Goal: Task Accomplishment & Management: Manage account settings

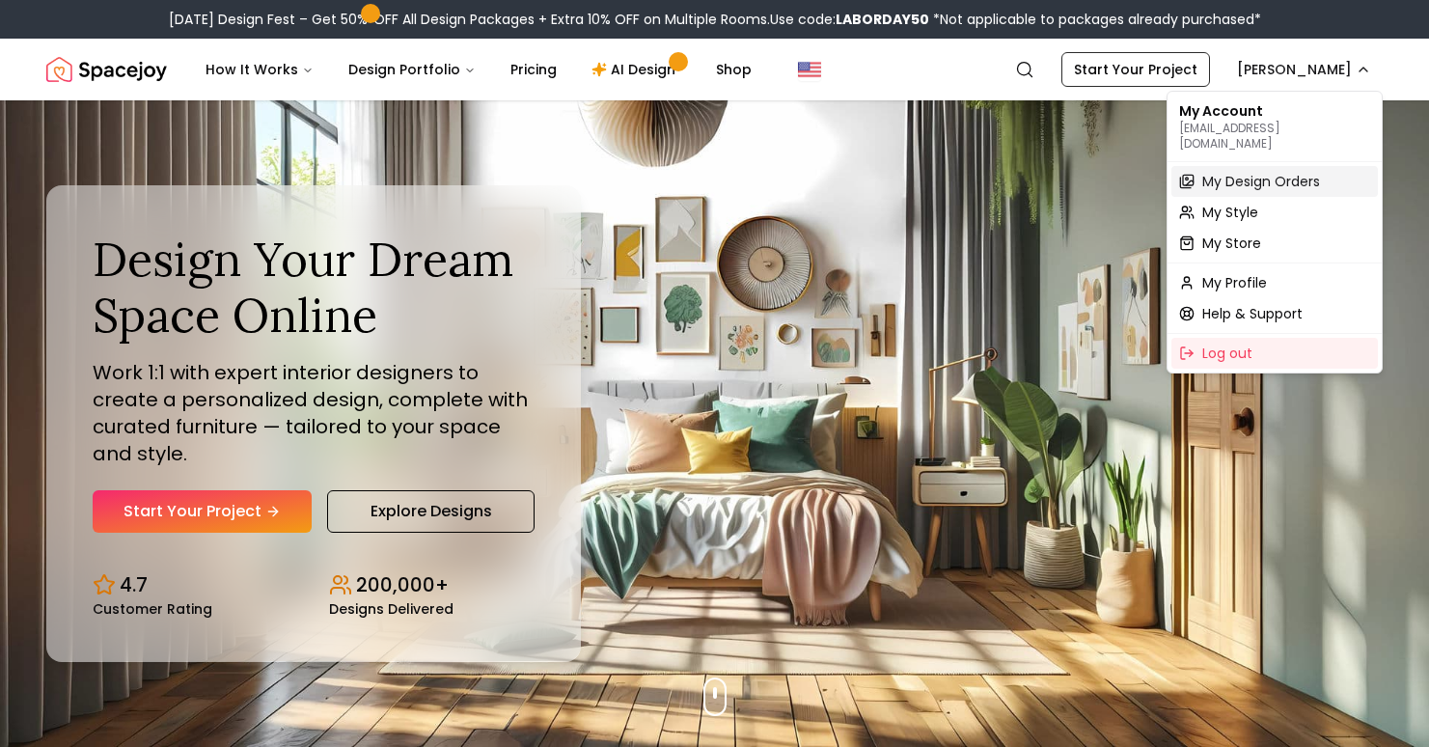
click at [1249, 172] on span "My Design Orders" at bounding box center [1262, 181] width 118 height 19
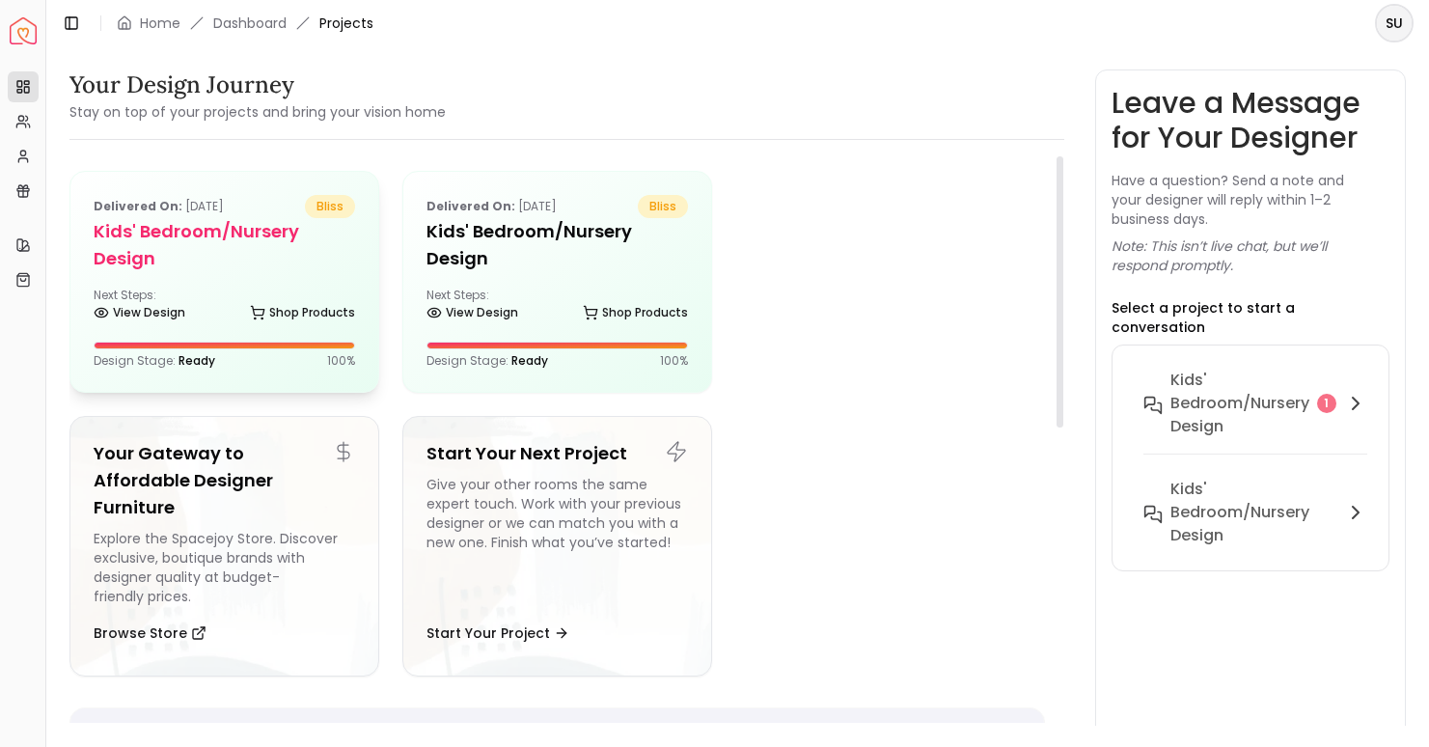
click at [181, 294] on div "Next Steps: View Design Shop Products" at bounding box center [225, 307] width 262 height 39
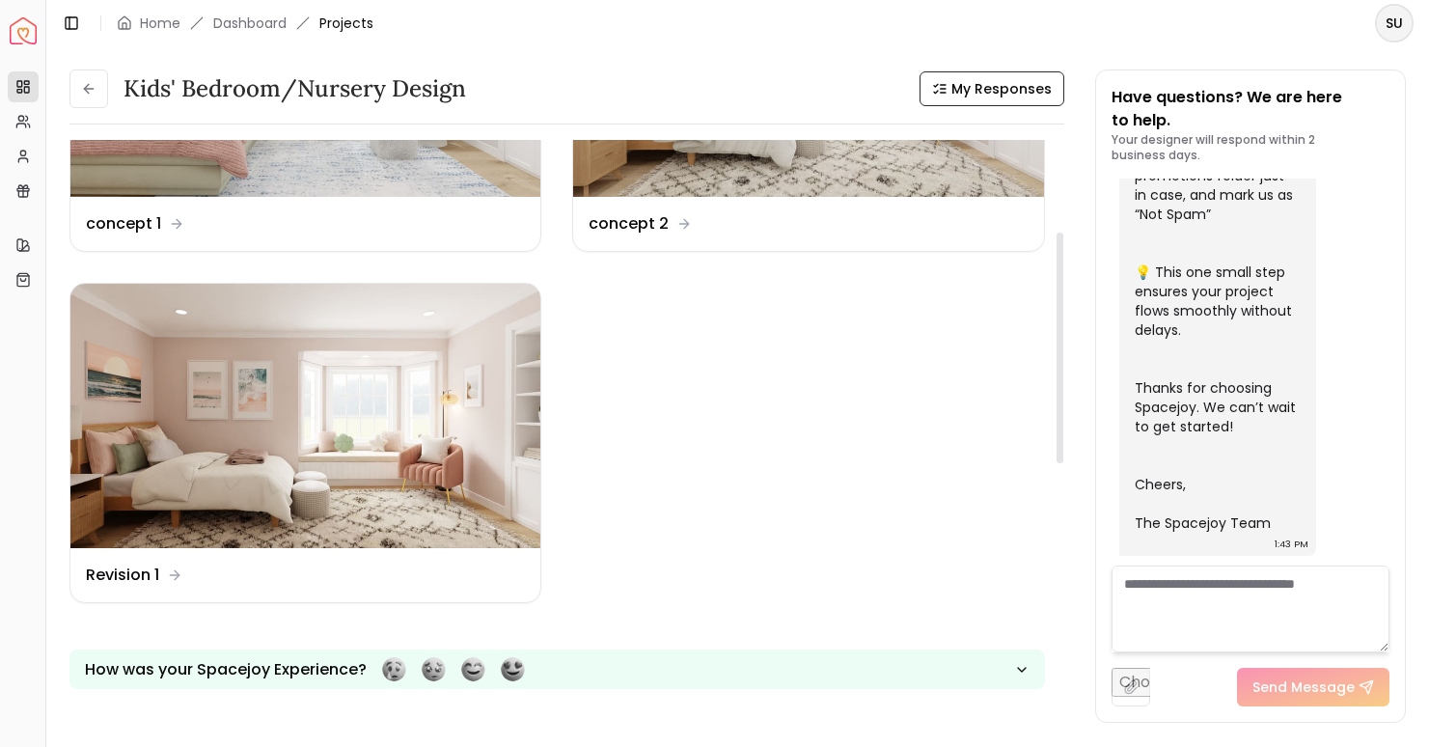
scroll to position [226, 0]
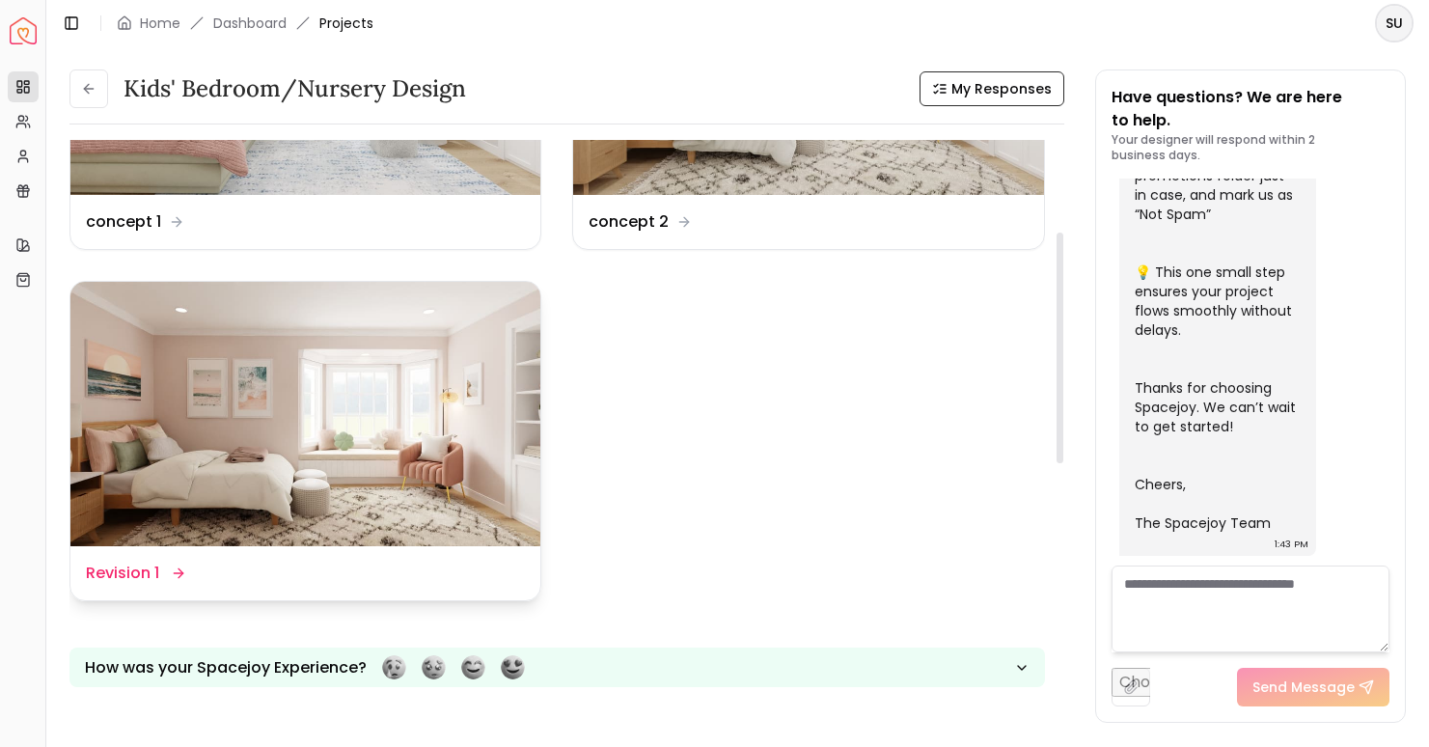
click at [417, 375] on img at bounding box center [305, 414] width 470 height 264
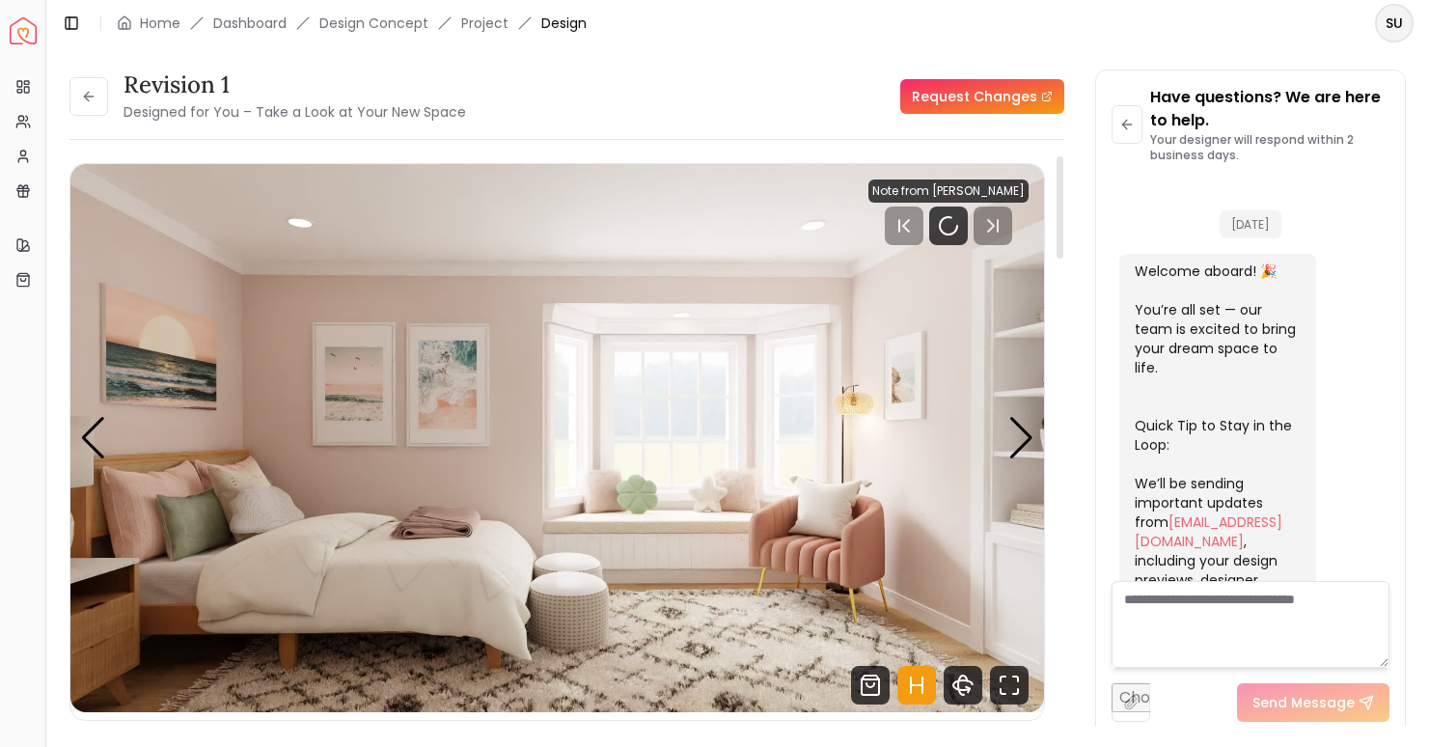
scroll to position [736, 0]
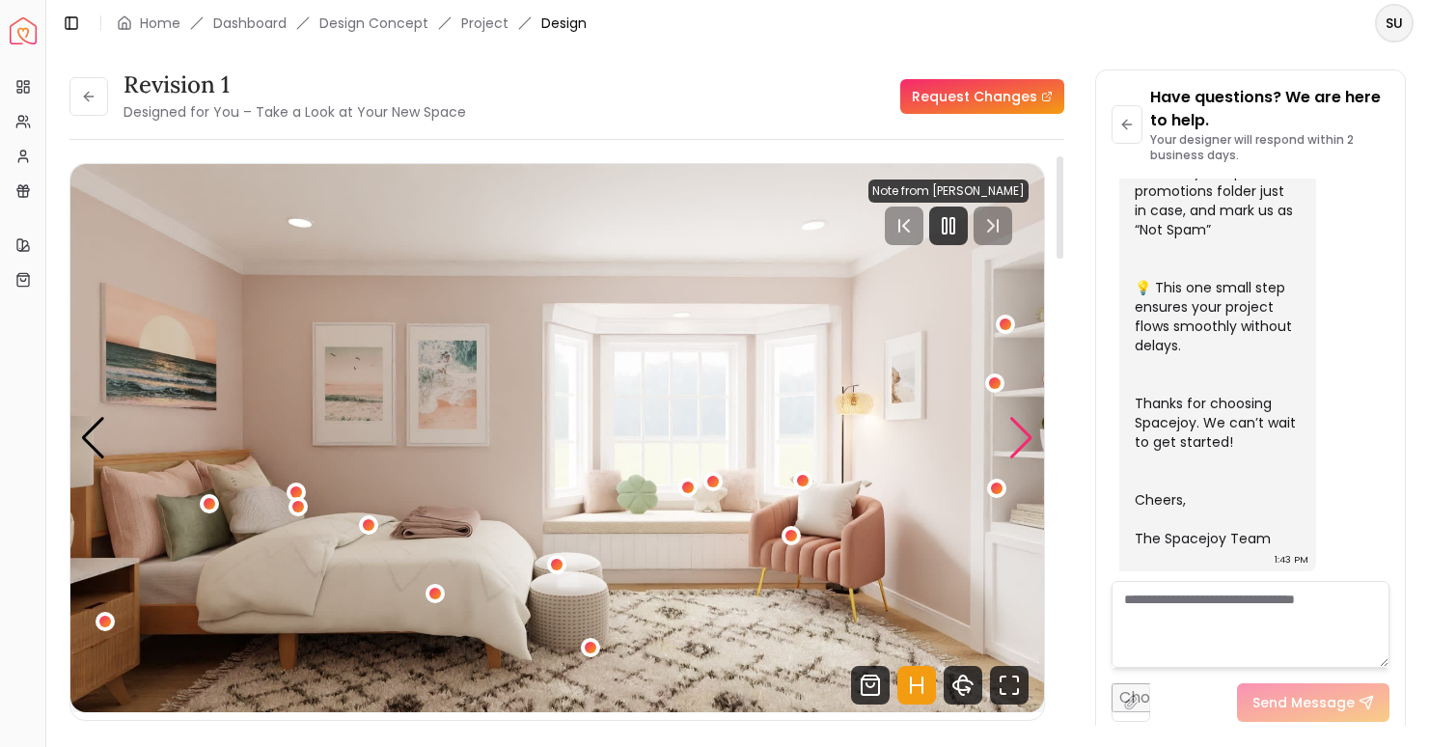
click at [1023, 446] on div "Next slide" at bounding box center [1022, 438] width 26 height 42
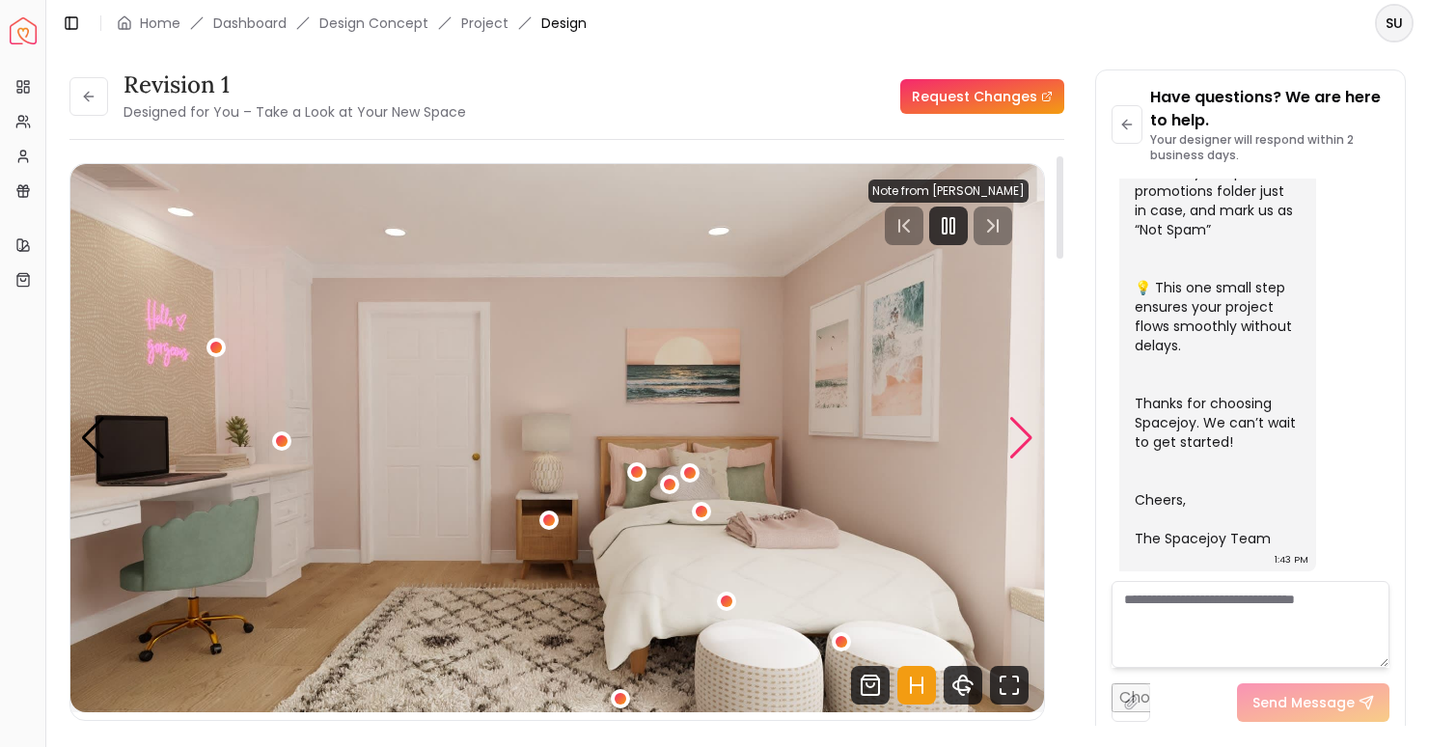
click at [1022, 440] on div "Next slide" at bounding box center [1022, 438] width 26 height 42
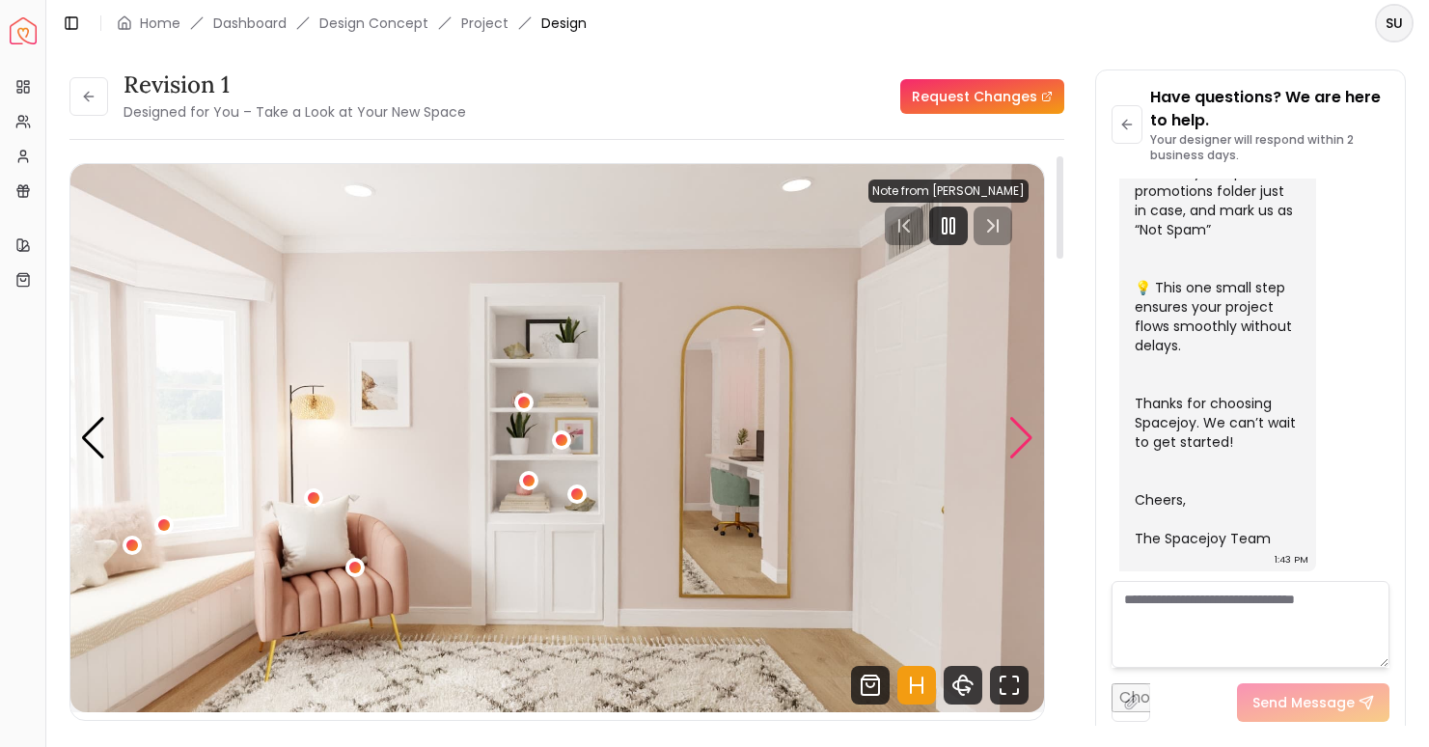
click at [1022, 449] on div "Next slide" at bounding box center [1022, 438] width 26 height 42
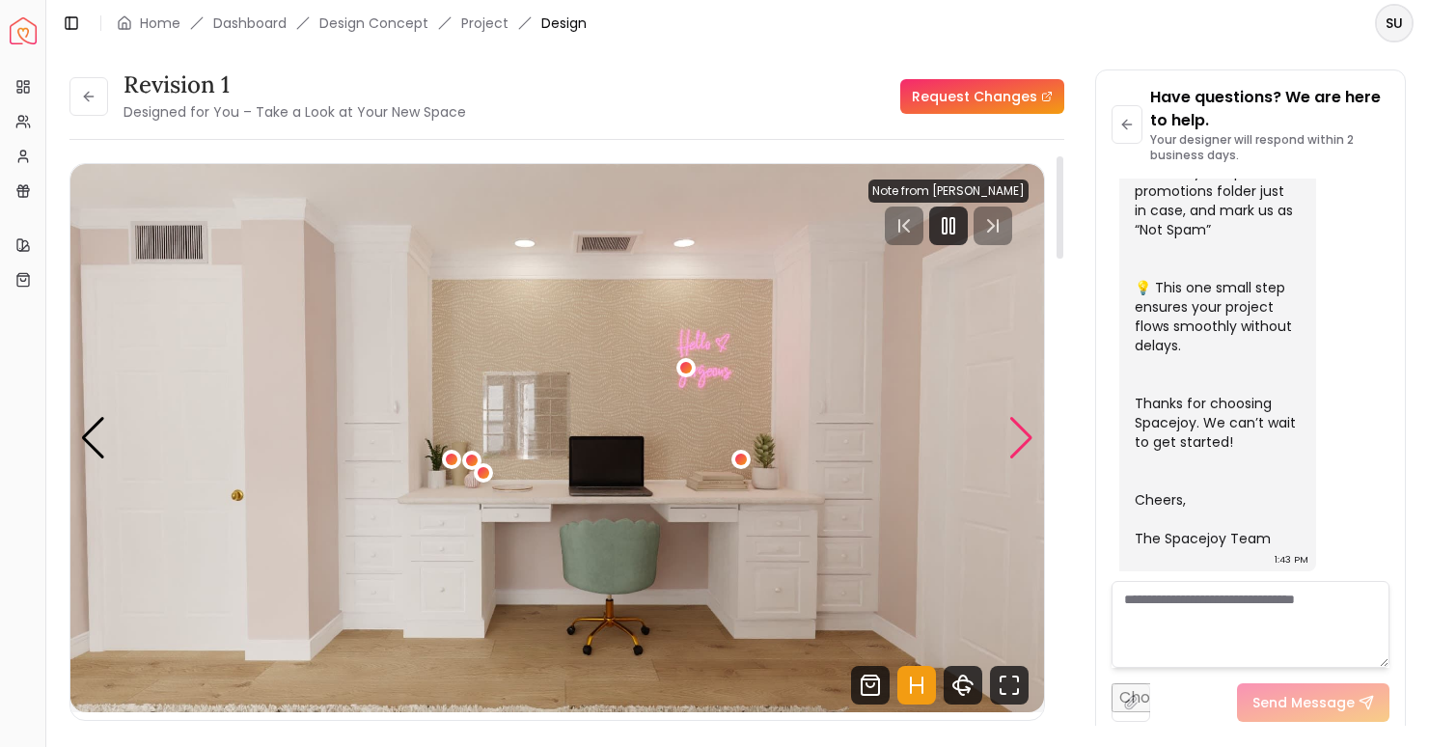
click at [1022, 450] on div "Next slide" at bounding box center [1022, 438] width 26 height 42
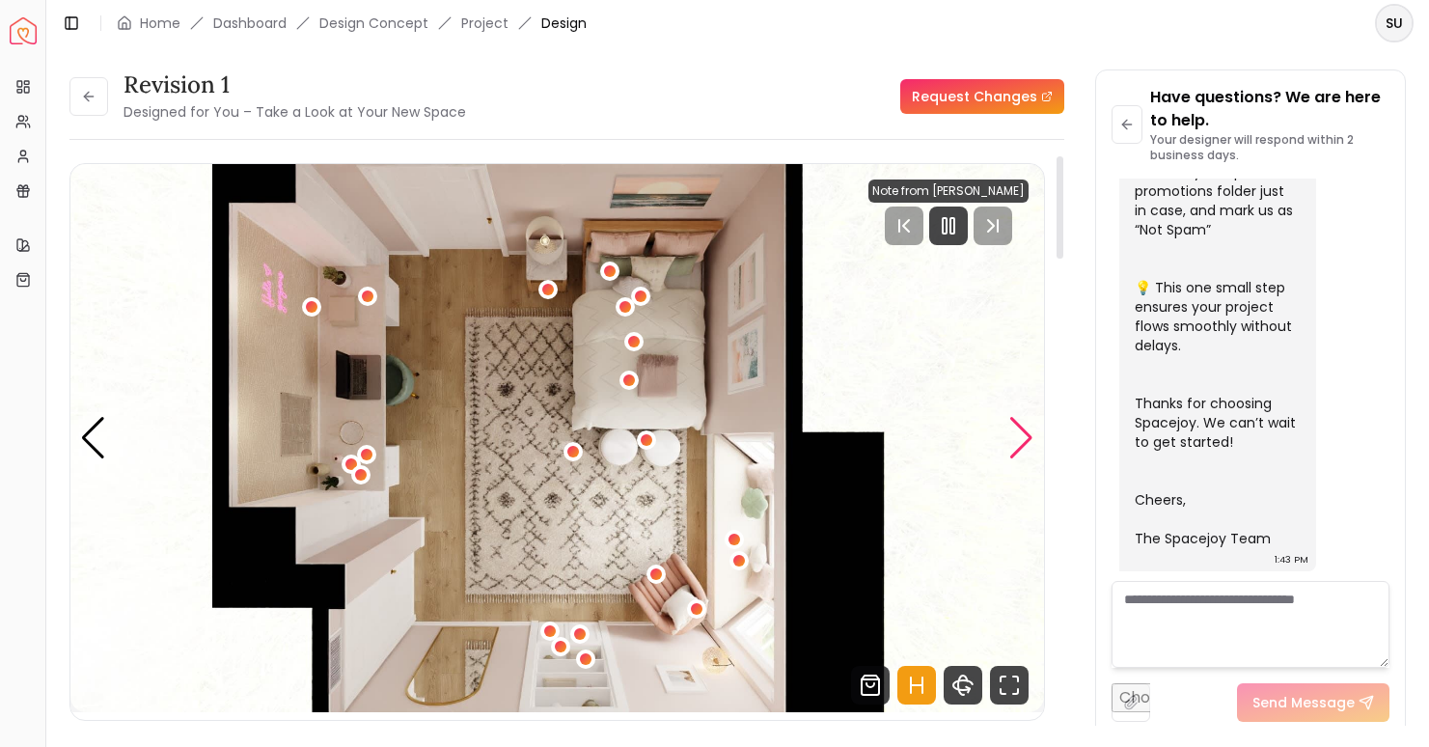
click at [1022, 451] on div "Next slide" at bounding box center [1022, 438] width 26 height 42
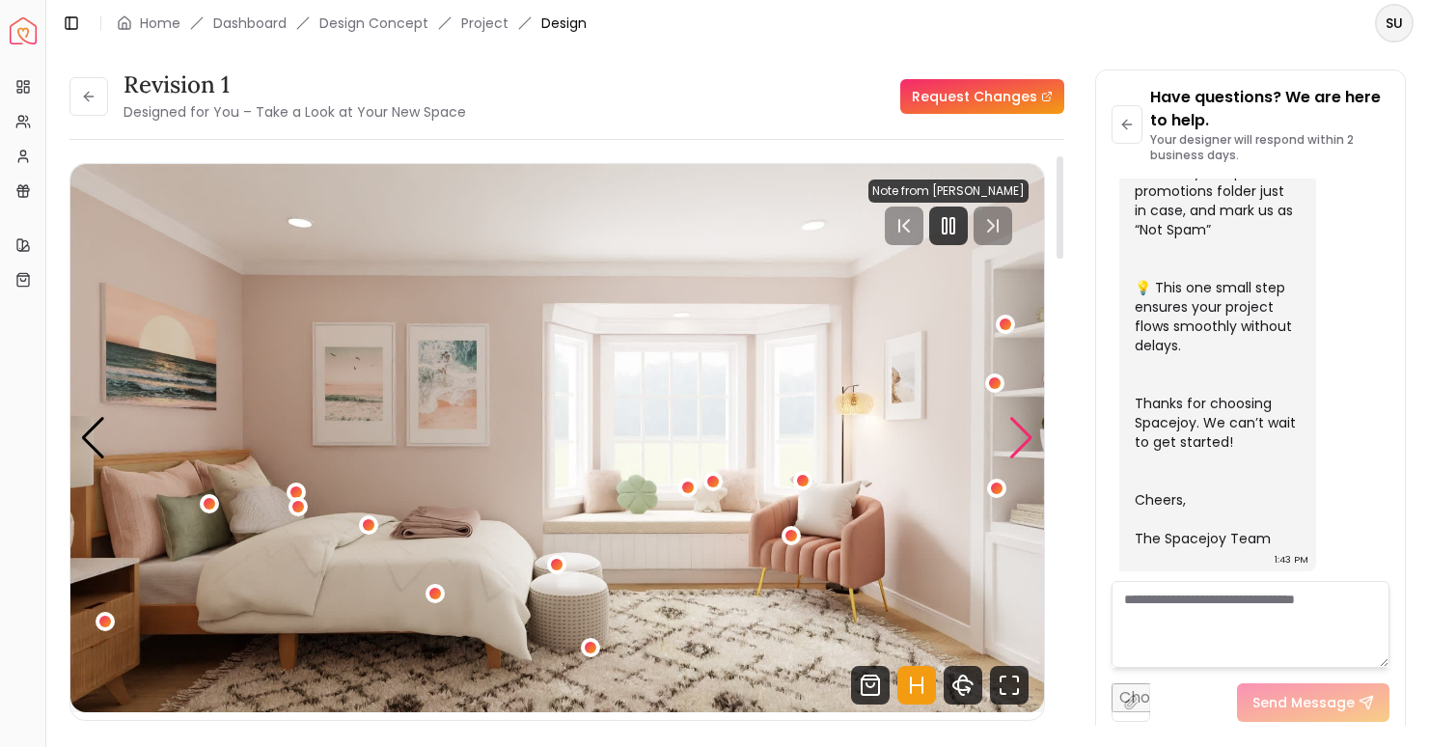
click at [1022, 451] on div "Next slide" at bounding box center [1022, 438] width 26 height 42
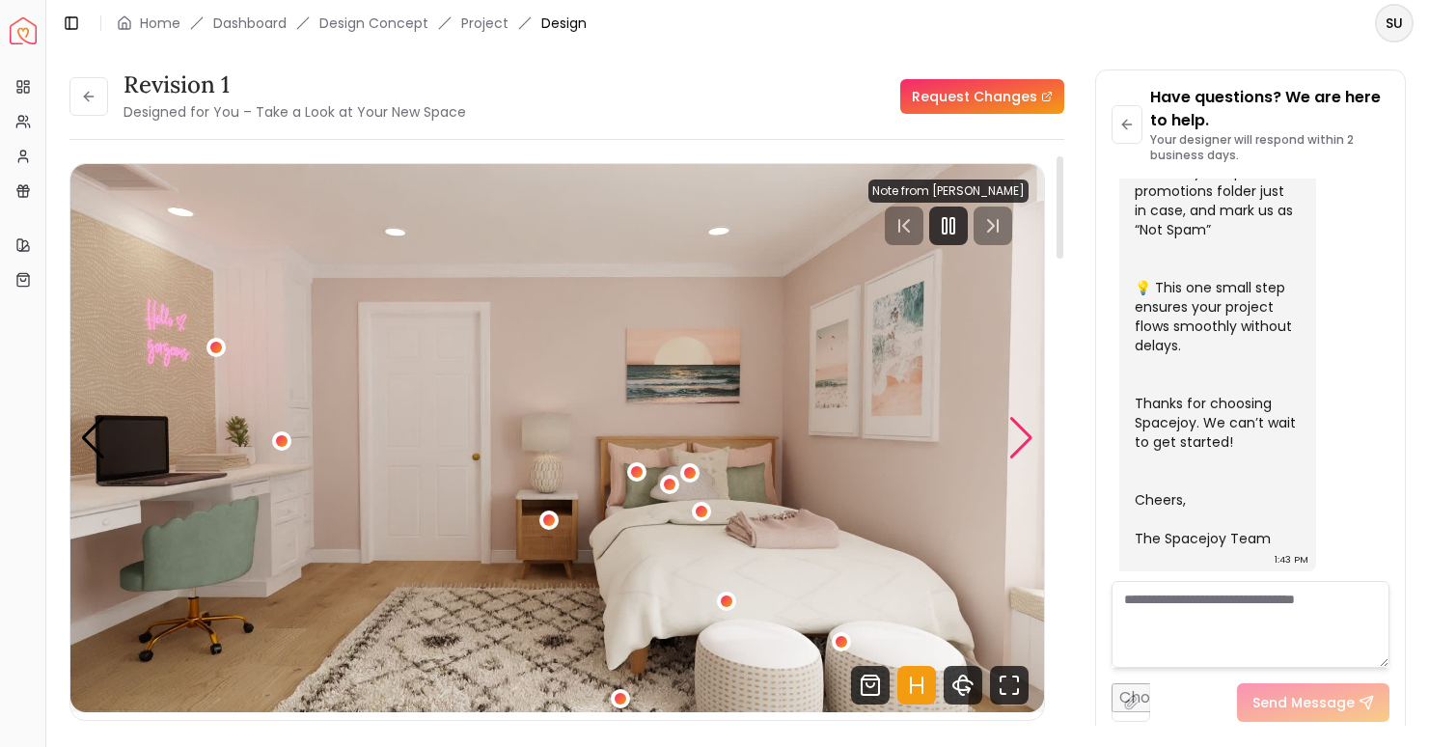
click at [1022, 451] on div "Next slide" at bounding box center [1022, 438] width 26 height 42
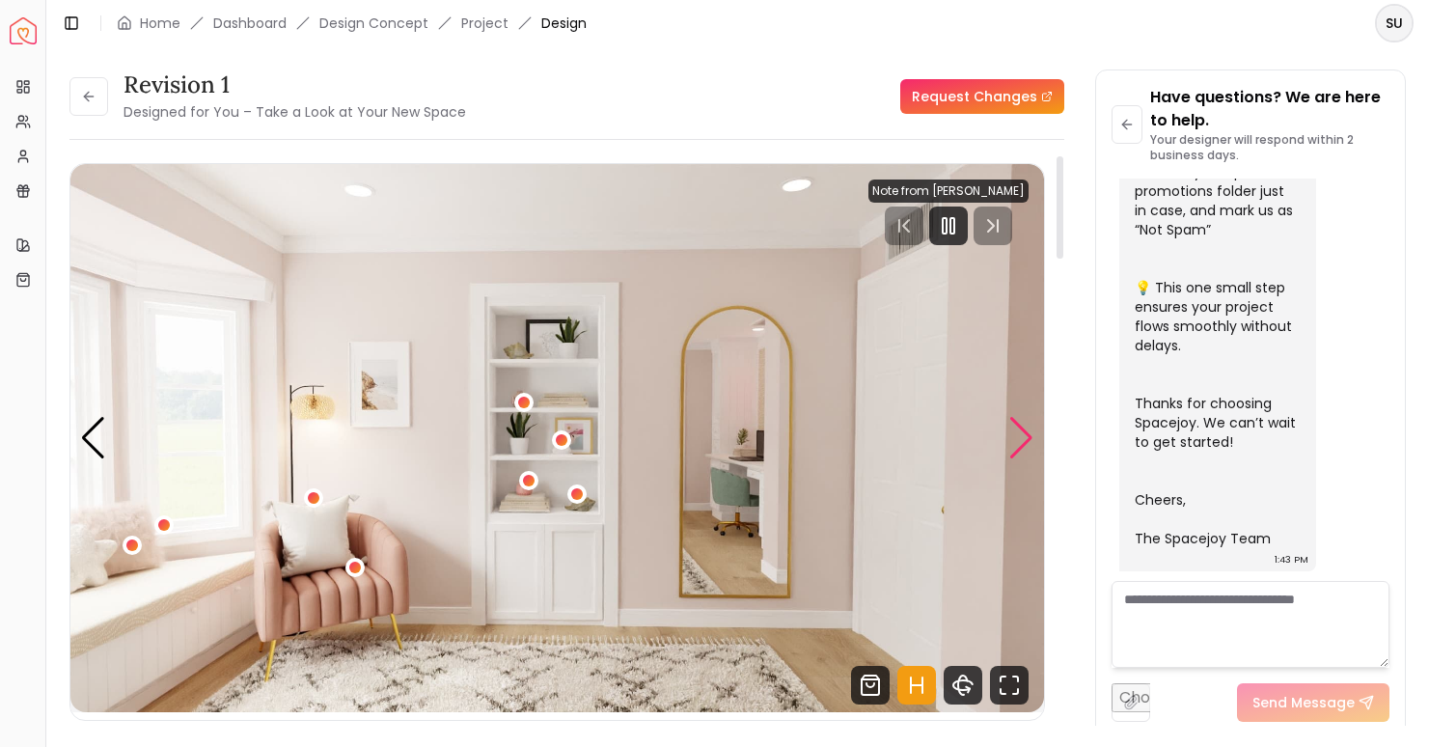
click at [1022, 451] on div "Next slide" at bounding box center [1022, 438] width 26 height 42
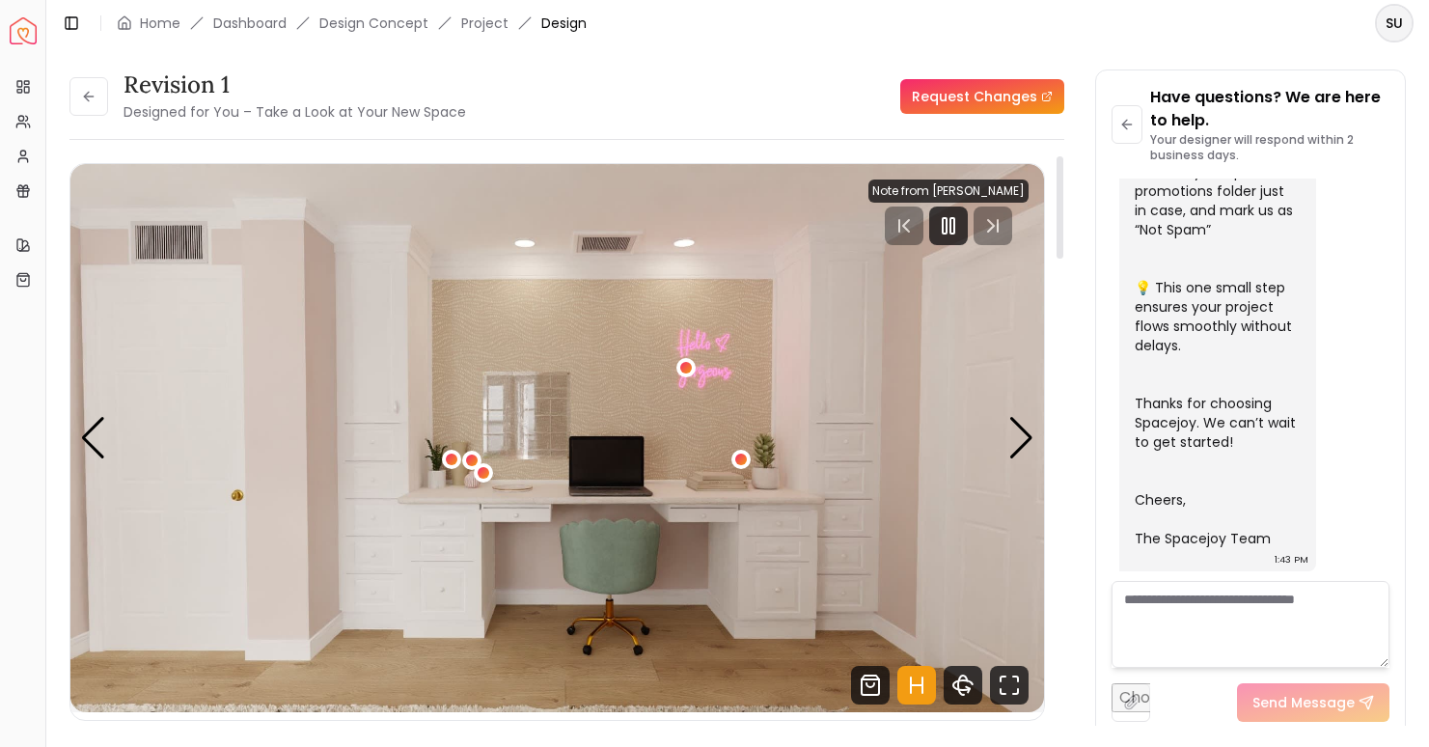
click at [596, 568] on img "4 / 5" at bounding box center [557, 438] width 974 height 548
click at [1024, 438] on div "Next slide" at bounding box center [1022, 438] width 26 height 42
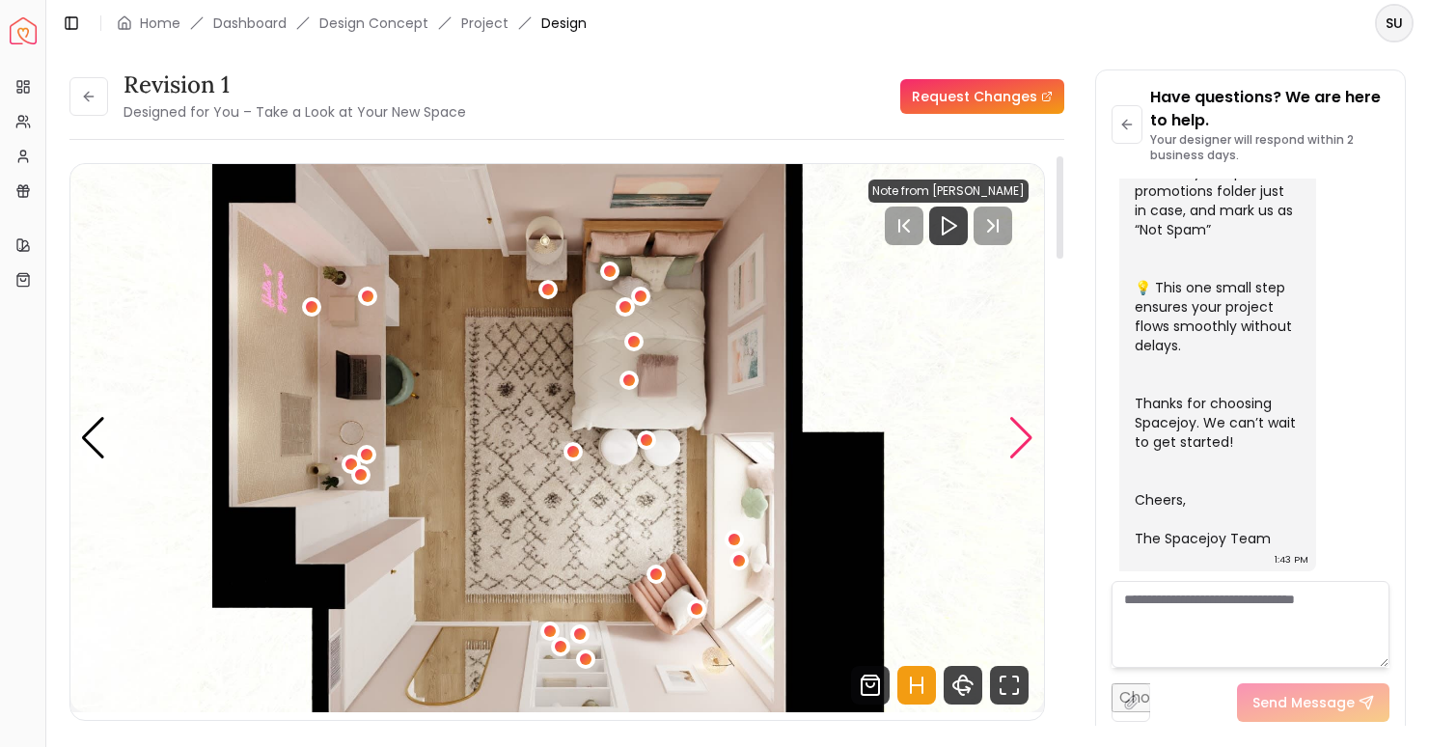
click at [1024, 438] on div "Next slide" at bounding box center [1022, 438] width 26 height 42
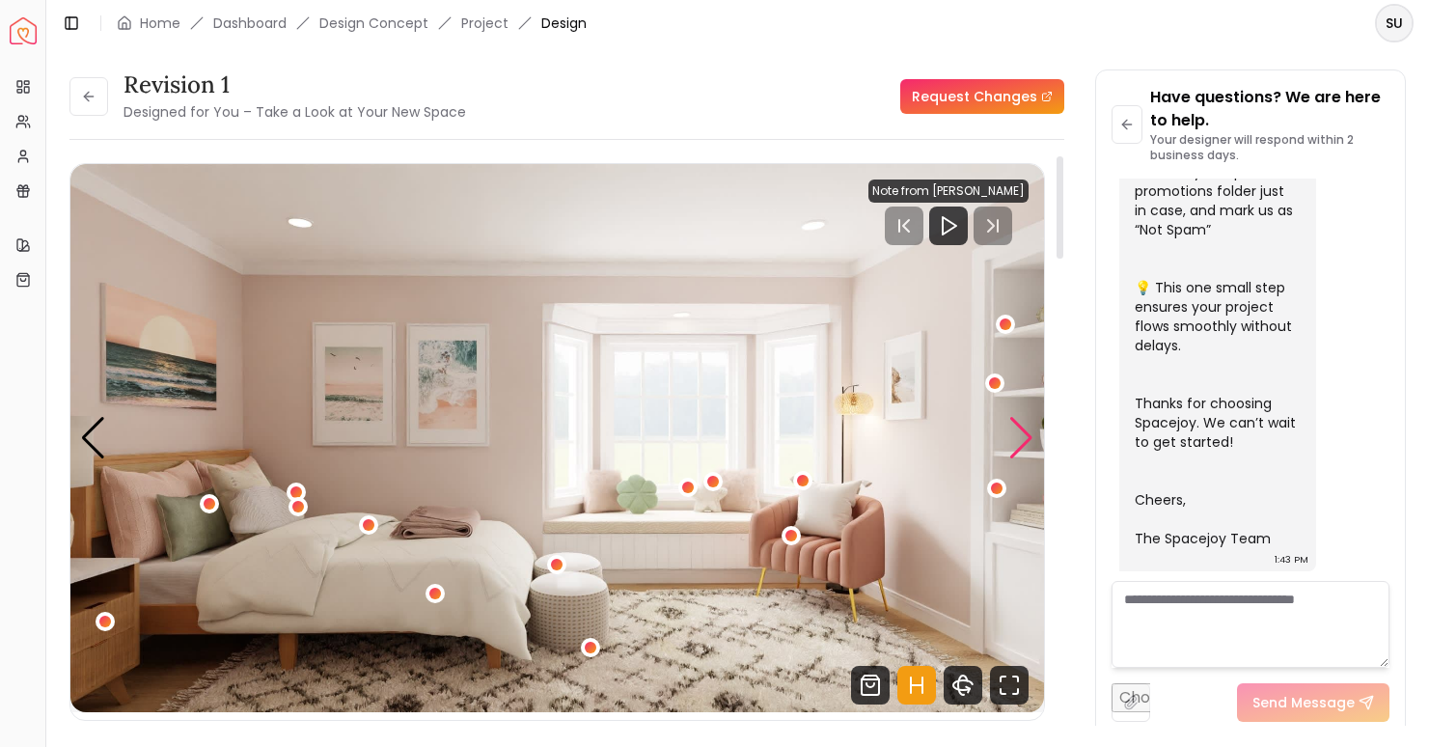
click at [1024, 438] on div "Next slide" at bounding box center [1022, 438] width 26 height 42
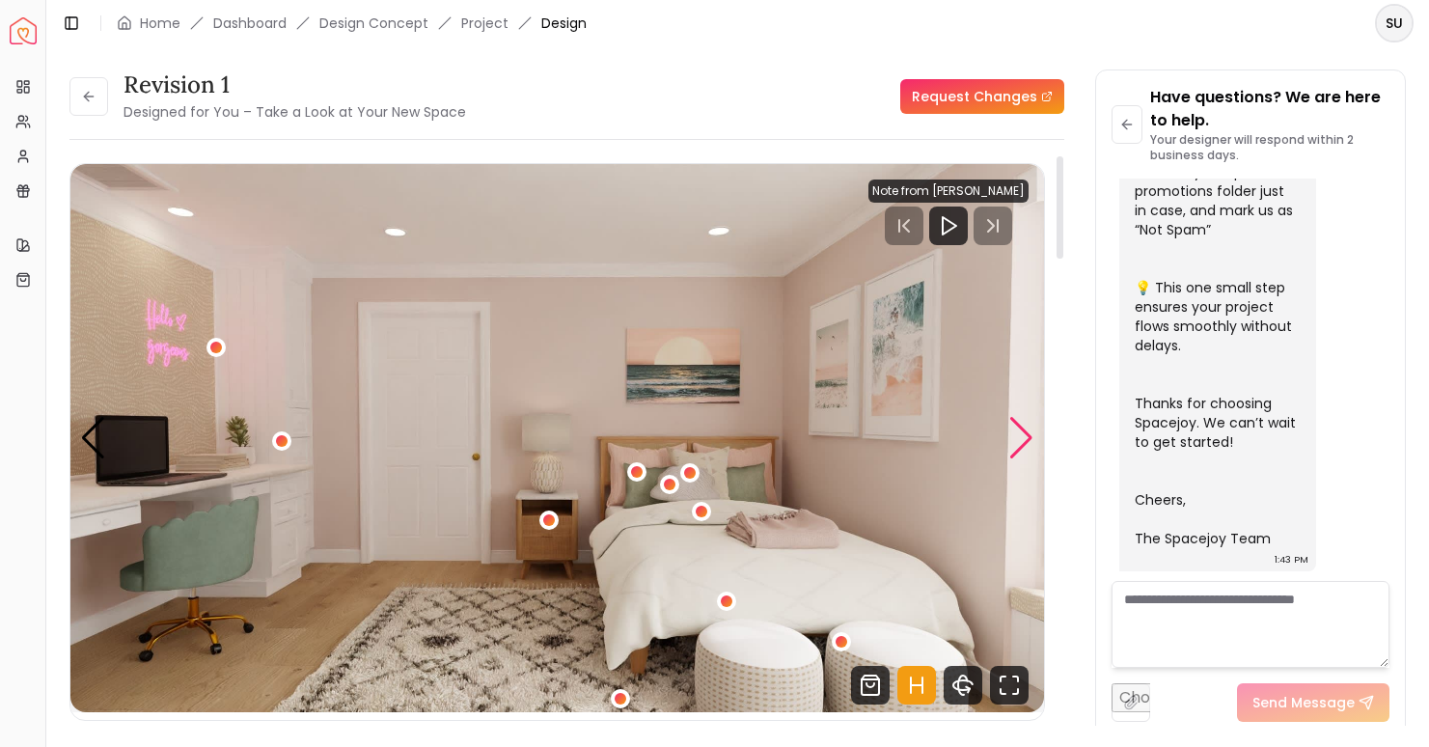
click at [1024, 438] on div "Next slide" at bounding box center [1022, 438] width 26 height 42
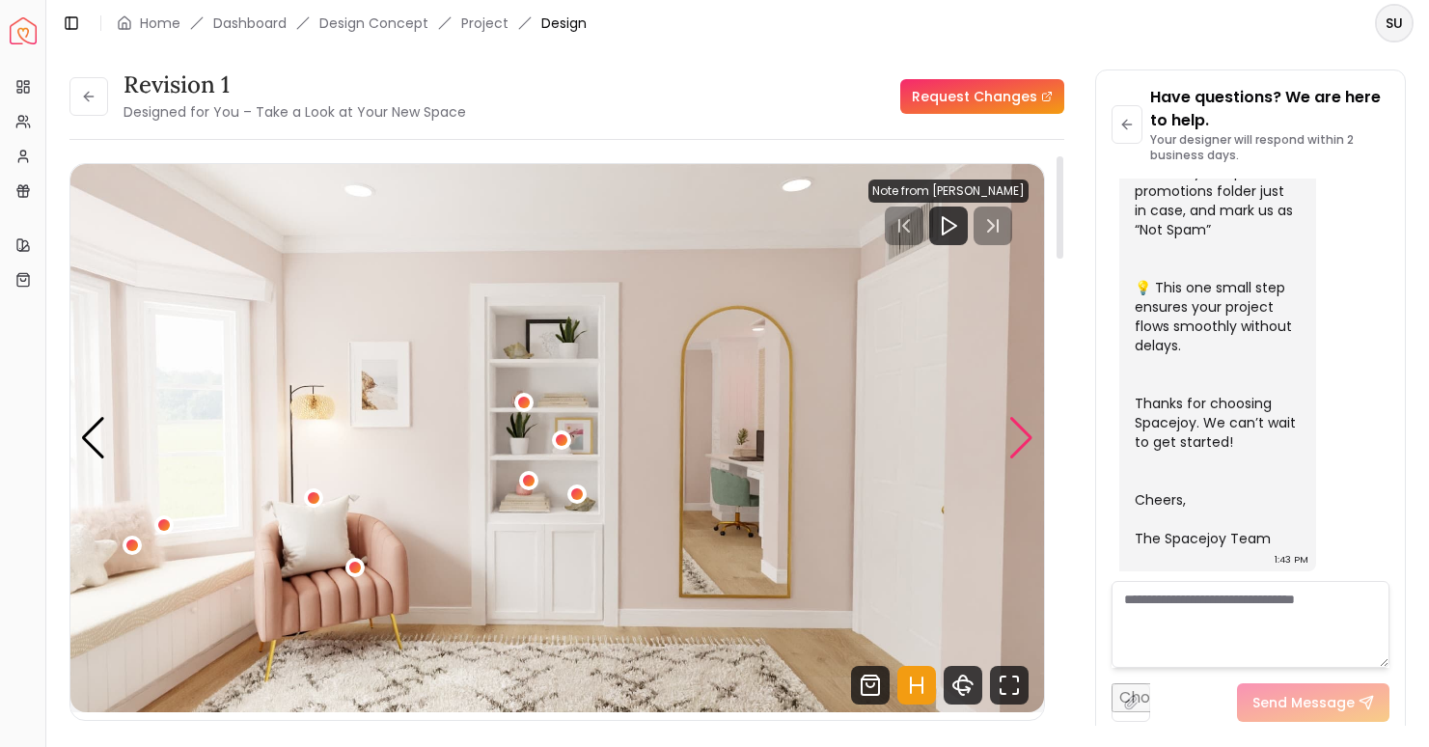
click at [1024, 438] on div "Next slide" at bounding box center [1022, 438] width 26 height 42
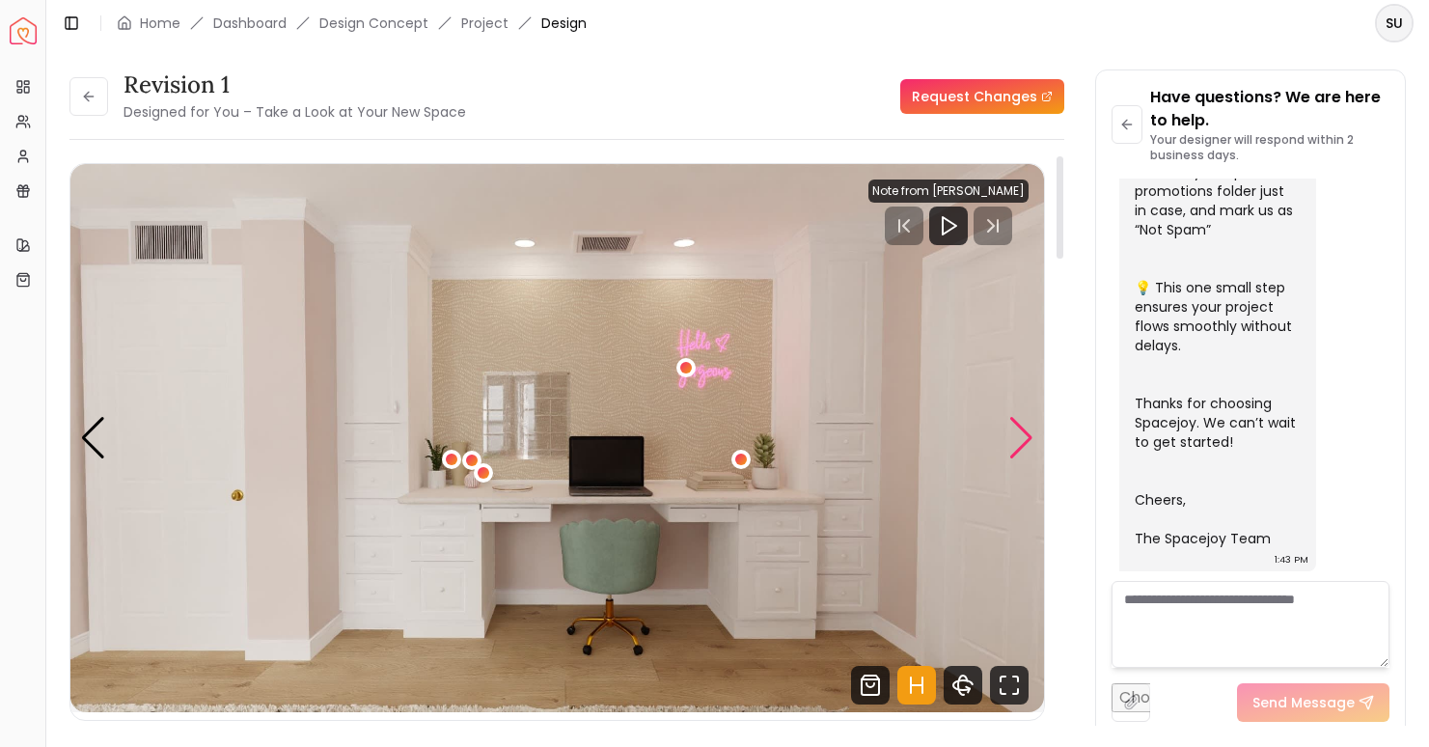
click at [1024, 439] on div "Next slide" at bounding box center [1022, 438] width 26 height 42
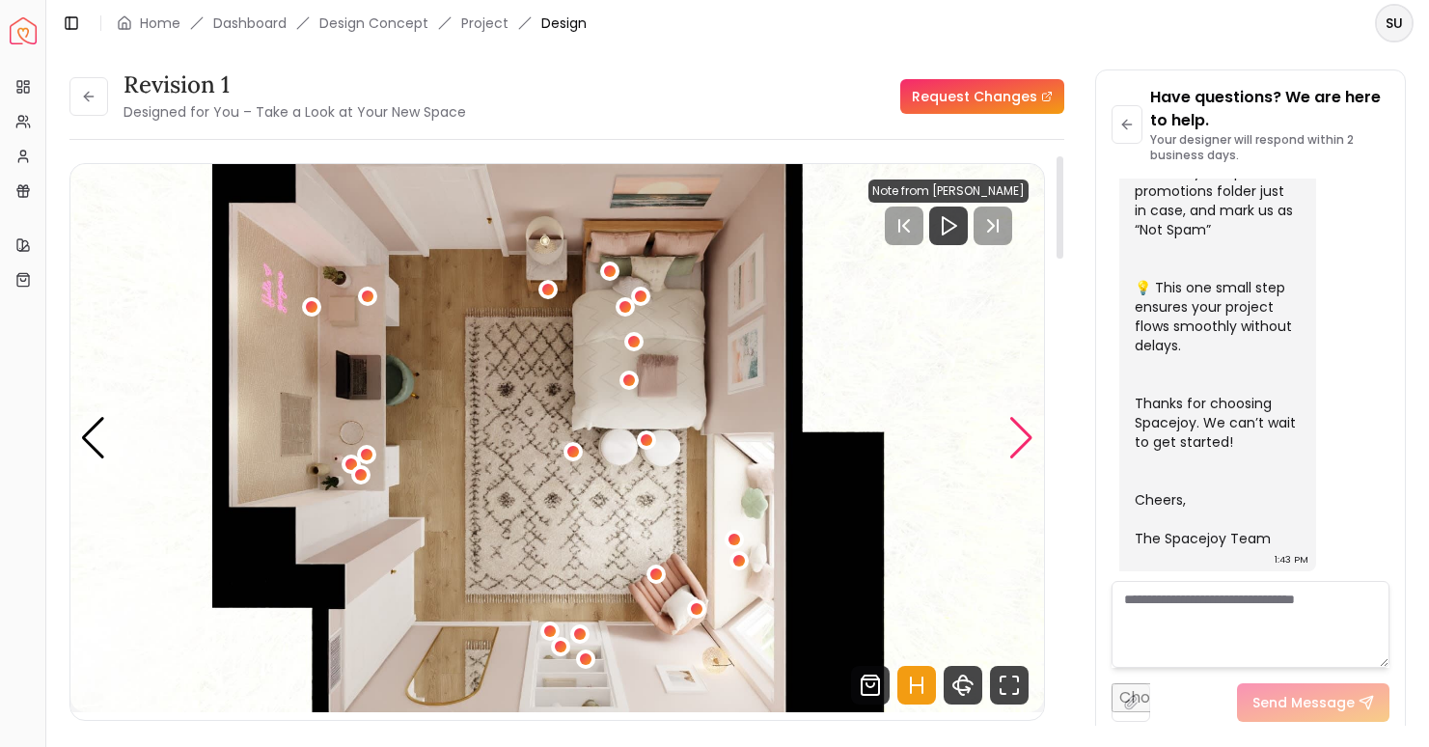
click at [1024, 439] on div "Next slide" at bounding box center [1022, 438] width 26 height 42
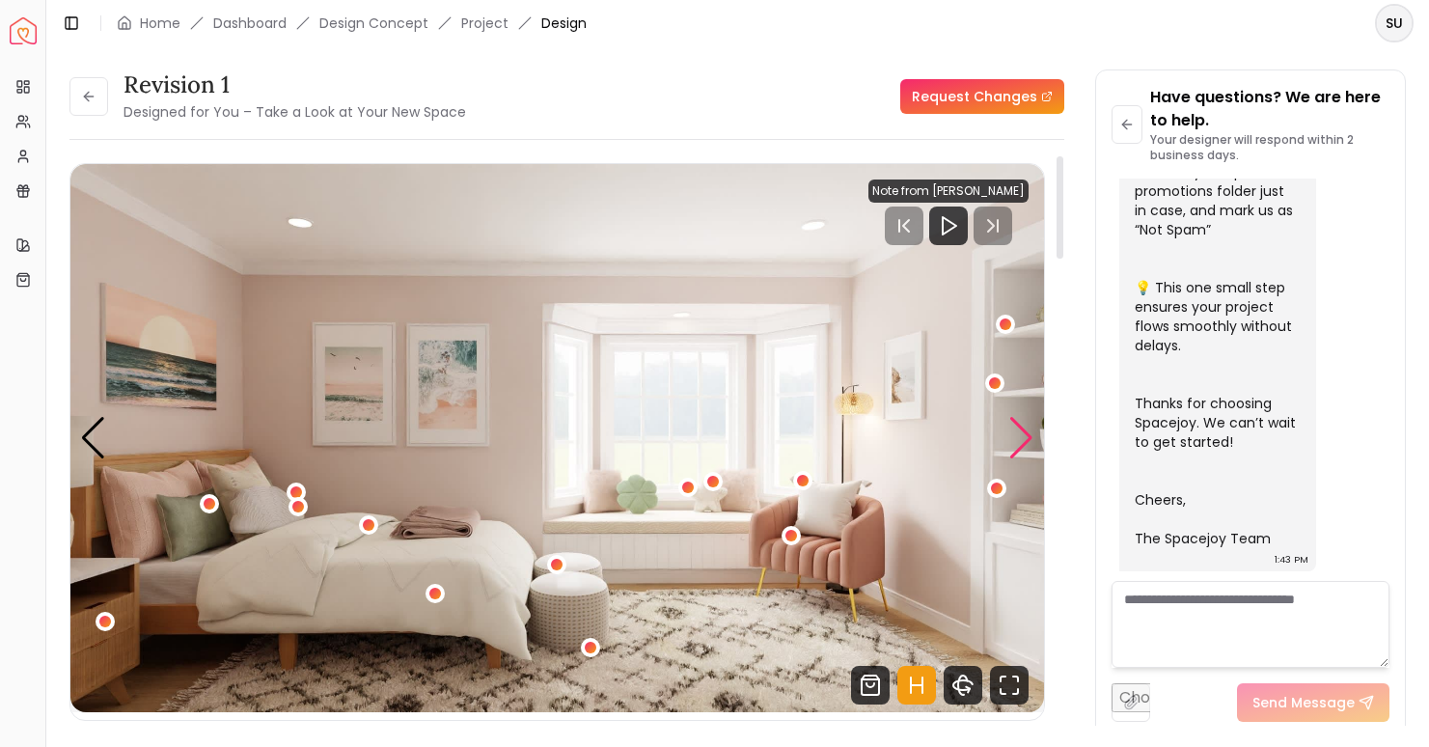
click at [1024, 439] on div "Next slide" at bounding box center [1022, 438] width 26 height 42
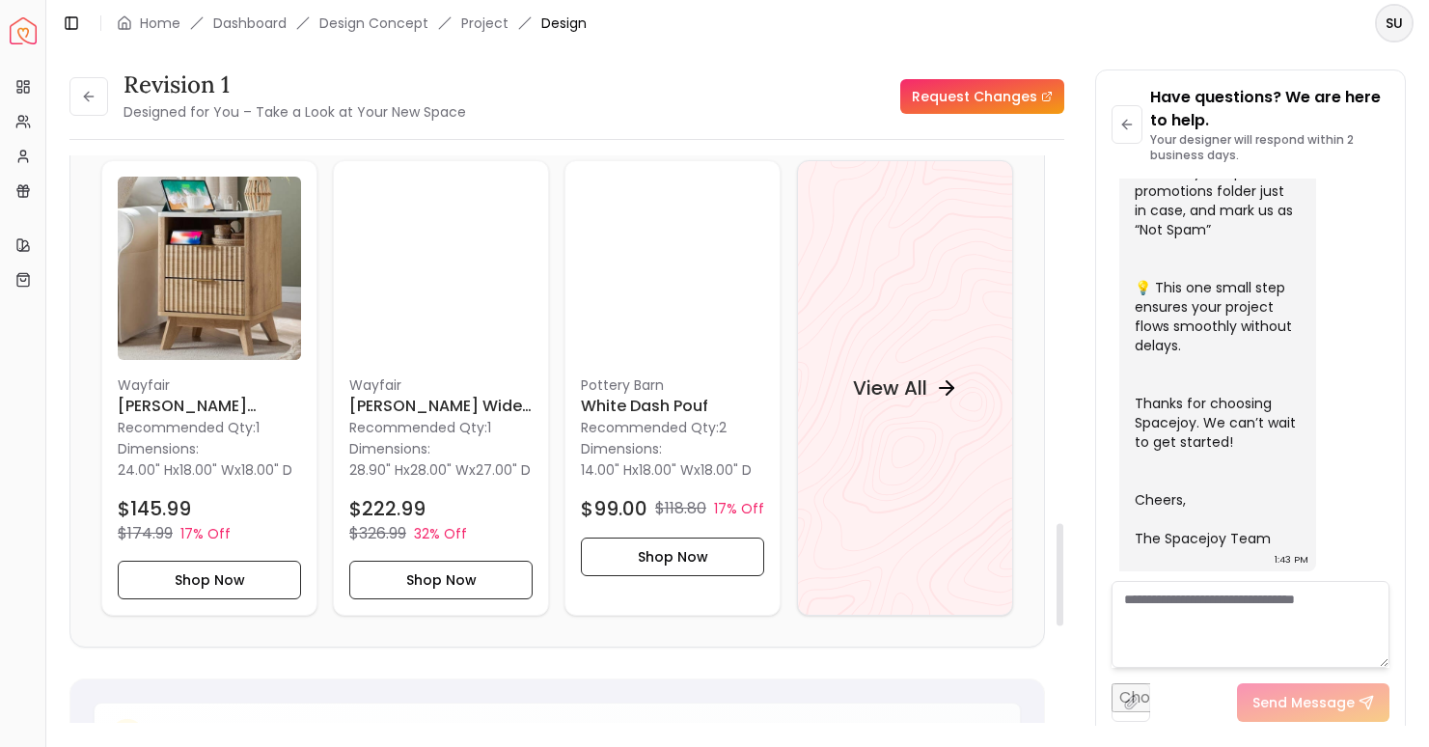
scroll to position [2047, 0]
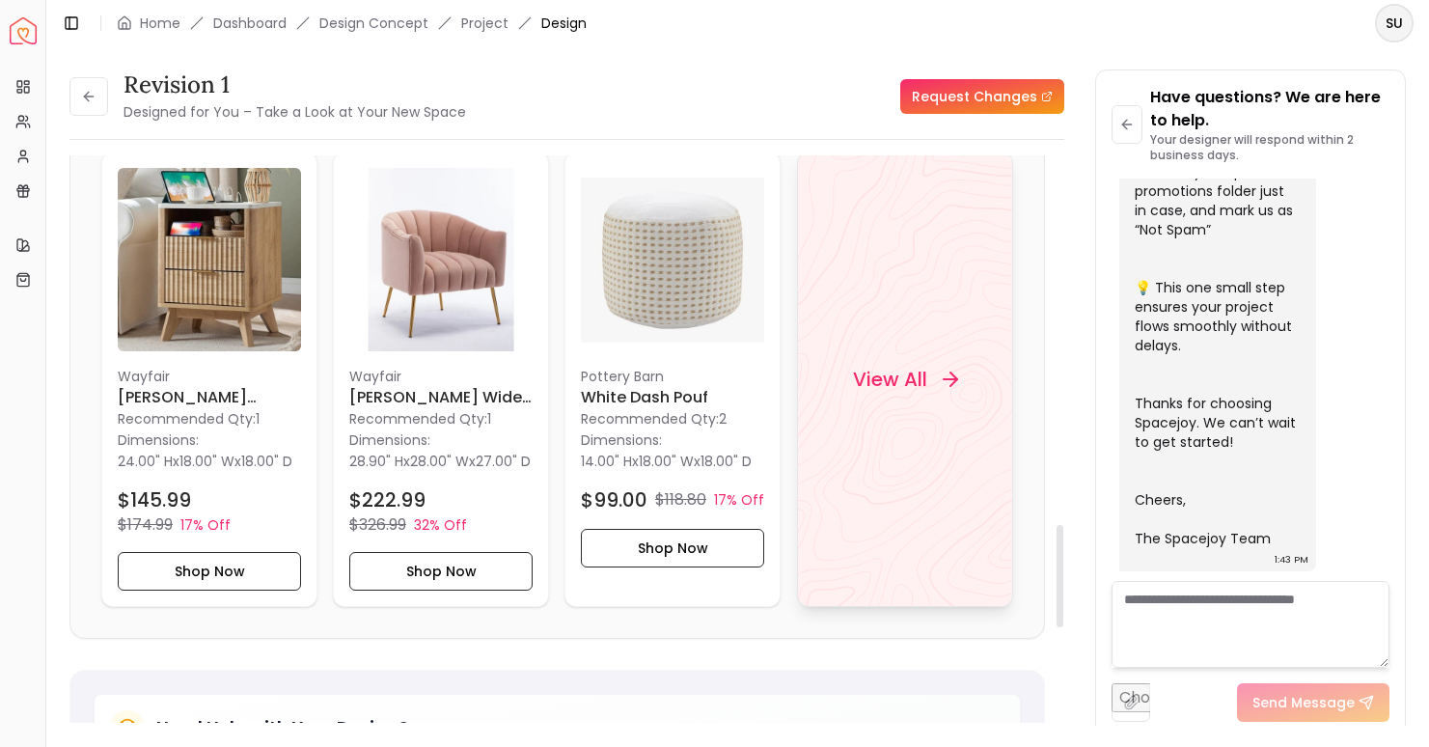
click at [897, 393] on h4 "View All" at bounding box center [889, 379] width 74 height 27
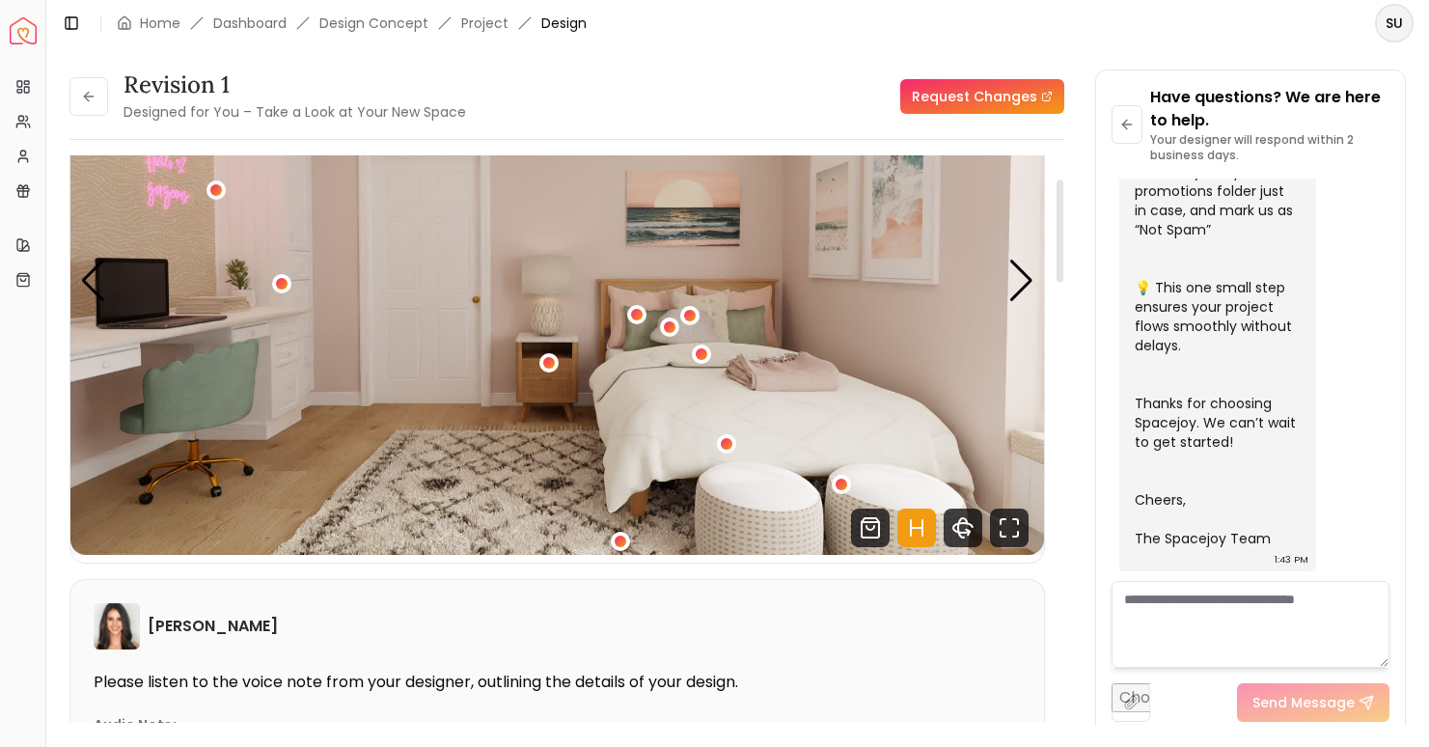
scroll to position [0, 0]
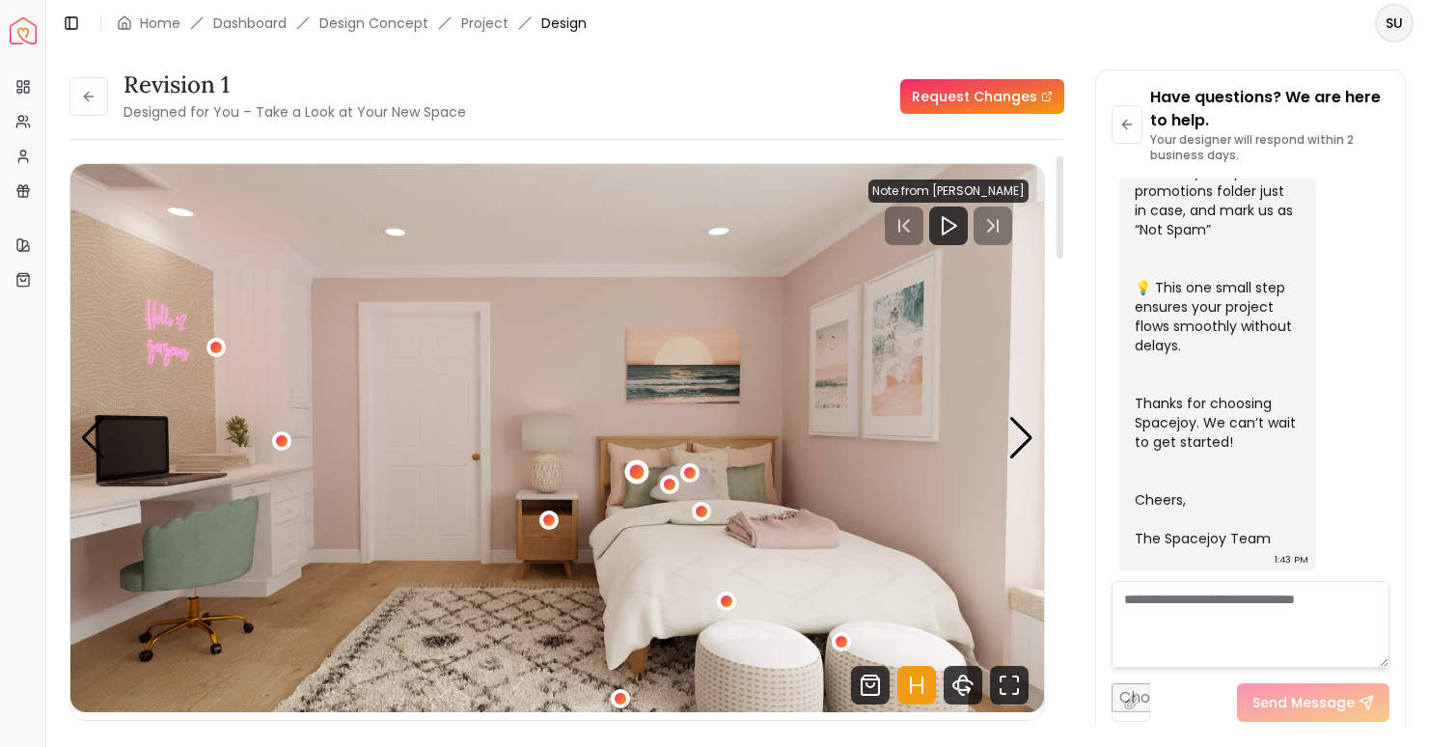
click at [637, 472] on div "2 / 5" at bounding box center [637, 471] width 14 height 14
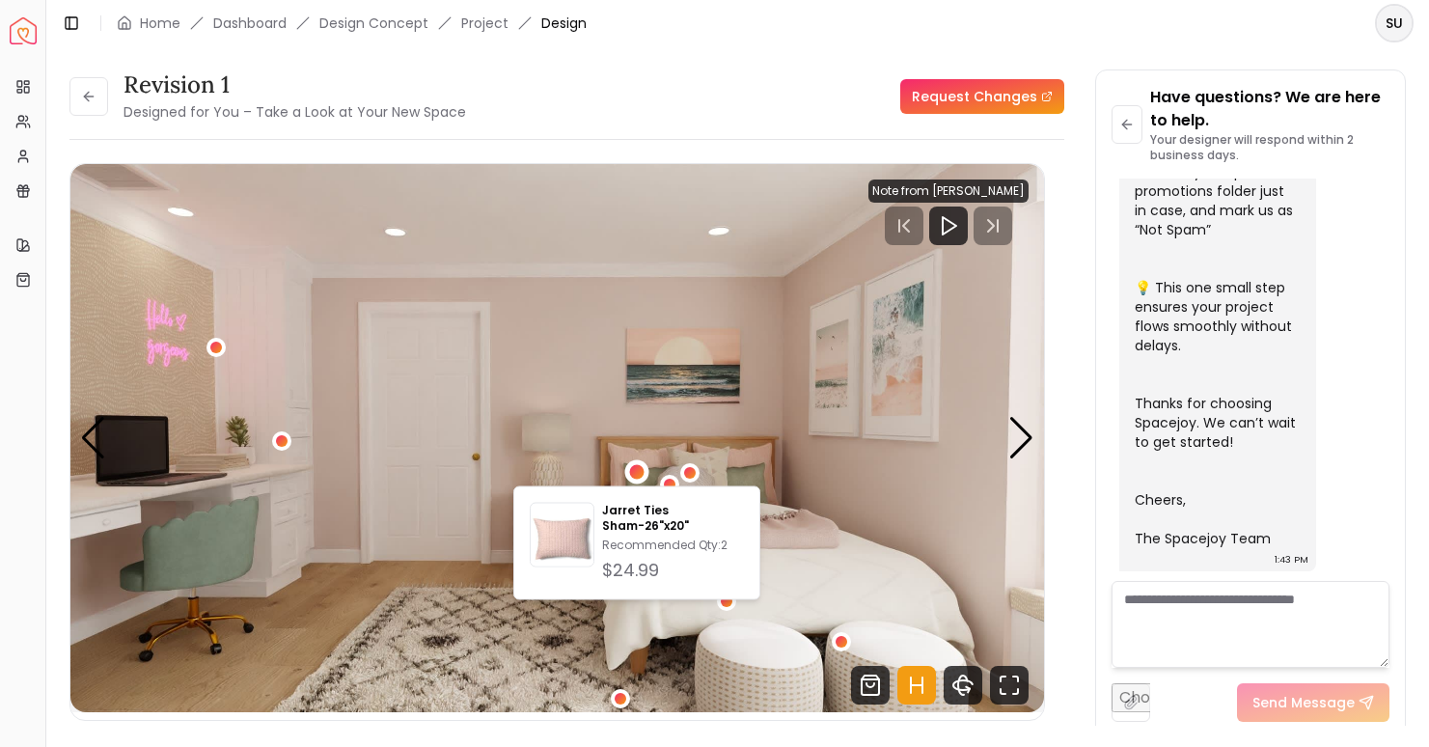
click at [812, 512] on img "2 / 5" at bounding box center [557, 438] width 974 height 548
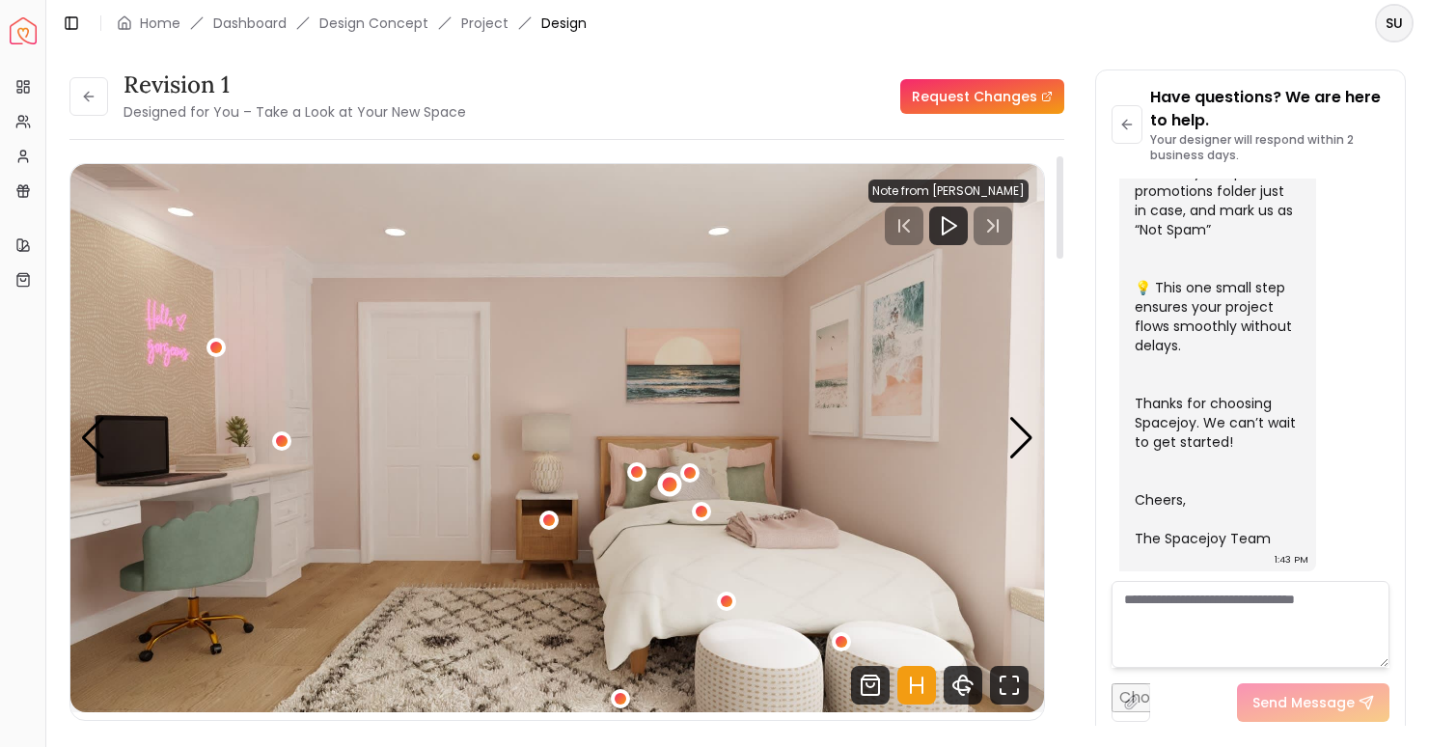
click at [670, 483] on div "2 / 5" at bounding box center [670, 484] width 14 height 14
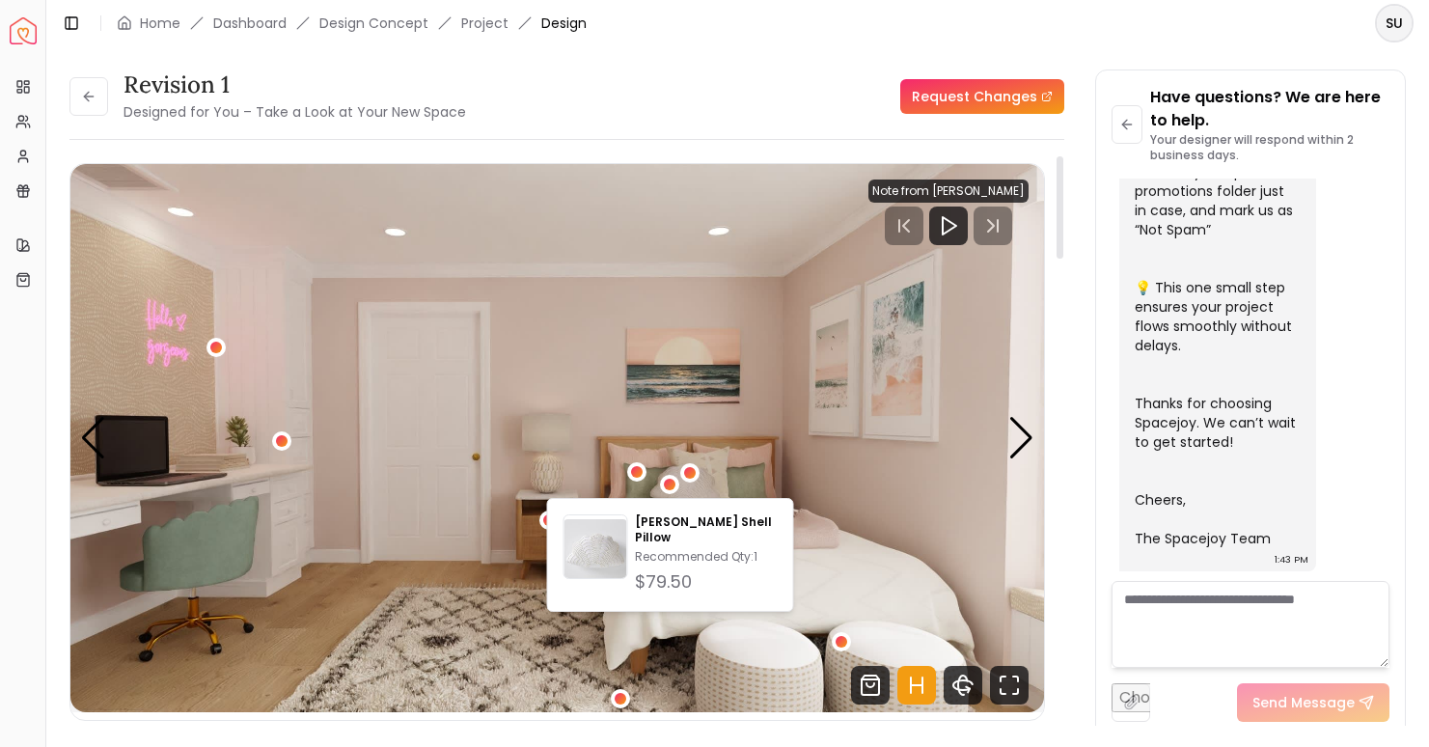
click at [817, 490] on img "2 / 5" at bounding box center [557, 438] width 974 height 548
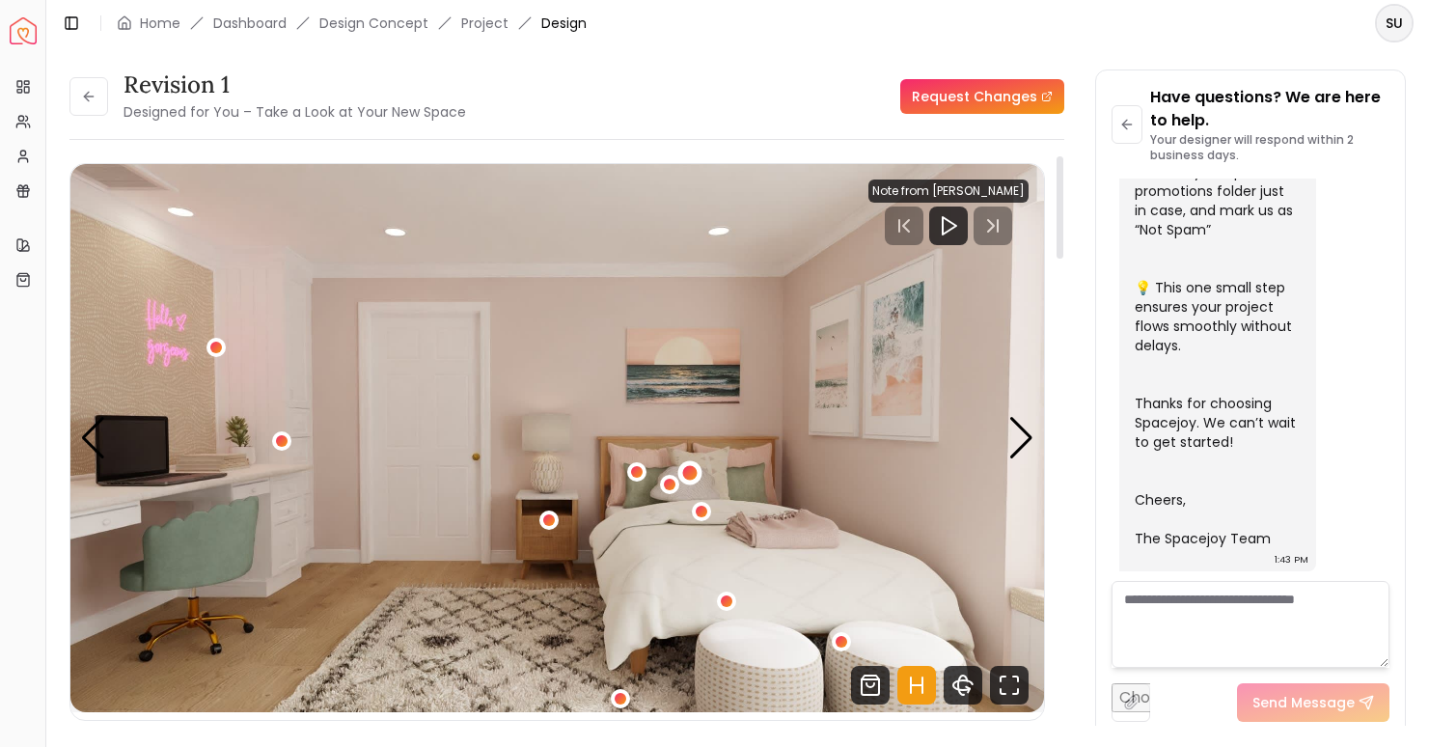
click at [688, 475] on div "2 / 5" at bounding box center [689, 473] width 14 height 14
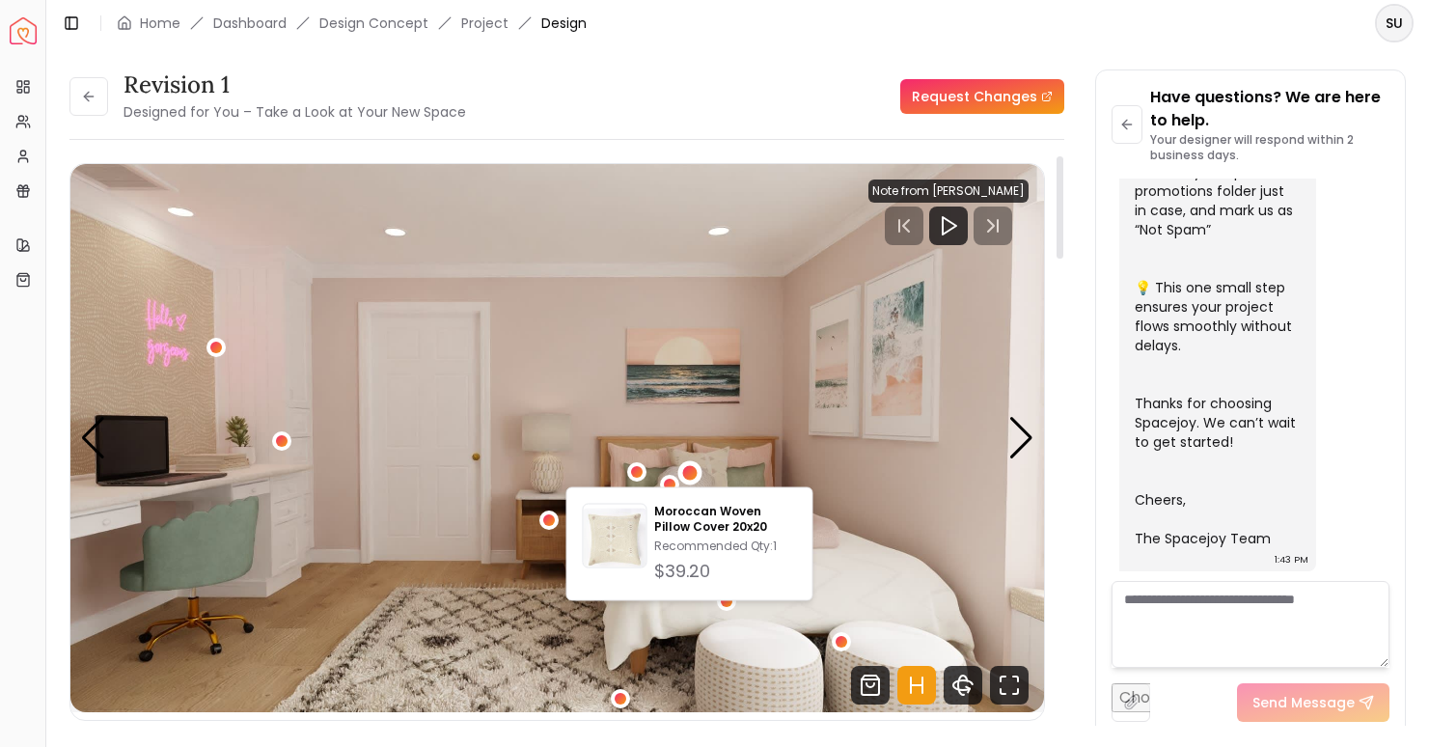
click at [845, 479] on img "2 / 5" at bounding box center [557, 438] width 974 height 548
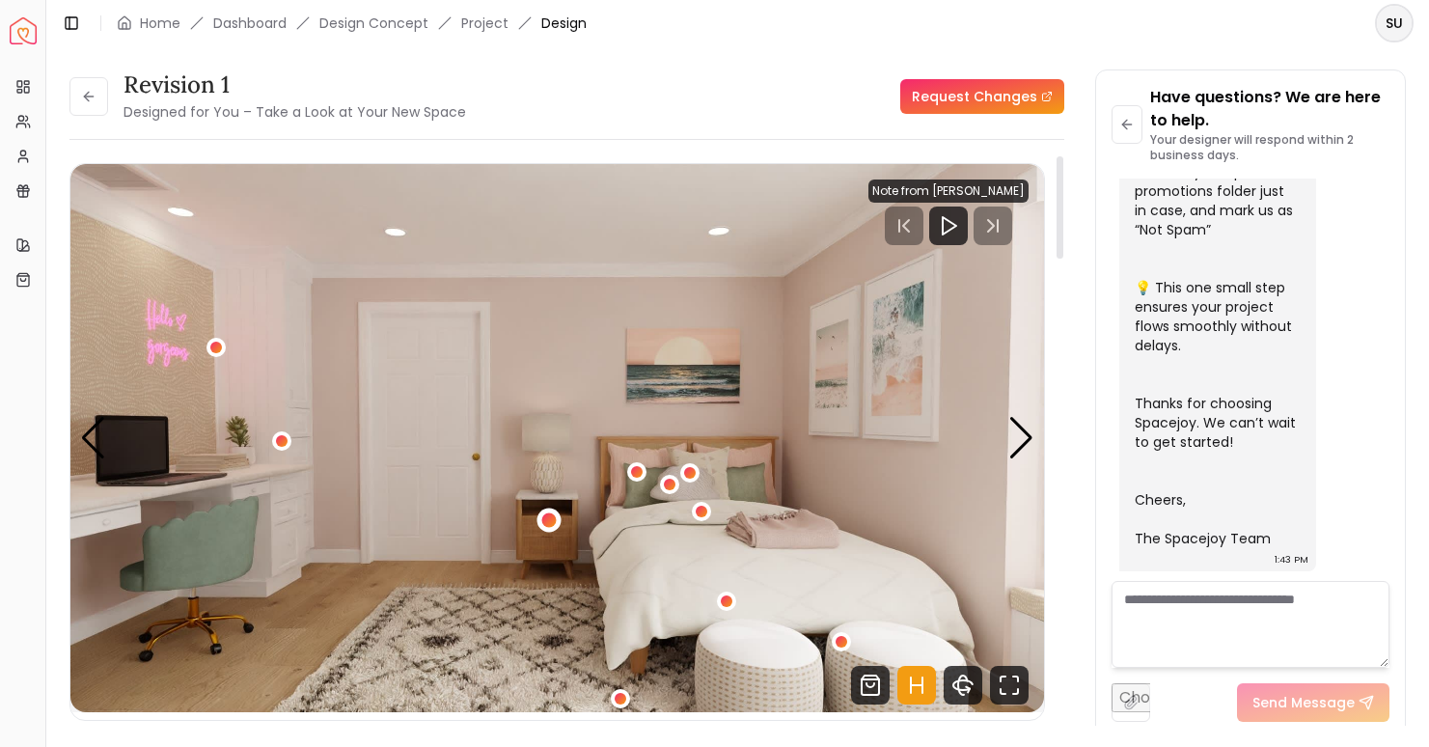
click at [547, 522] on div "2 / 5" at bounding box center [548, 519] width 14 height 14
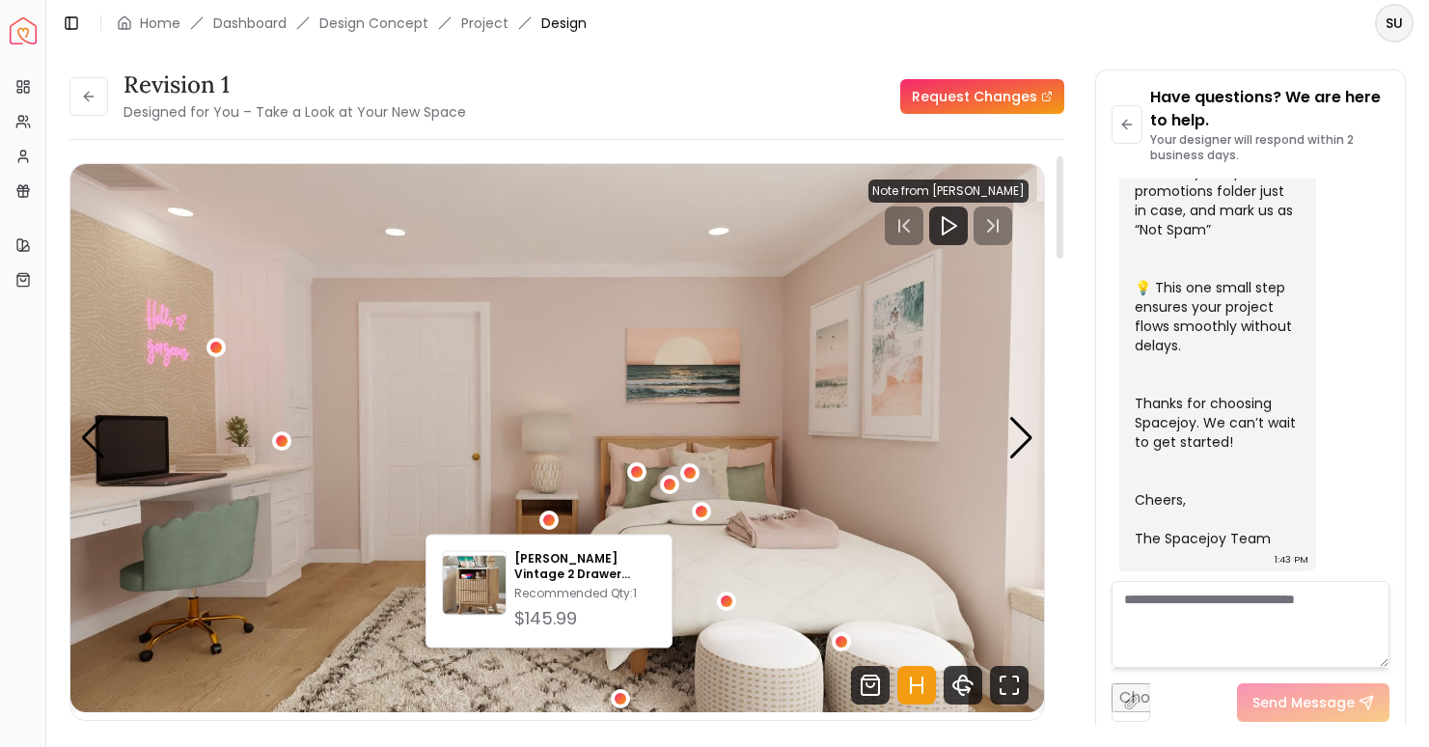
click at [573, 441] on img "2 / 5" at bounding box center [557, 438] width 974 height 548
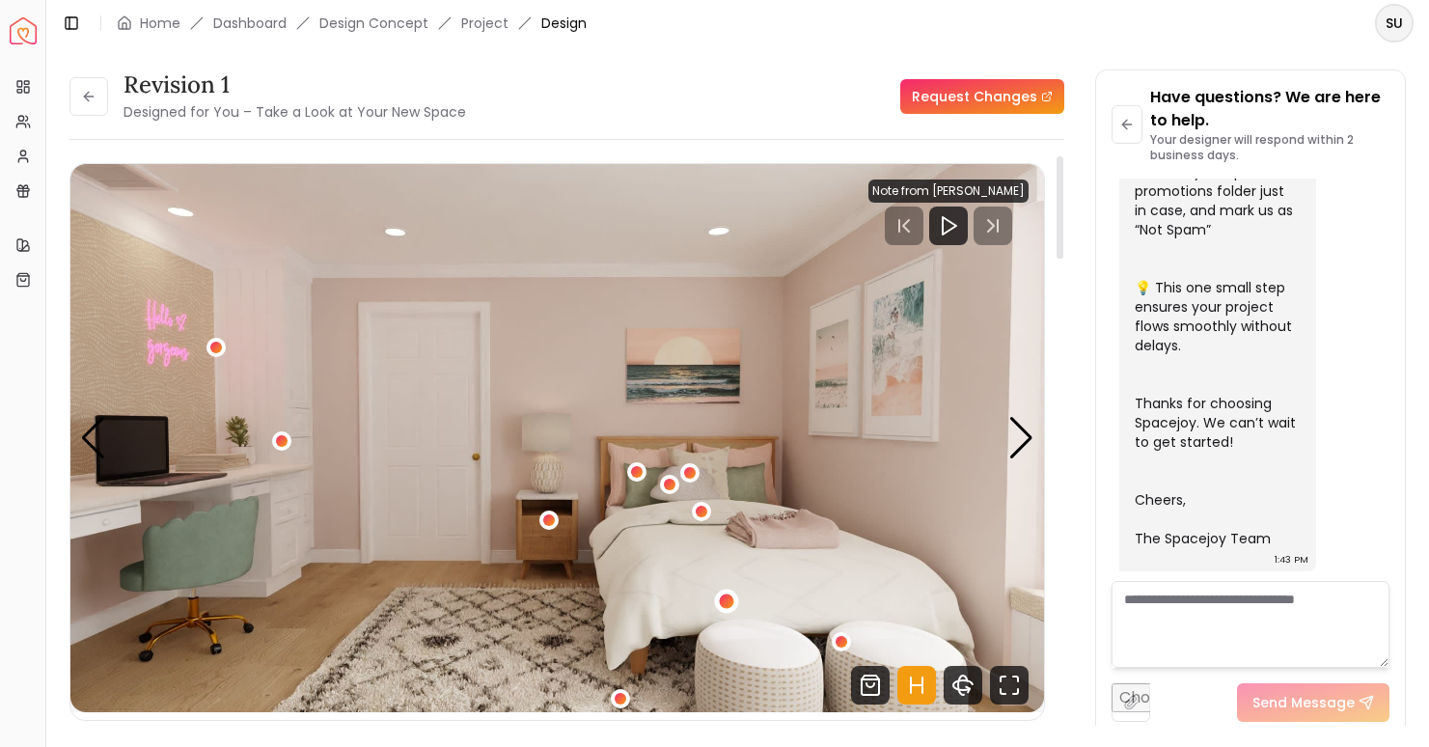
click at [727, 599] on div "2 / 5" at bounding box center [727, 602] width 14 height 14
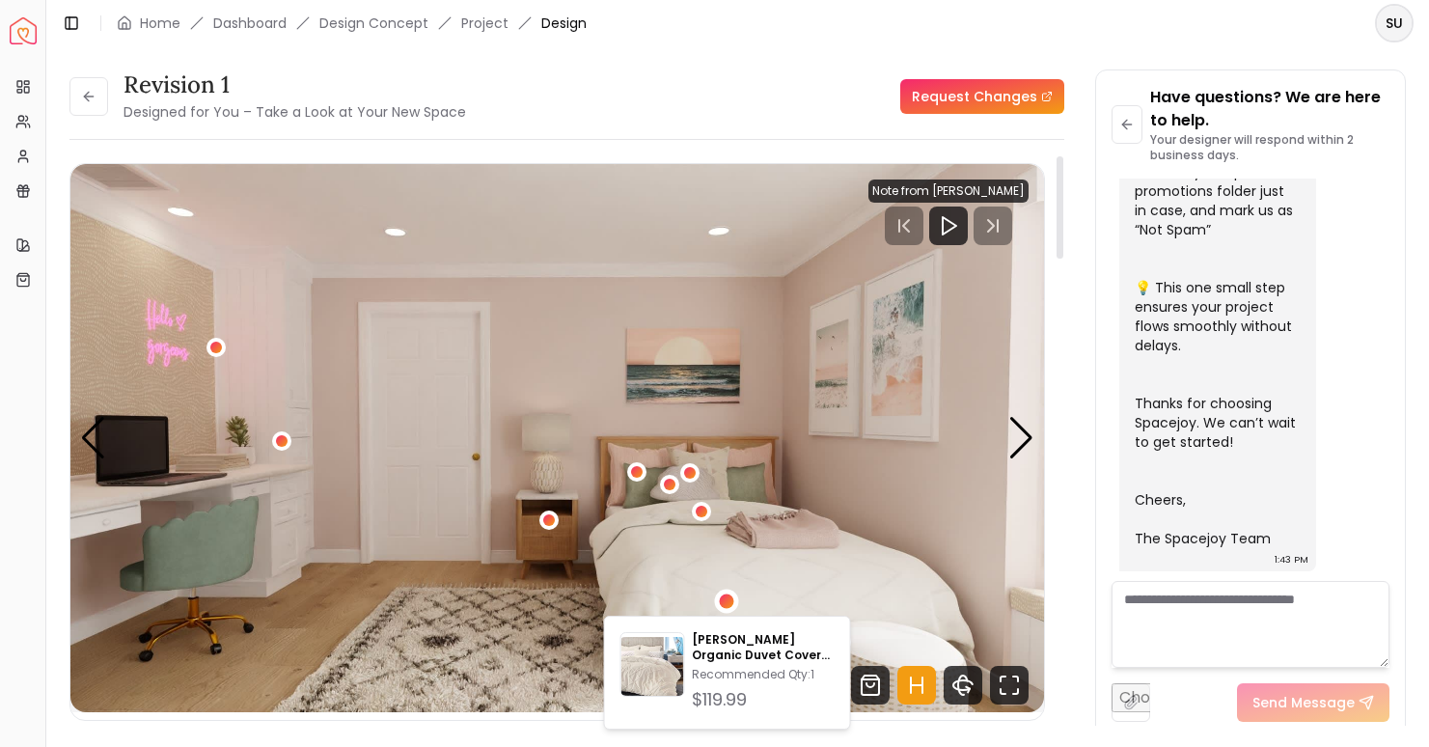
click at [630, 539] on img "2 / 5" at bounding box center [557, 438] width 974 height 548
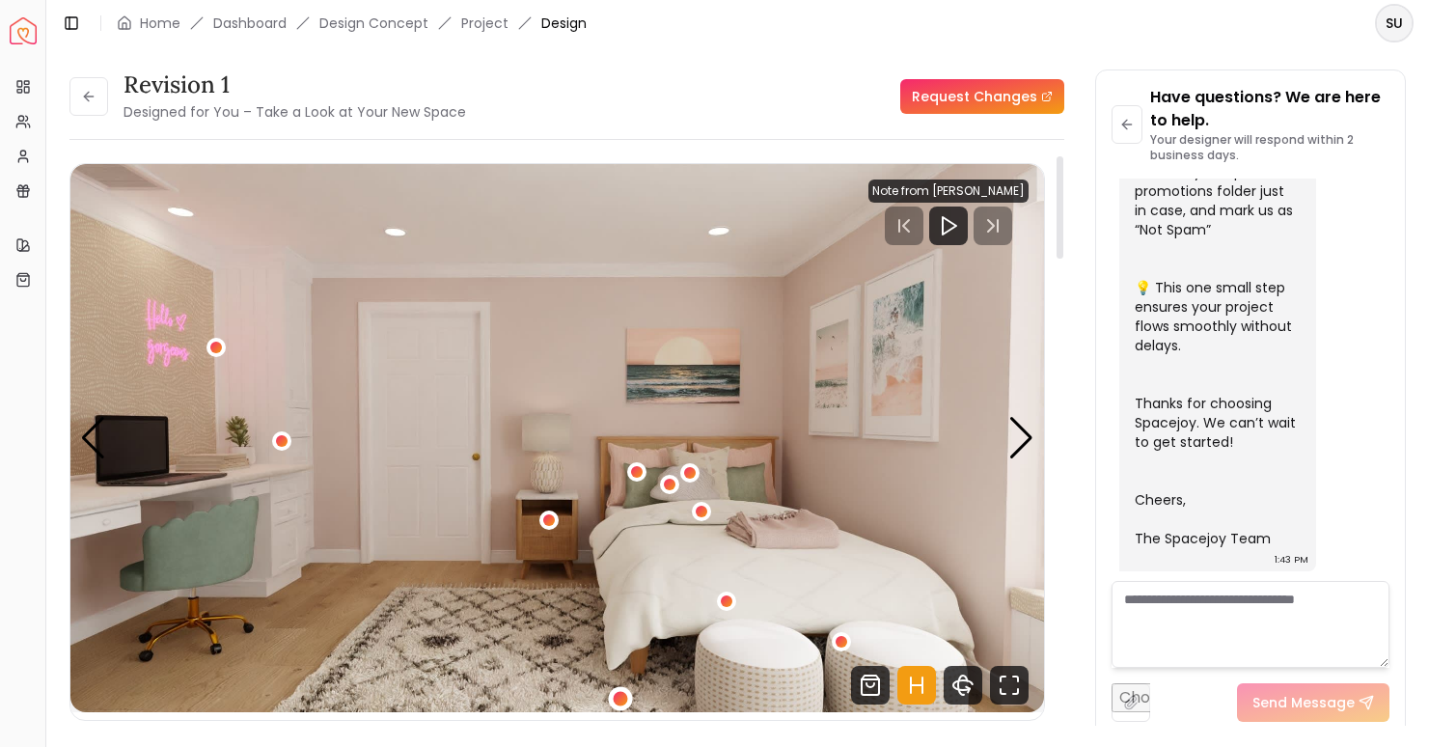
click at [614, 702] on div "2 / 5" at bounding box center [620, 698] width 14 height 14
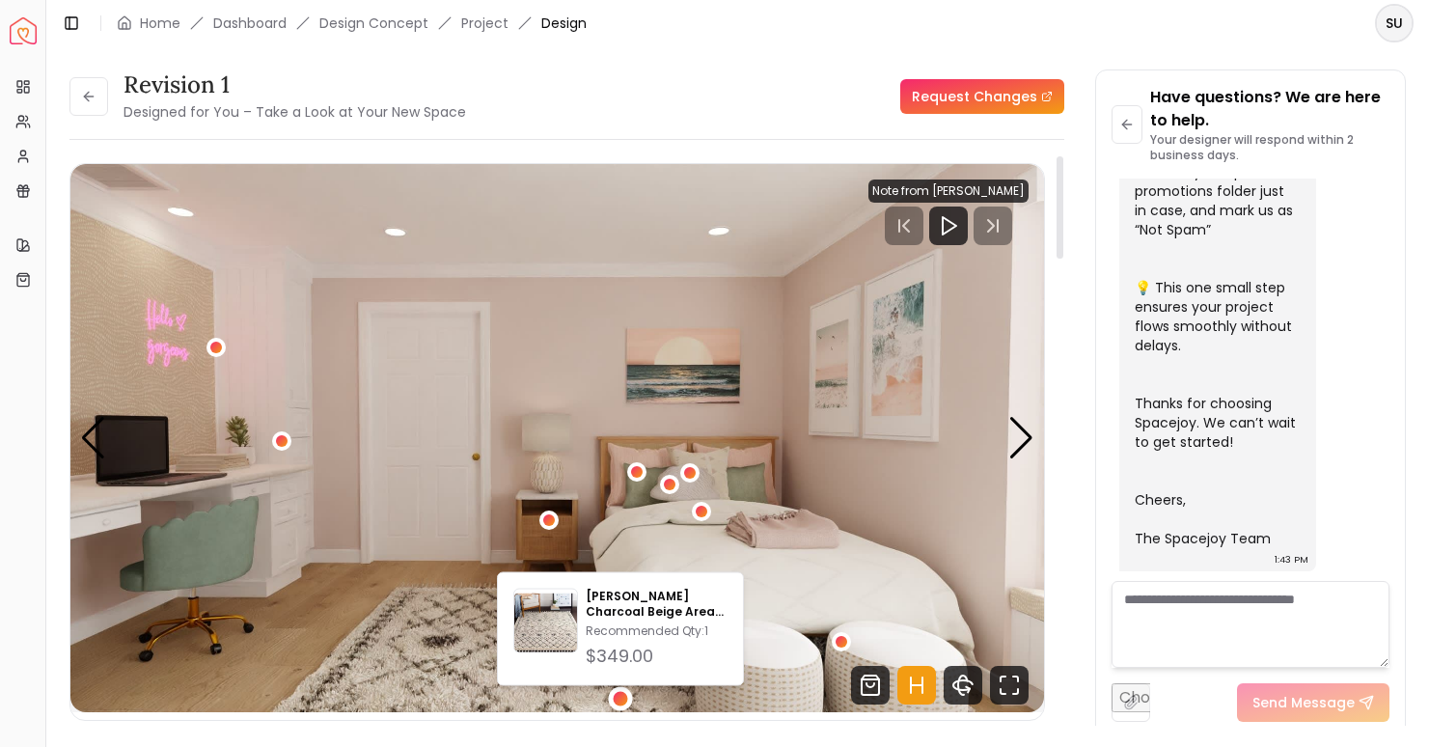
click at [479, 482] on img "2 / 5" at bounding box center [557, 438] width 974 height 548
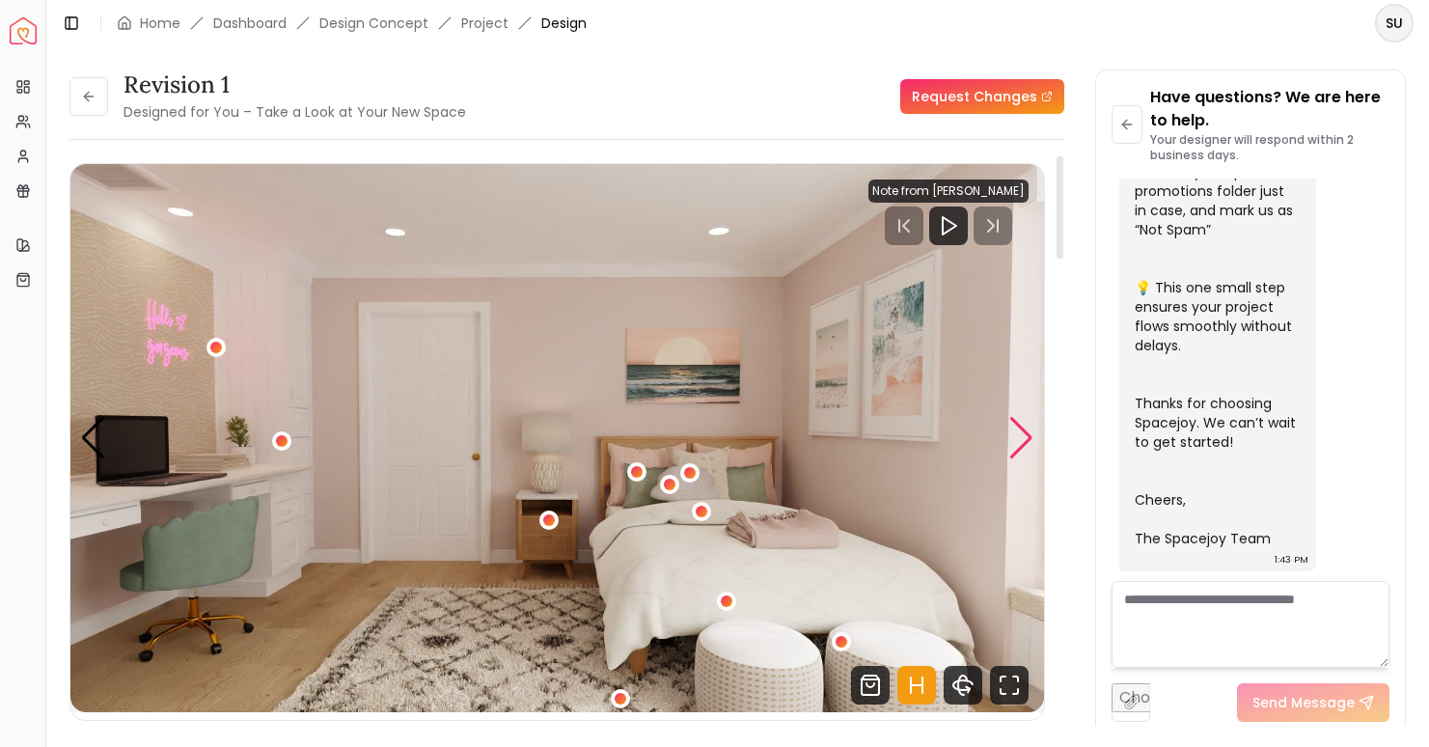
click at [1019, 441] on div "Next slide" at bounding box center [1022, 438] width 26 height 42
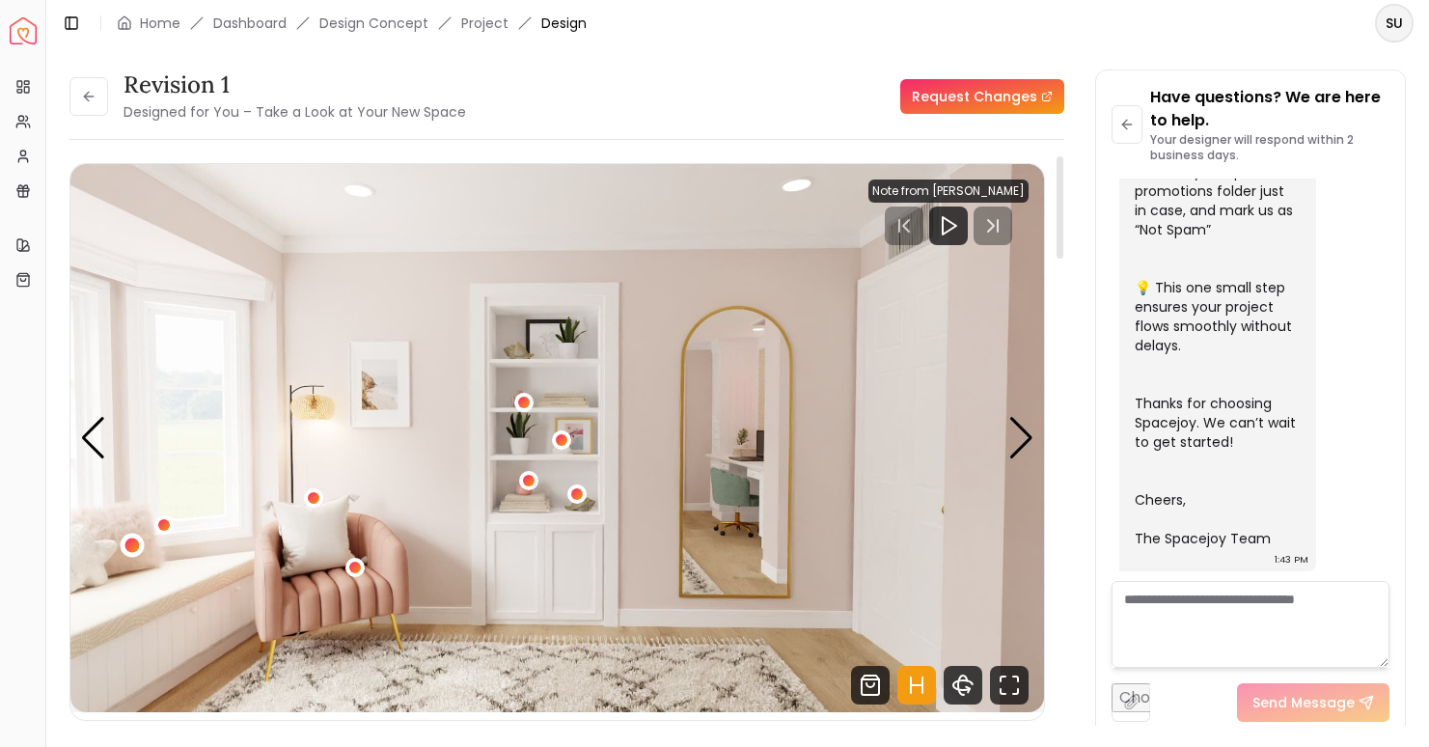
click at [136, 544] on div "3 / 5" at bounding box center [132, 545] width 14 height 14
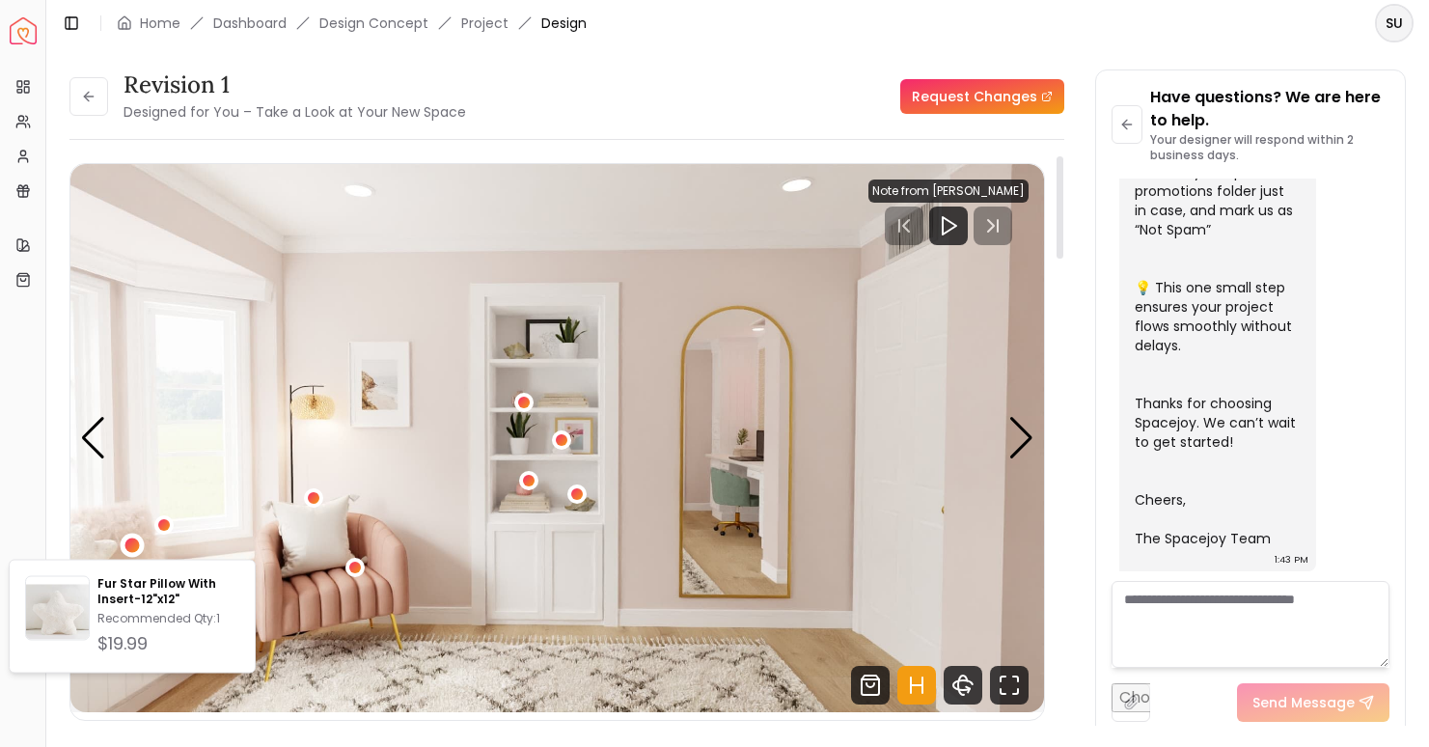
click at [162, 459] on img "3 / 5" at bounding box center [557, 438] width 974 height 548
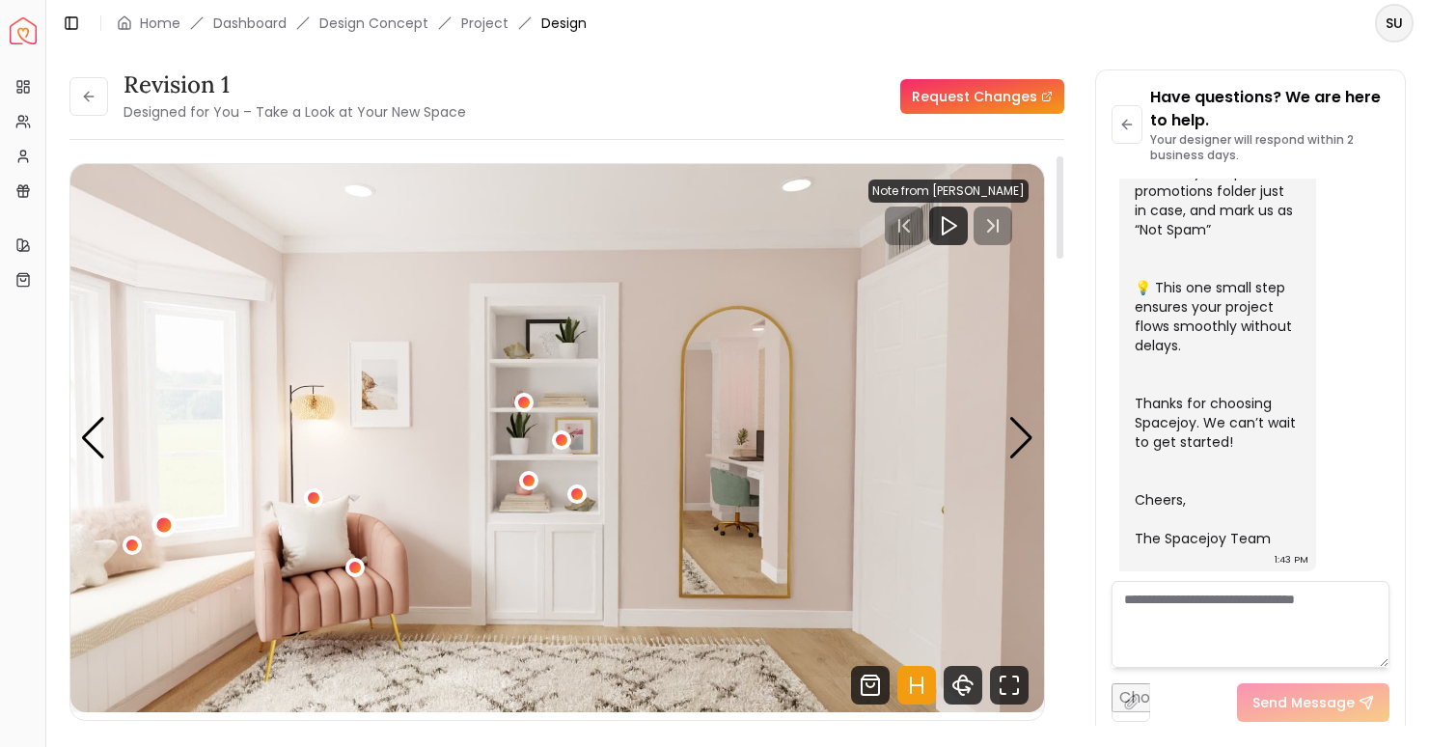
click at [162, 523] on div "3 / 5" at bounding box center [164, 525] width 14 height 14
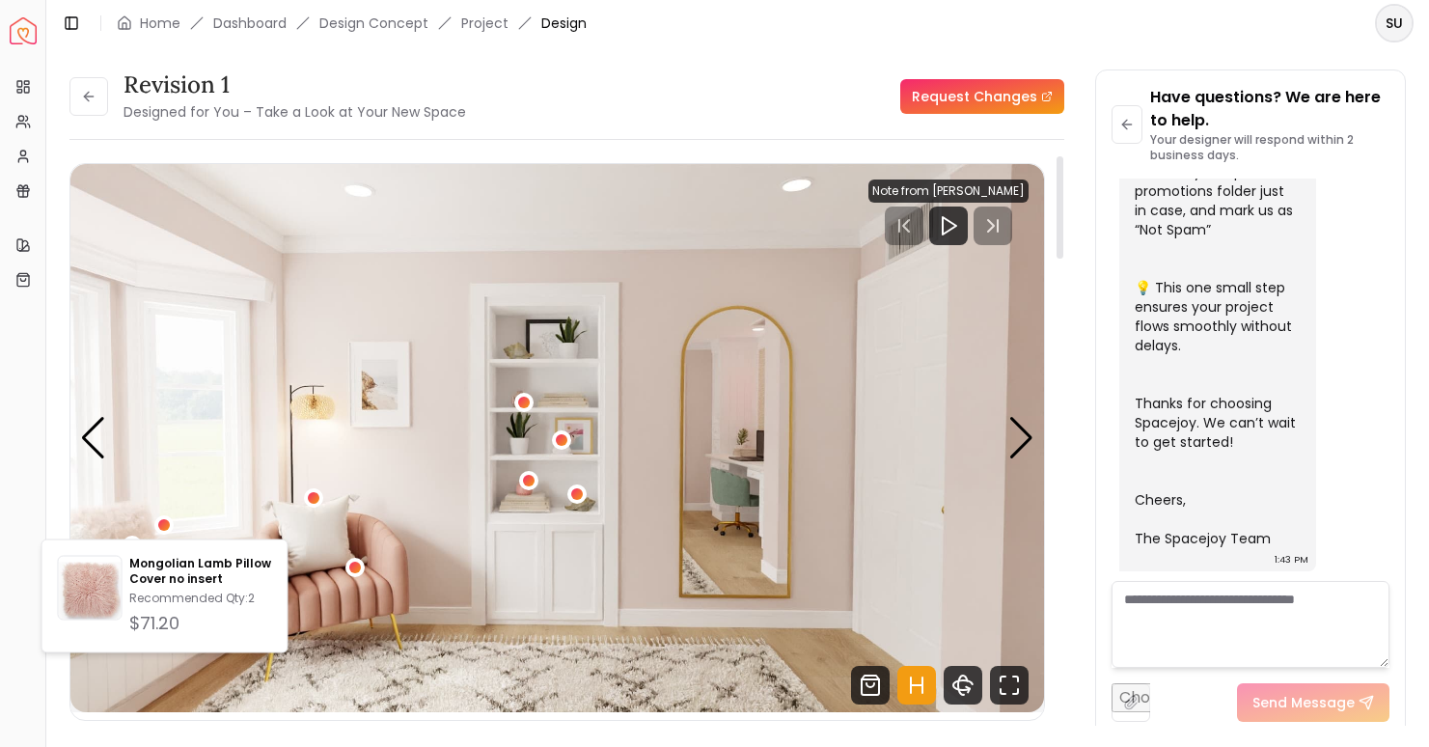
click at [164, 465] on img "3 / 5" at bounding box center [557, 438] width 974 height 548
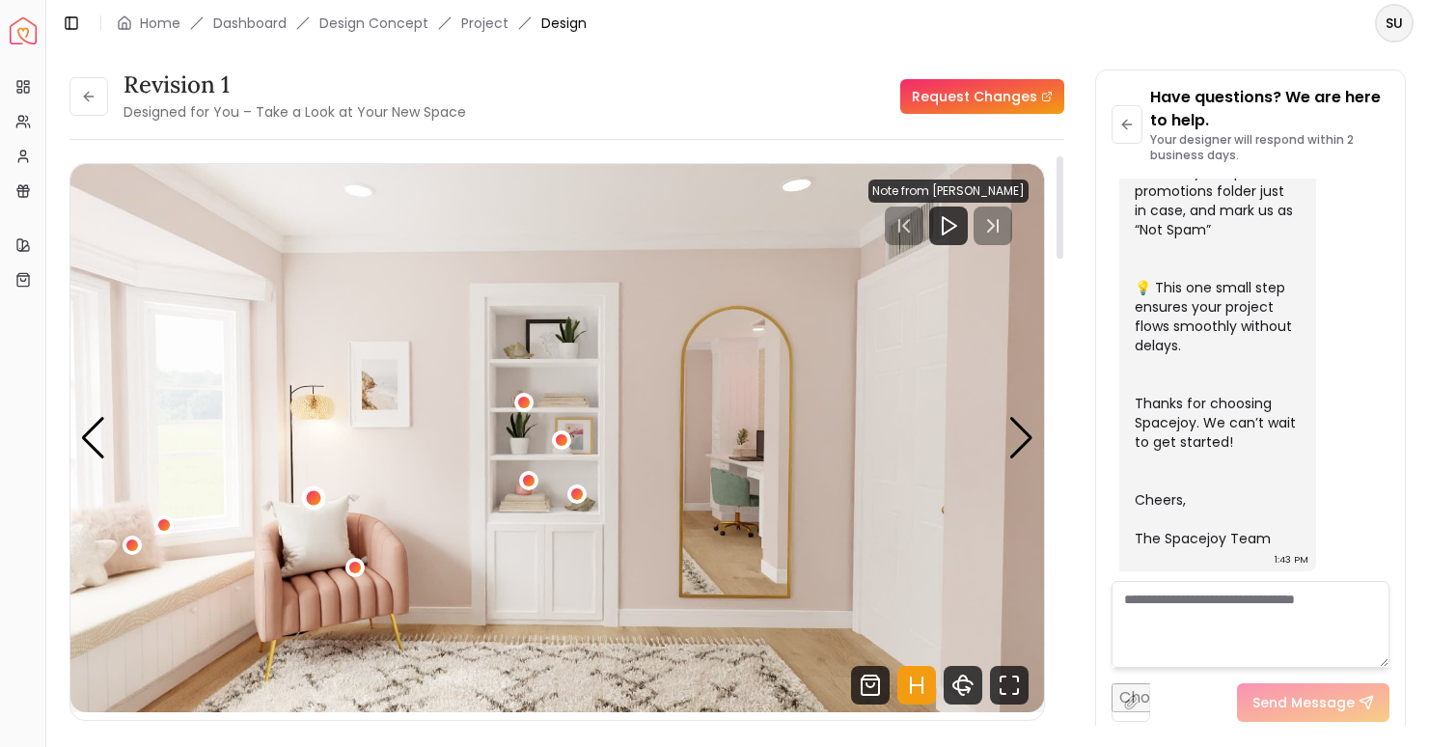
click at [308, 497] on div "3 / 5" at bounding box center [314, 498] width 14 height 14
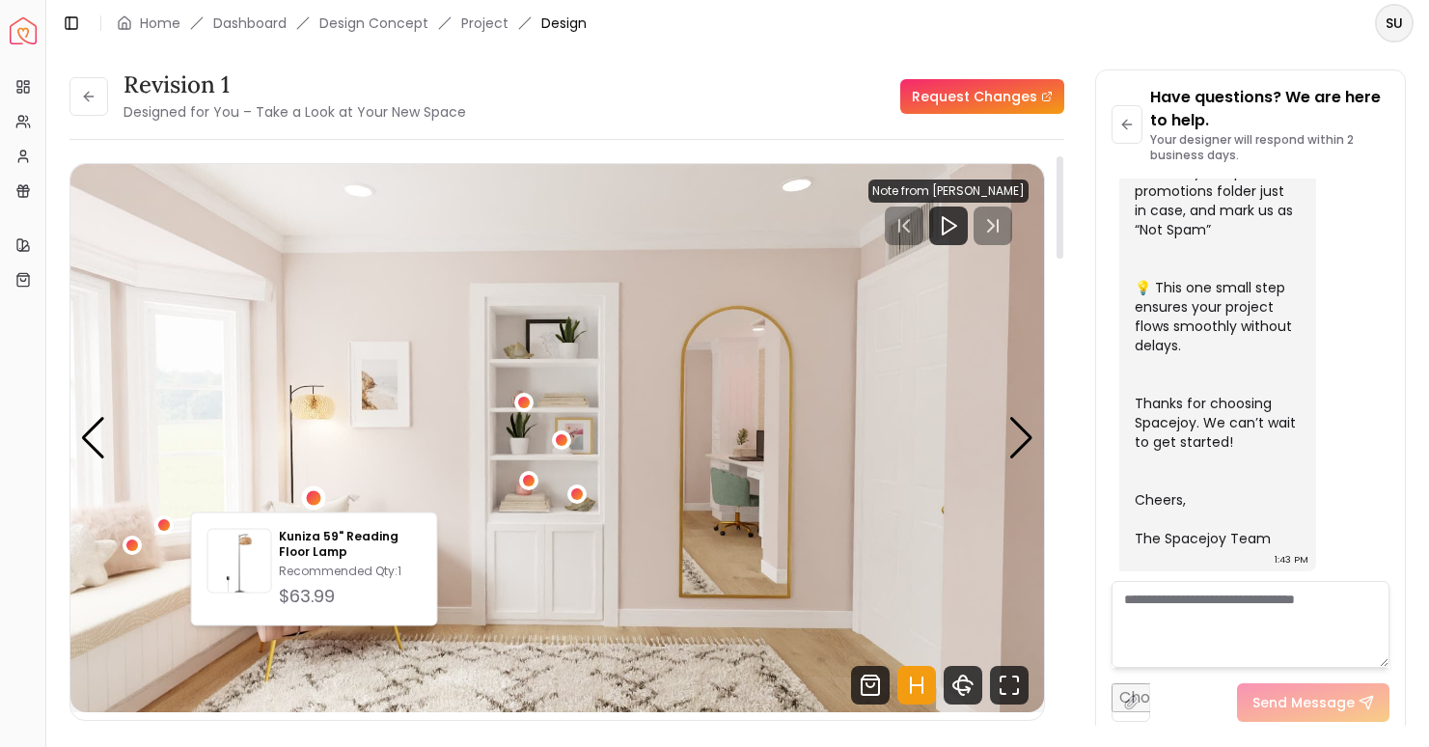
click at [365, 439] on img "3 / 5" at bounding box center [557, 438] width 974 height 548
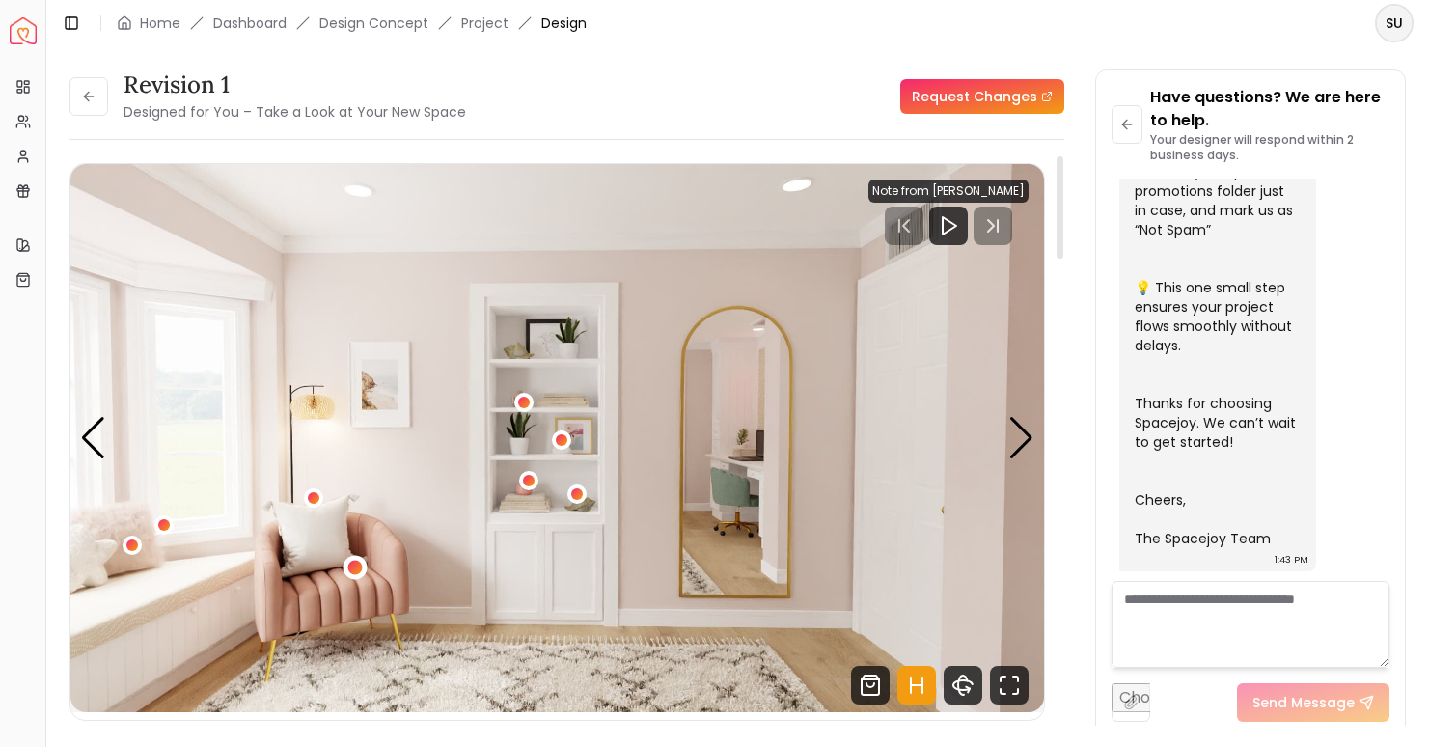
click at [356, 559] on div "3 / 5" at bounding box center [355, 567] width 24 height 24
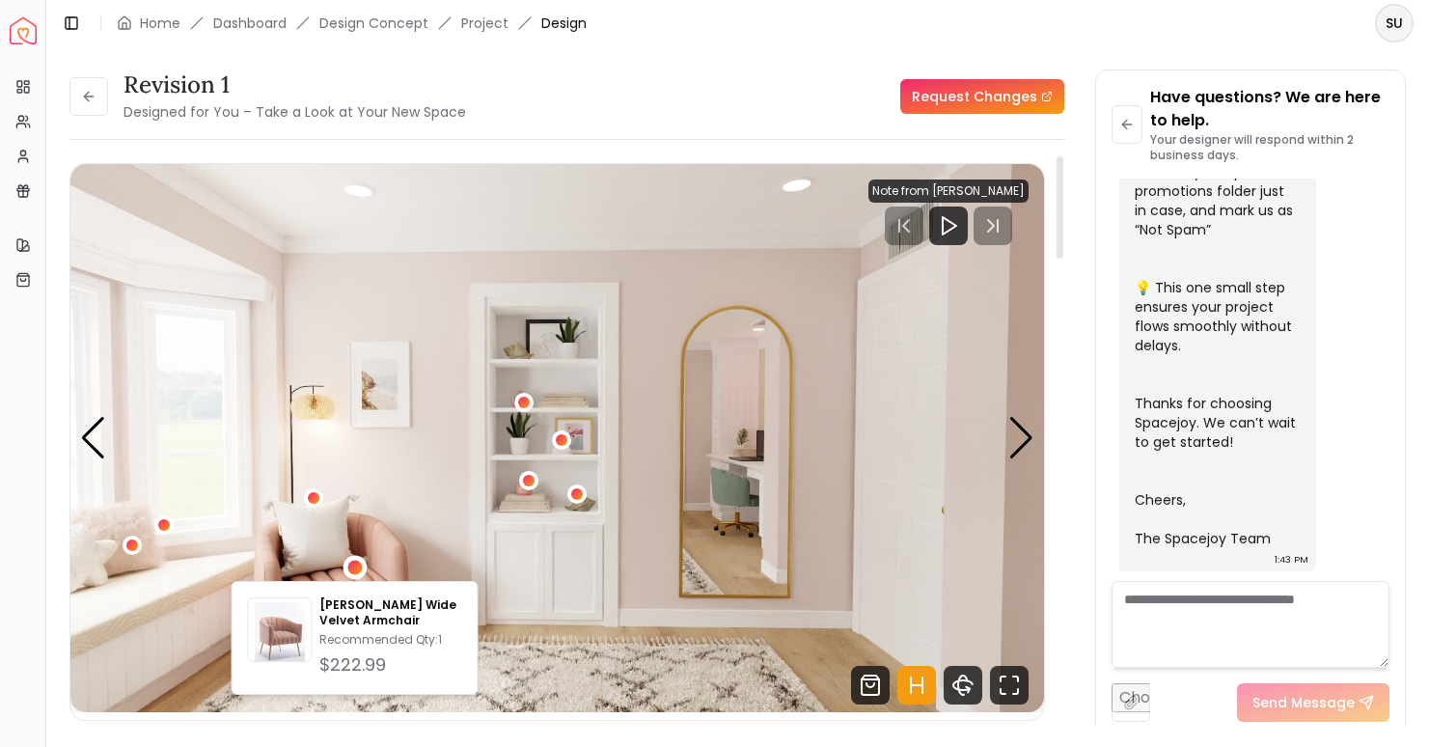
click at [402, 461] on img "3 / 5" at bounding box center [557, 438] width 974 height 548
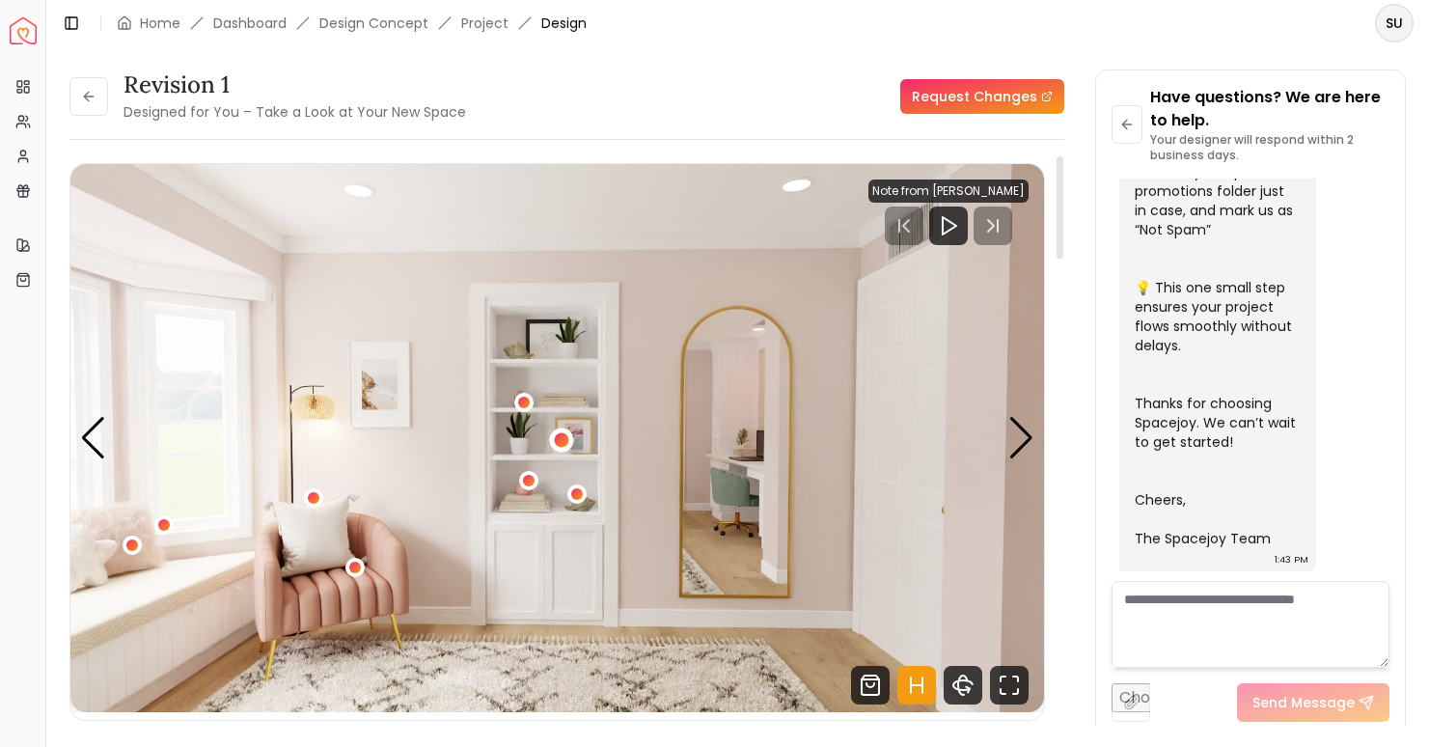
click at [563, 440] on div "3 / 5" at bounding box center [561, 440] width 14 height 14
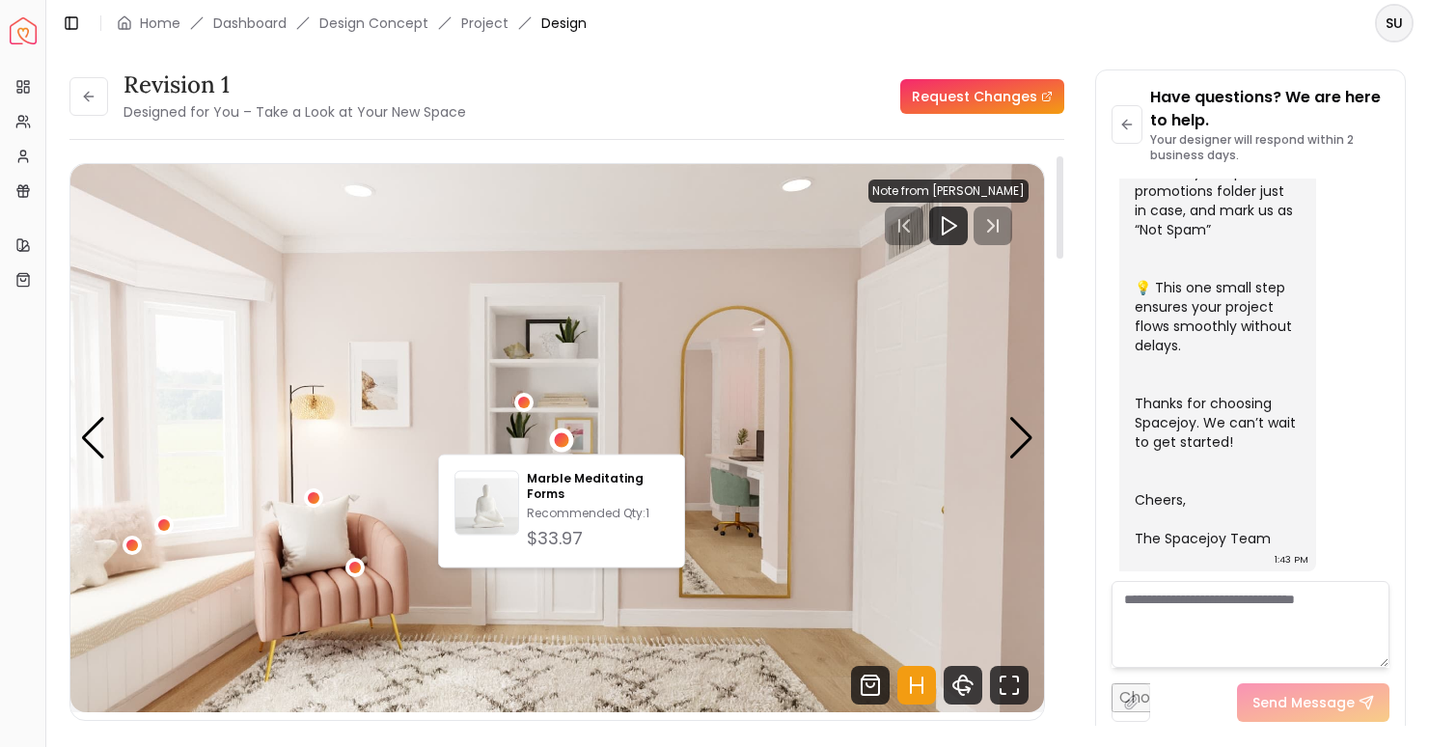
click at [586, 374] on img "3 / 5" at bounding box center [557, 438] width 974 height 548
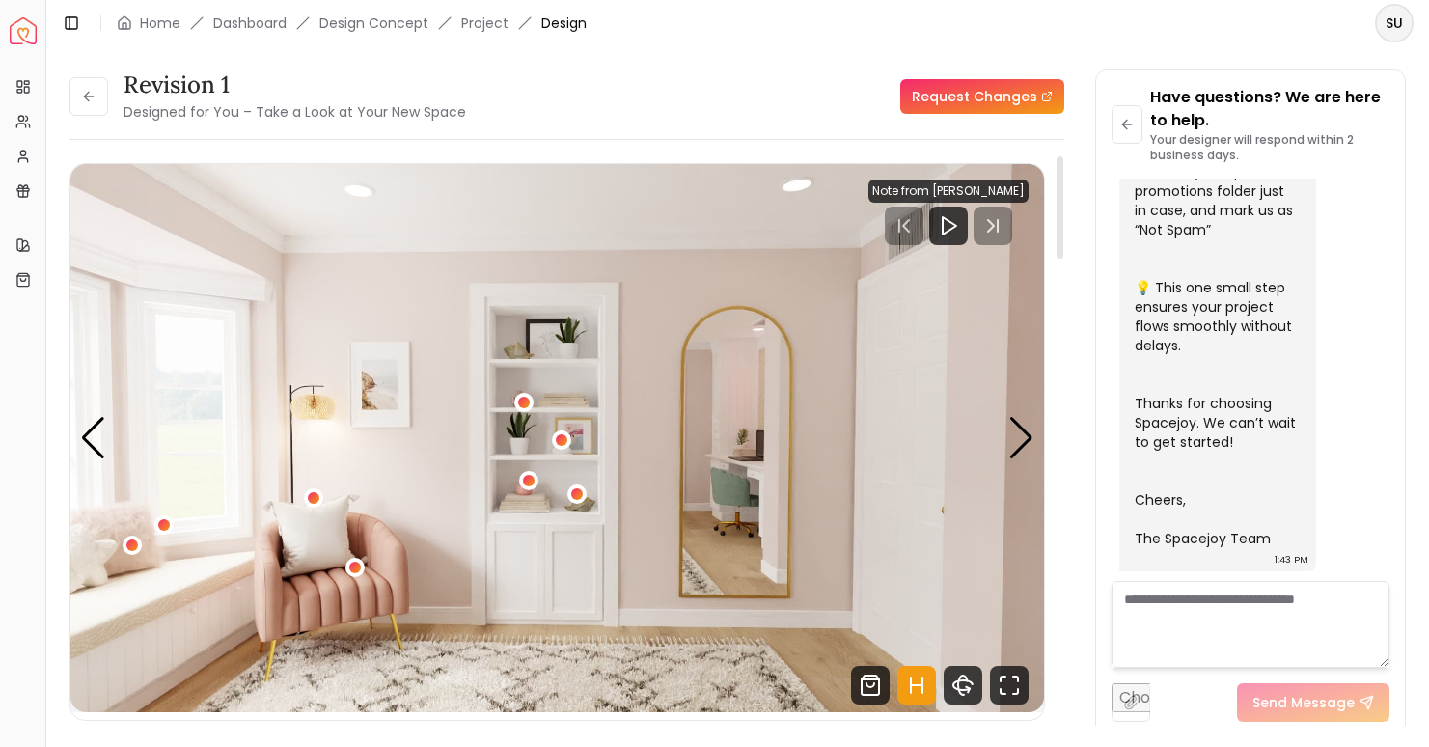
click at [526, 392] on div "3 / 5" at bounding box center [523, 403] width 19 height 23
click at [525, 399] on div "3 / 5" at bounding box center [524, 403] width 14 height 14
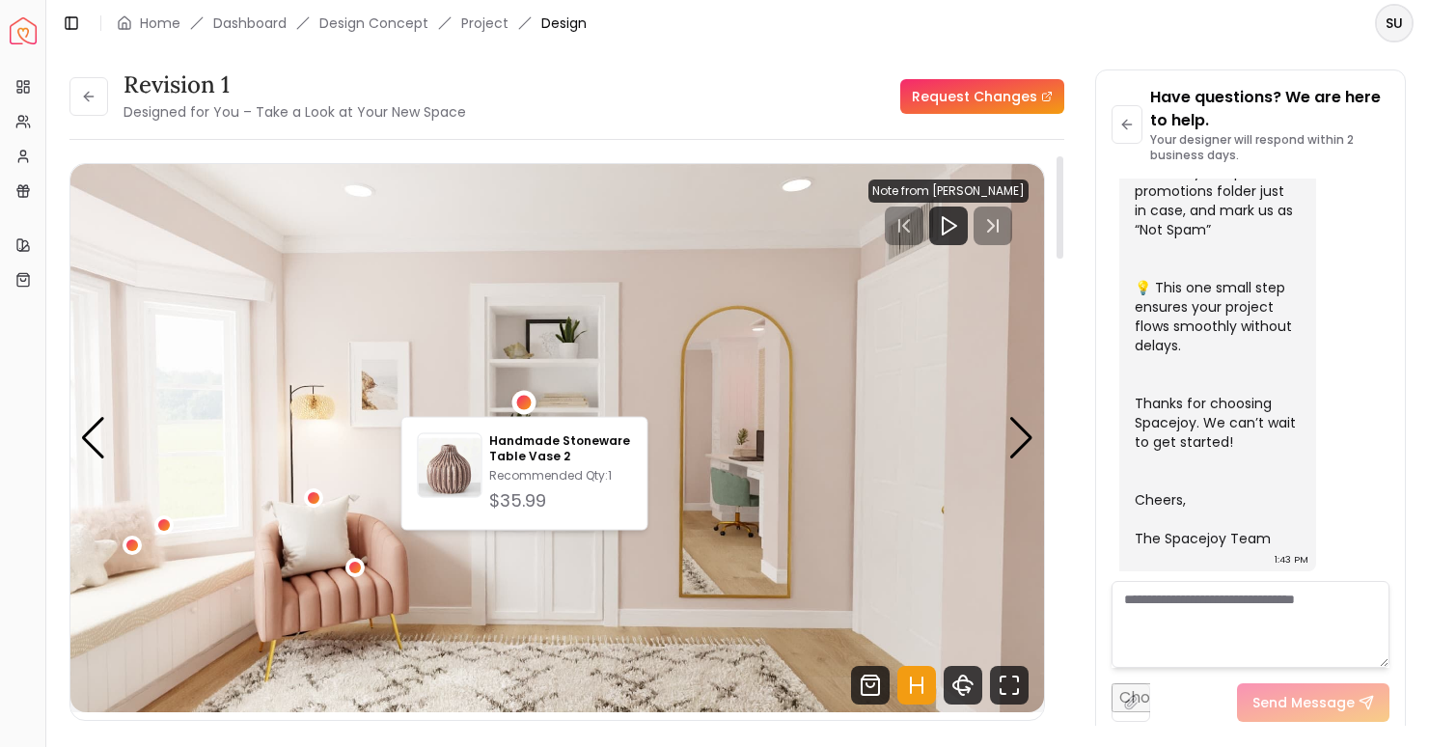
click at [615, 320] on img "3 / 5" at bounding box center [557, 438] width 974 height 548
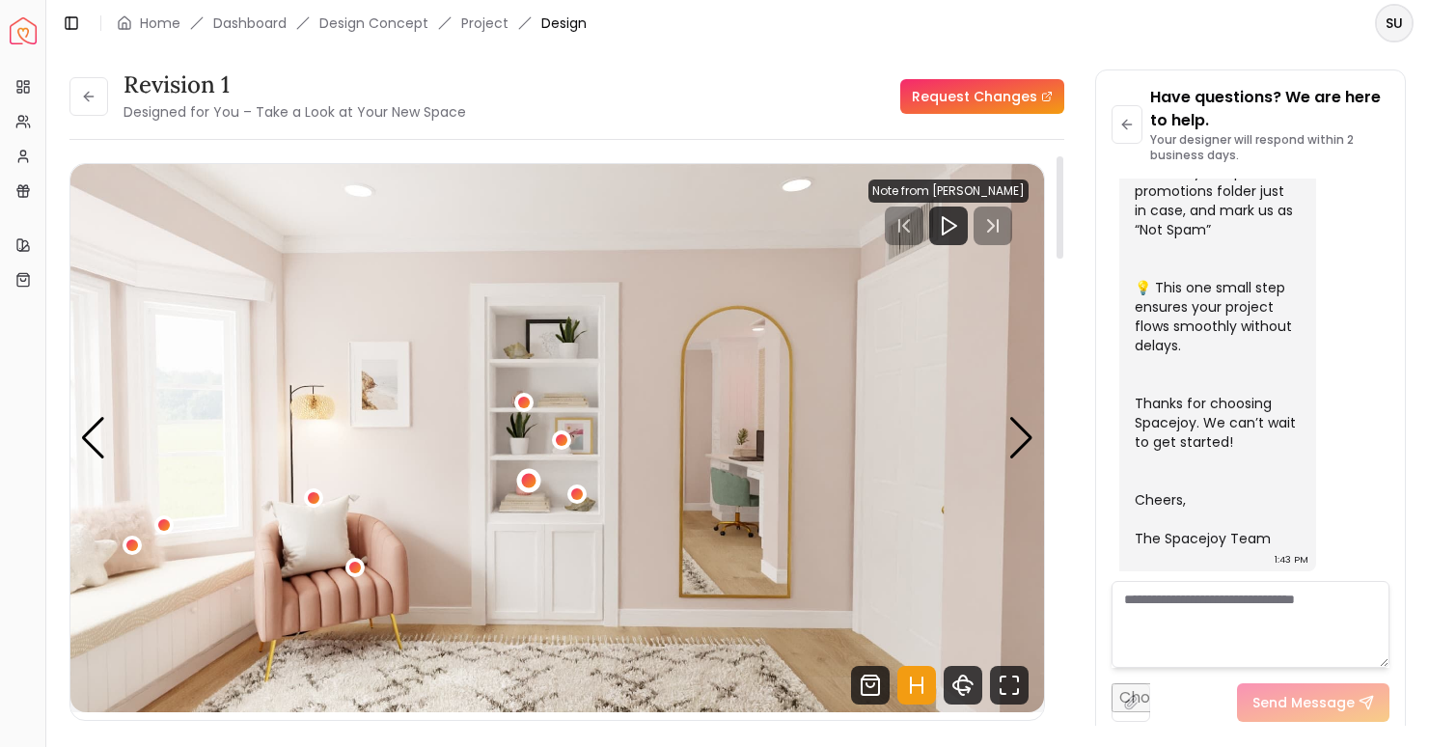
click at [532, 480] on div "3 / 5" at bounding box center [528, 480] width 14 height 14
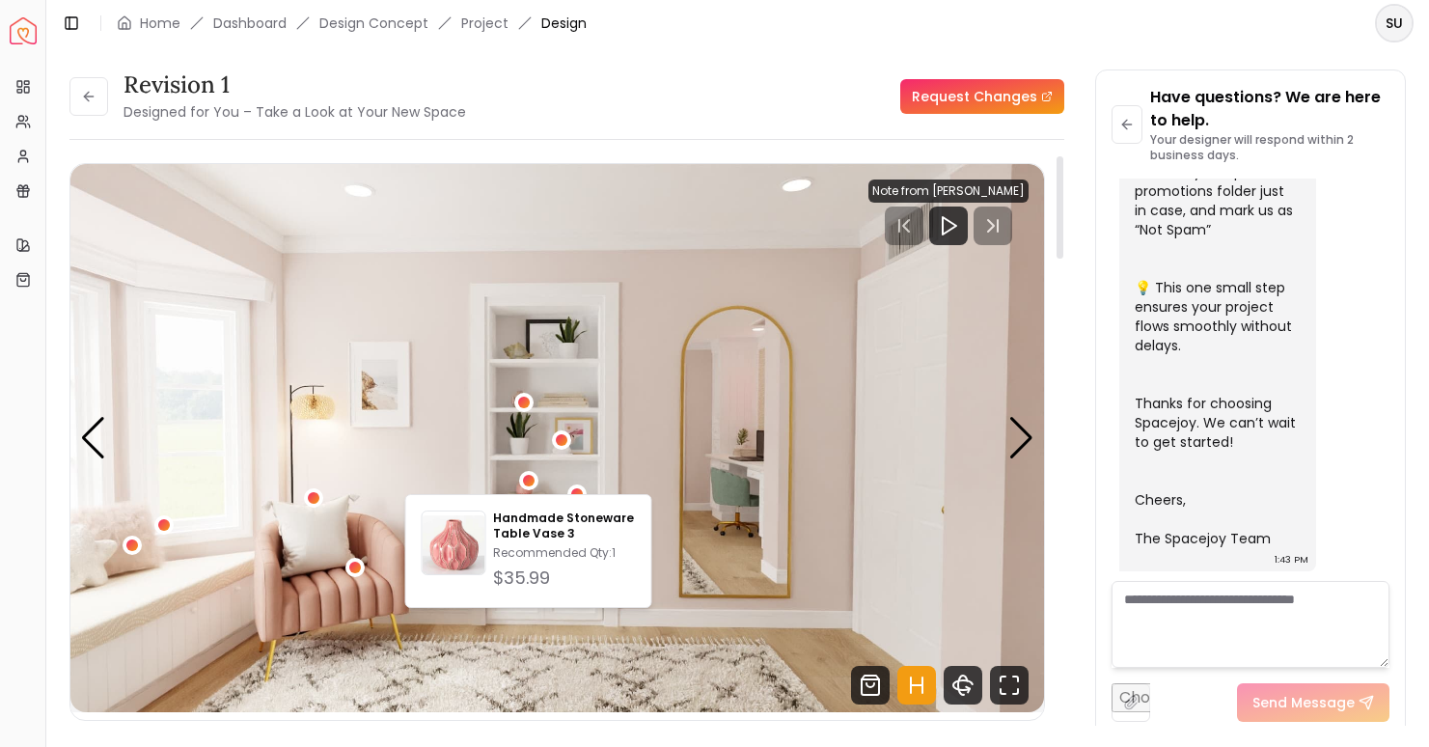
click at [658, 363] on img "3 / 5" at bounding box center [557, 438] width 974 height 548
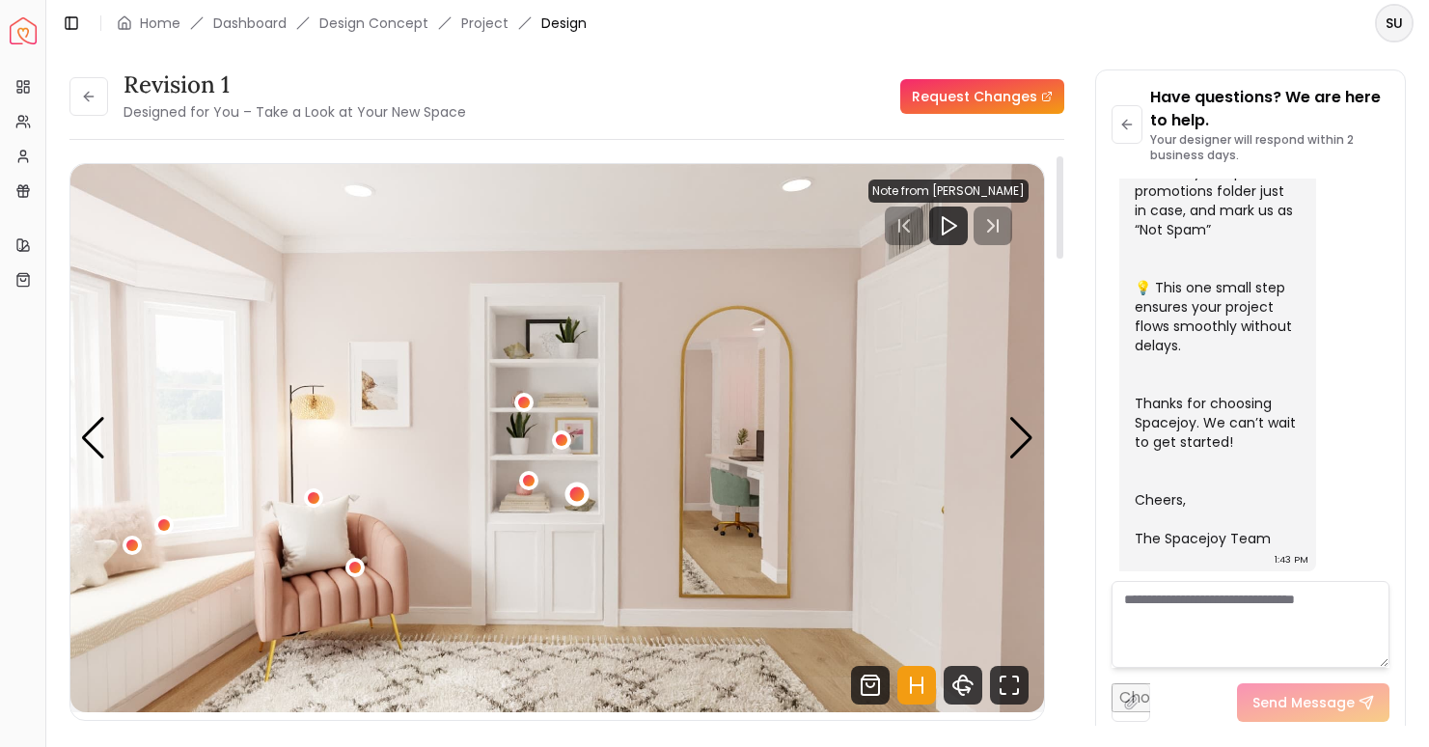
click at [580, 498] on div "3 / 5" at bounding box center [577, 494] width 14 height 14
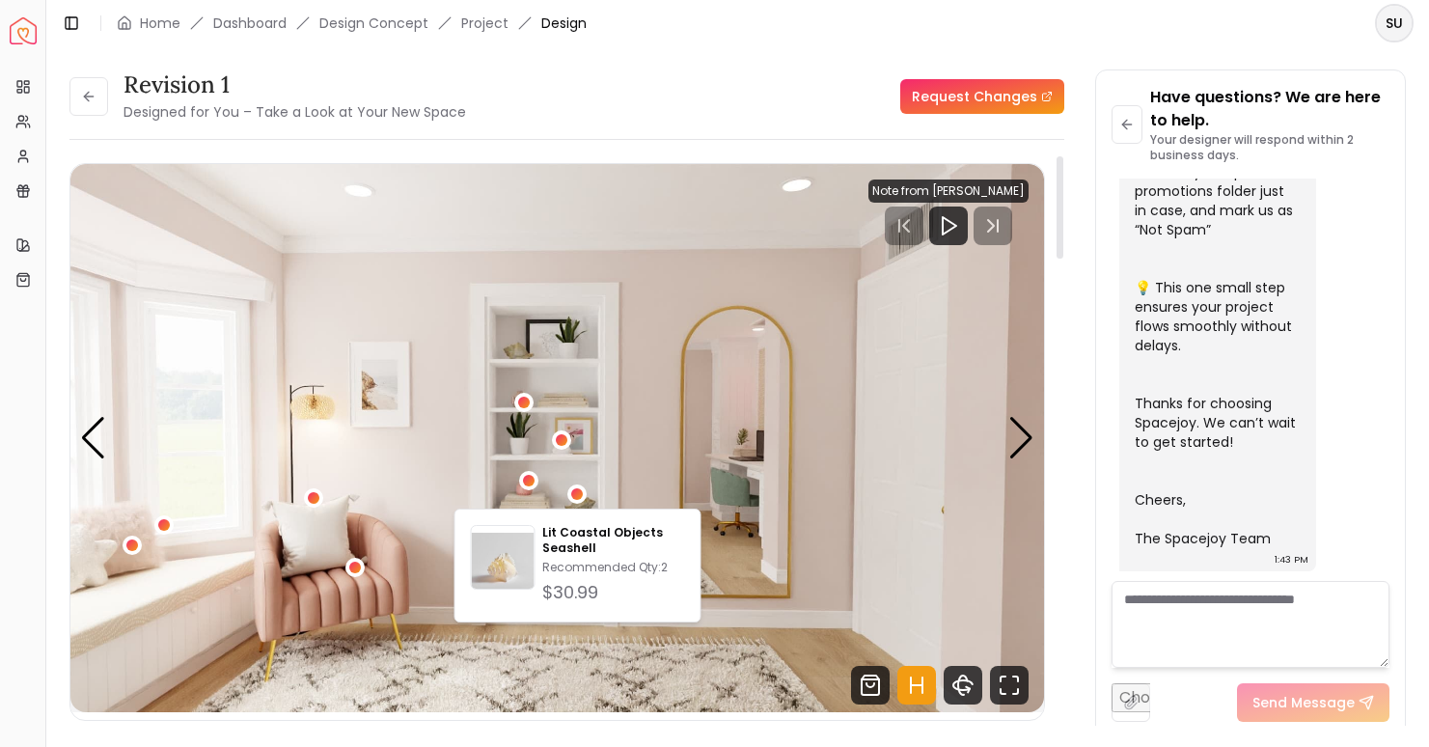
click at [638, 368] on img "3 / 5" at bounding box center [557, 438] width 974 height 548
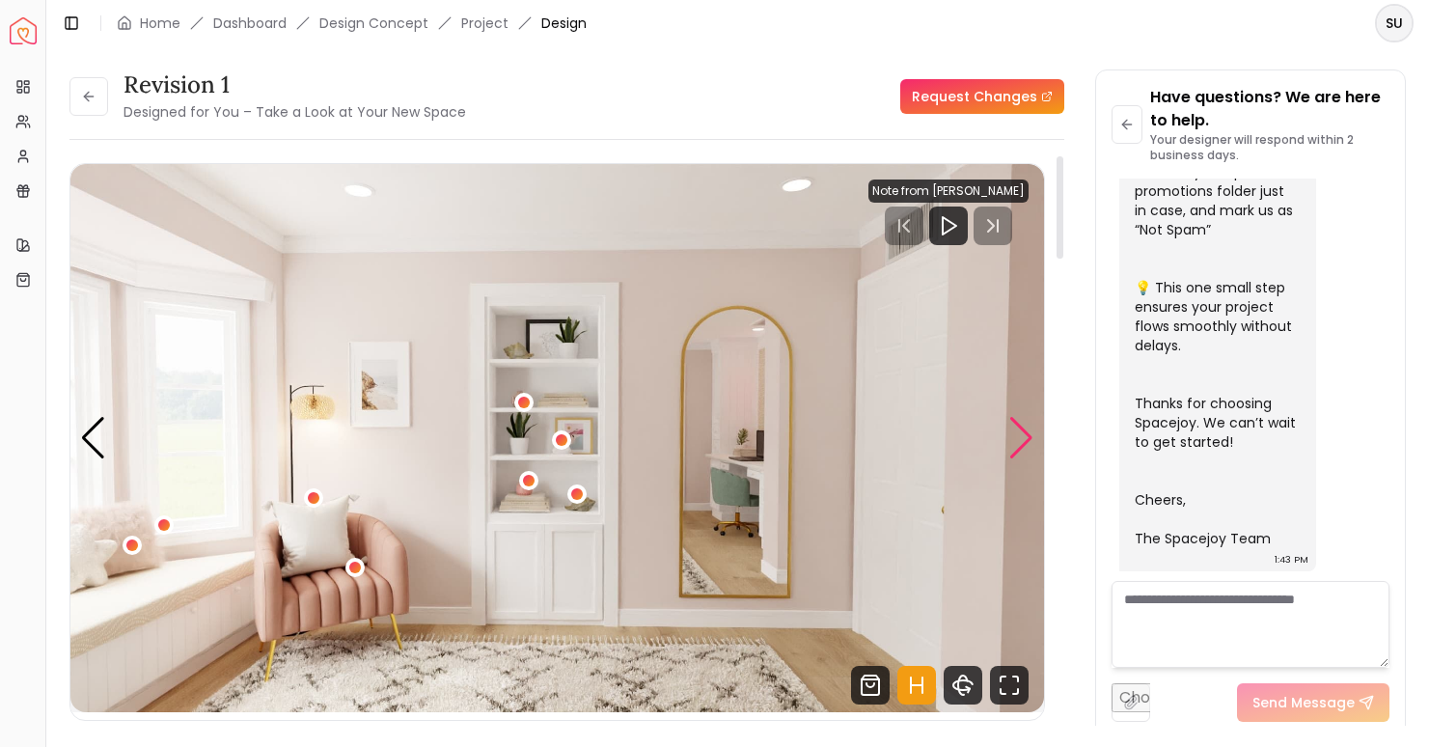
click at [1029, 446] on div "Next slide" at bounding box center [1022, 438] width 26 height 42
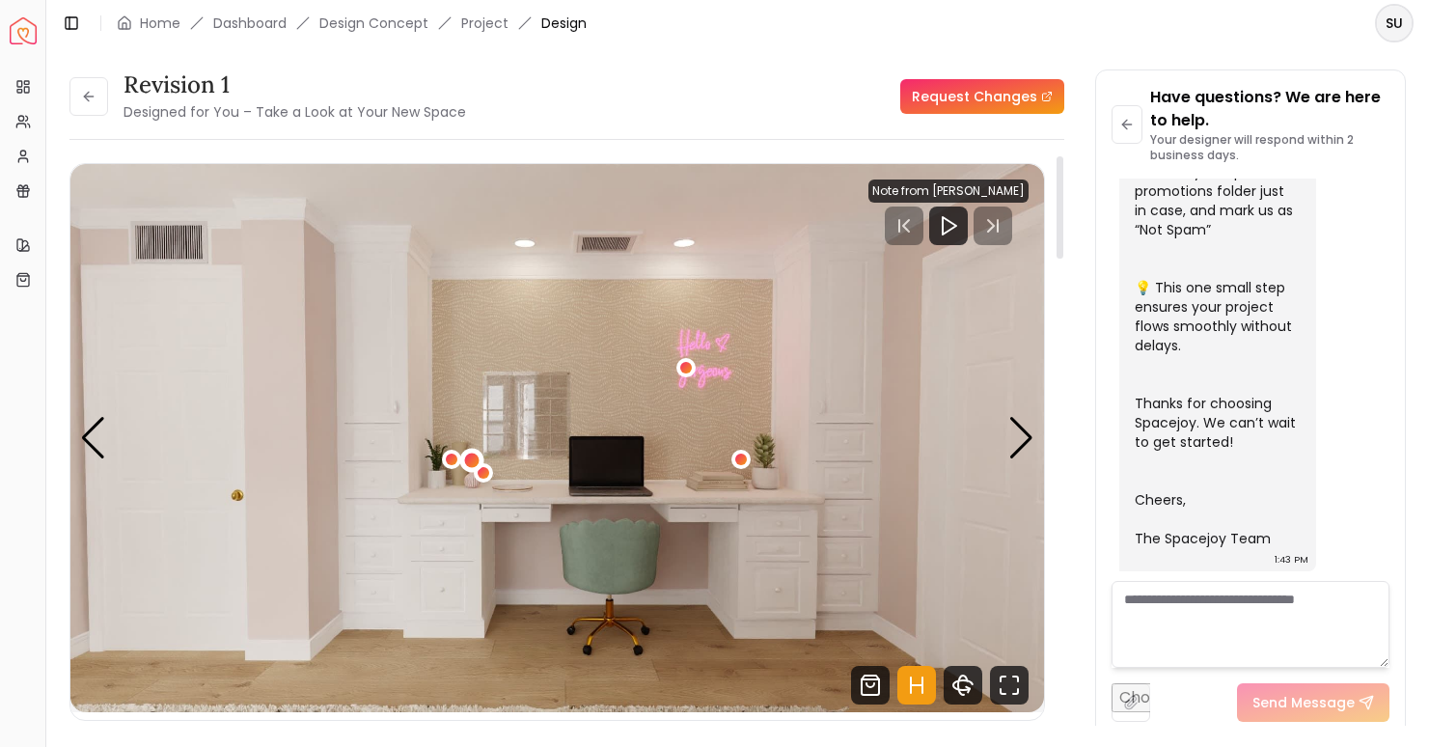
click at [469, 462] on div "4 / 5" at bounding box center [471, 461] width 14 height 14
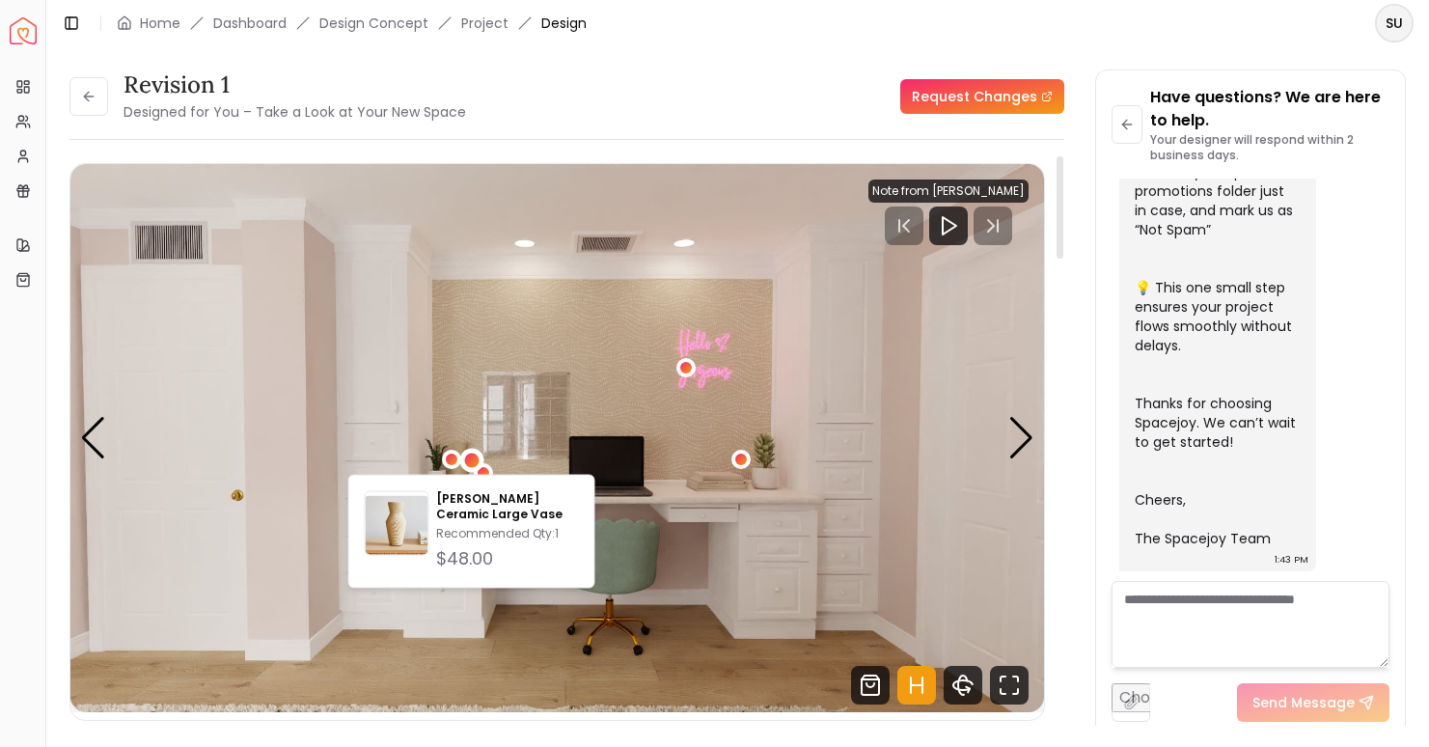
click at [470, 427] on img "4 / 5" at bounding box center [557, 438] width 974 height 548
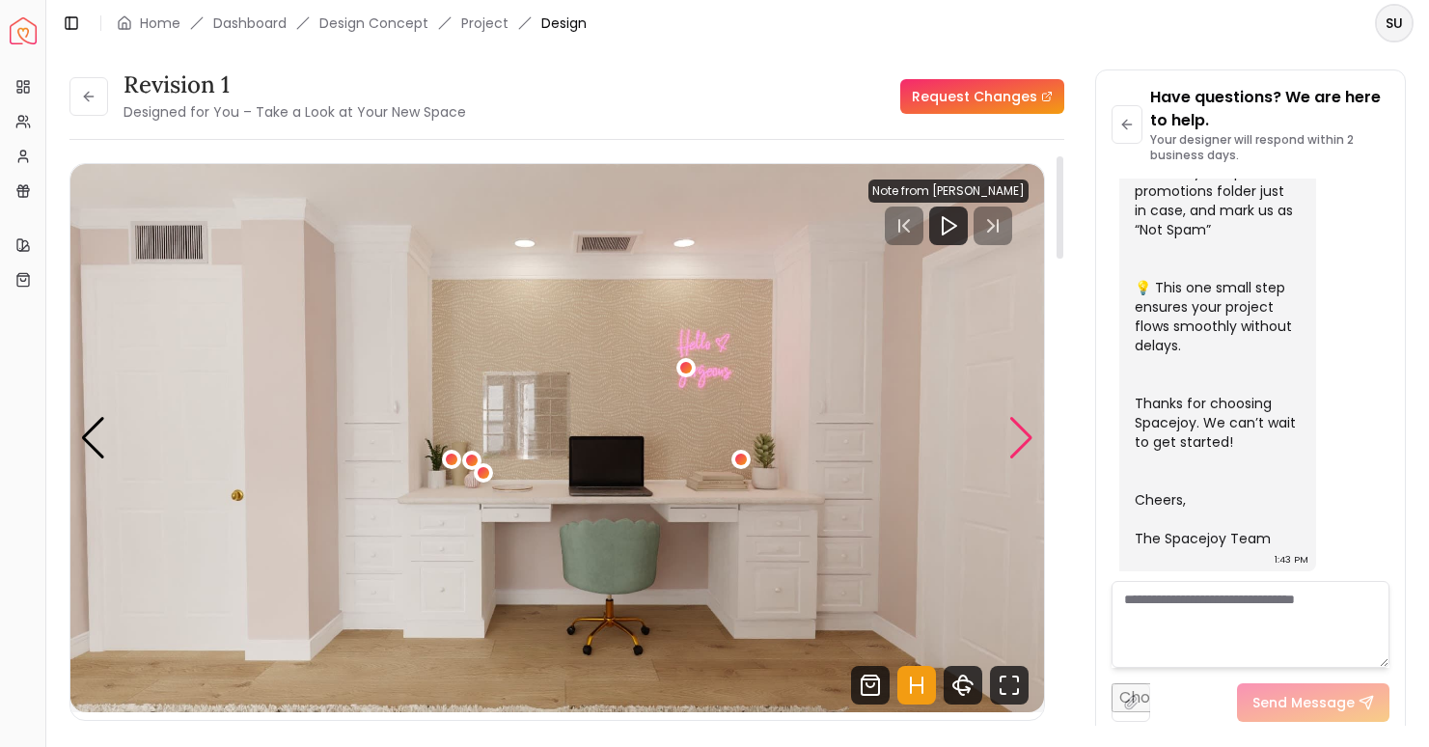
click at [1022, 446] on div "Next slide" at bounding box center [1022, 438] width 26 height 42
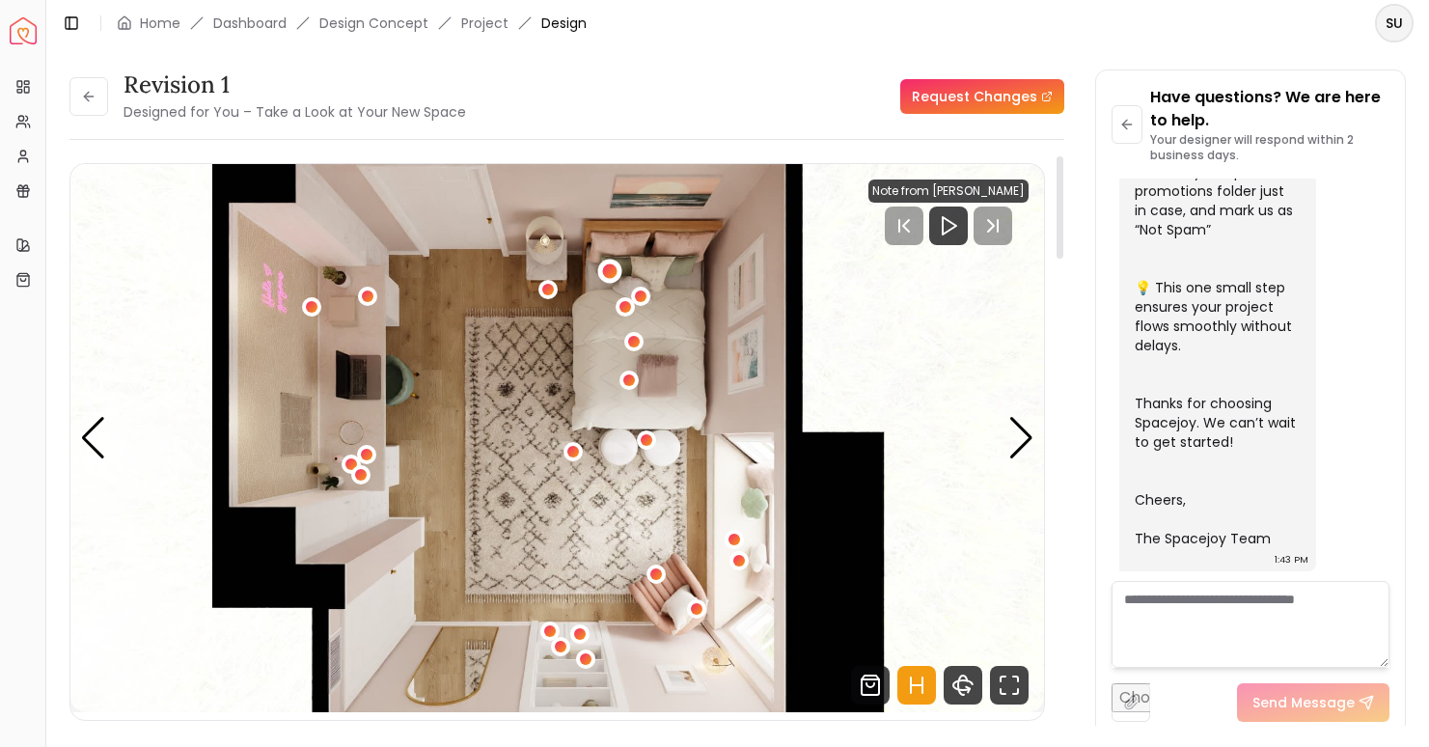
click at [613, 271] on div "5 / 5" at bounding box center [610, 270] width 14 height 14
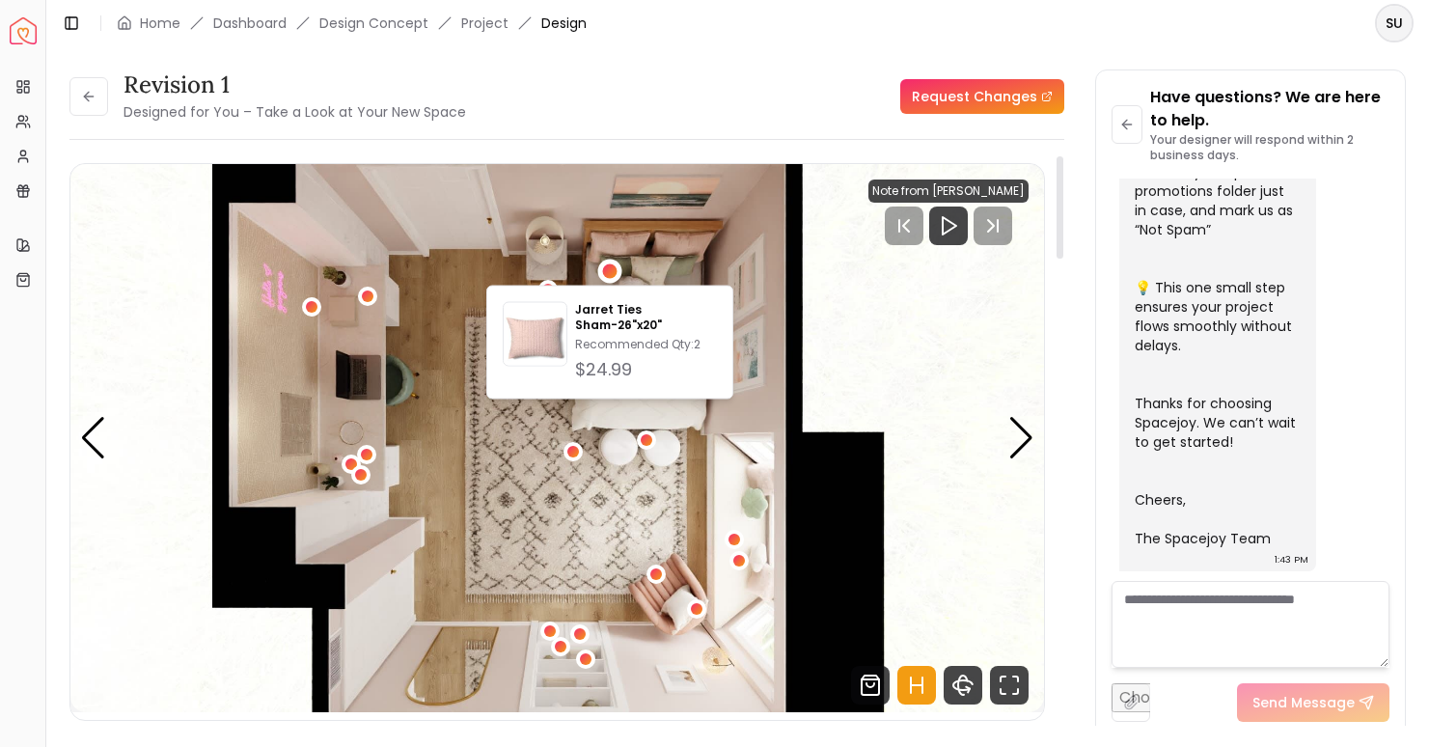
click at [671, 271] on img "5 / 5" at bounding box center [557, 438] width 974 height 548
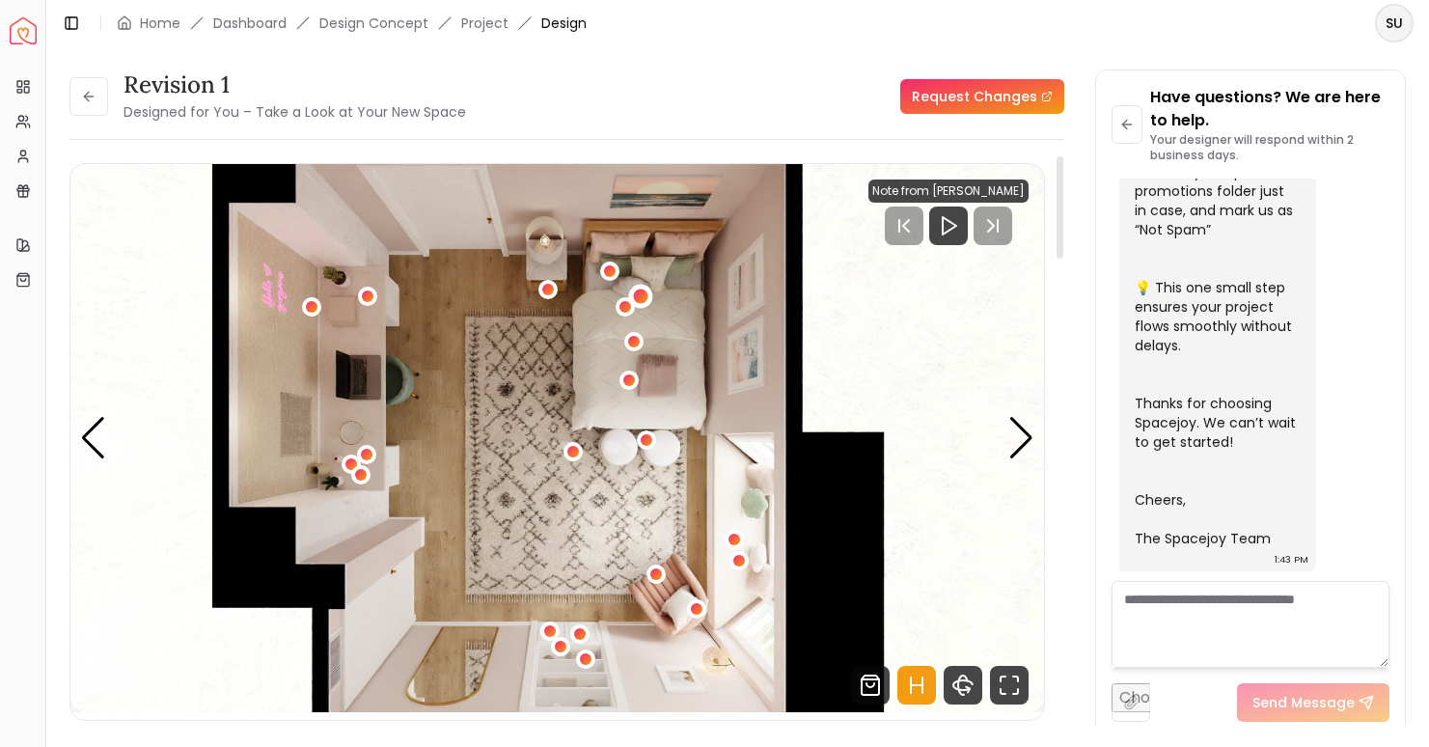
click at [642, 297] on div "5 / 5" at bounding box center [640, 297] width 14 height 14
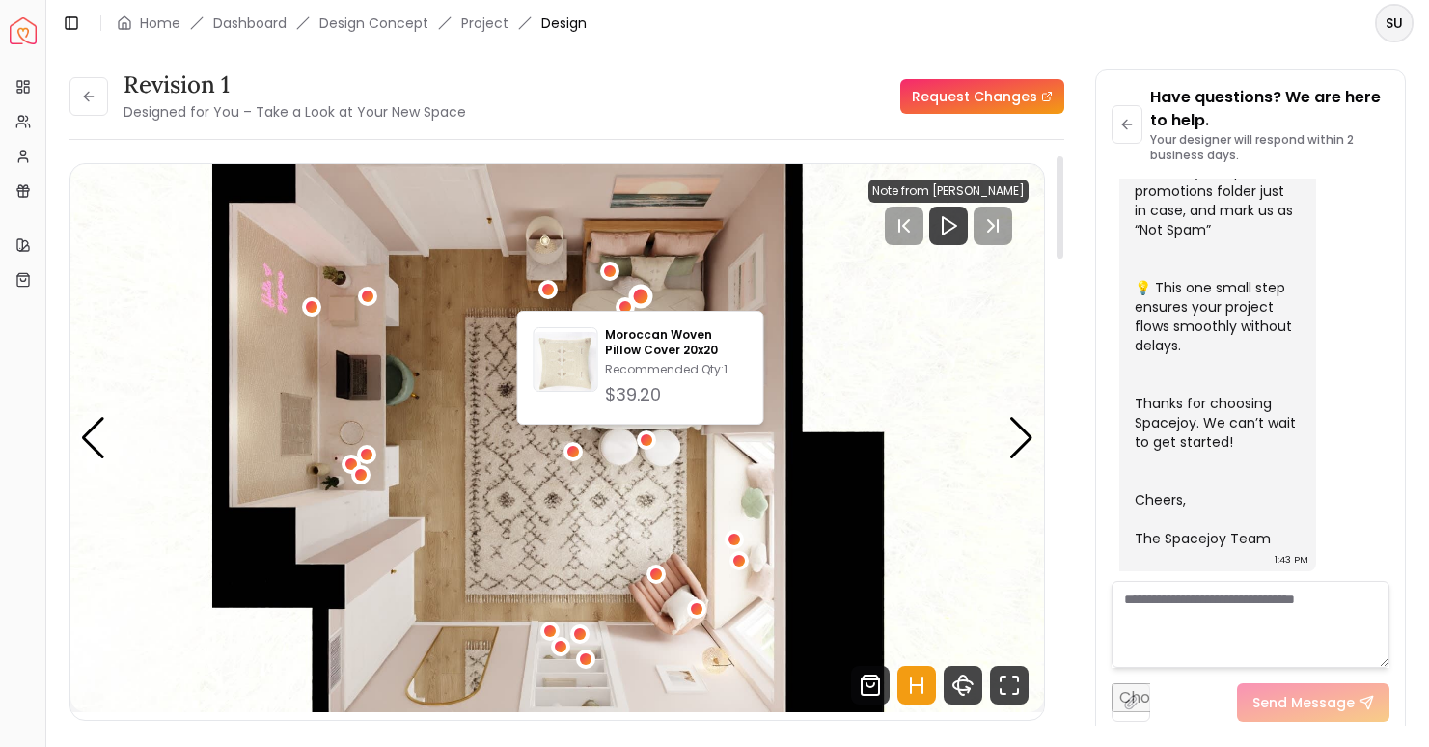
click at [623, 271] on img "5 / 5" at bounding box center [557, 438] width 974 height 548
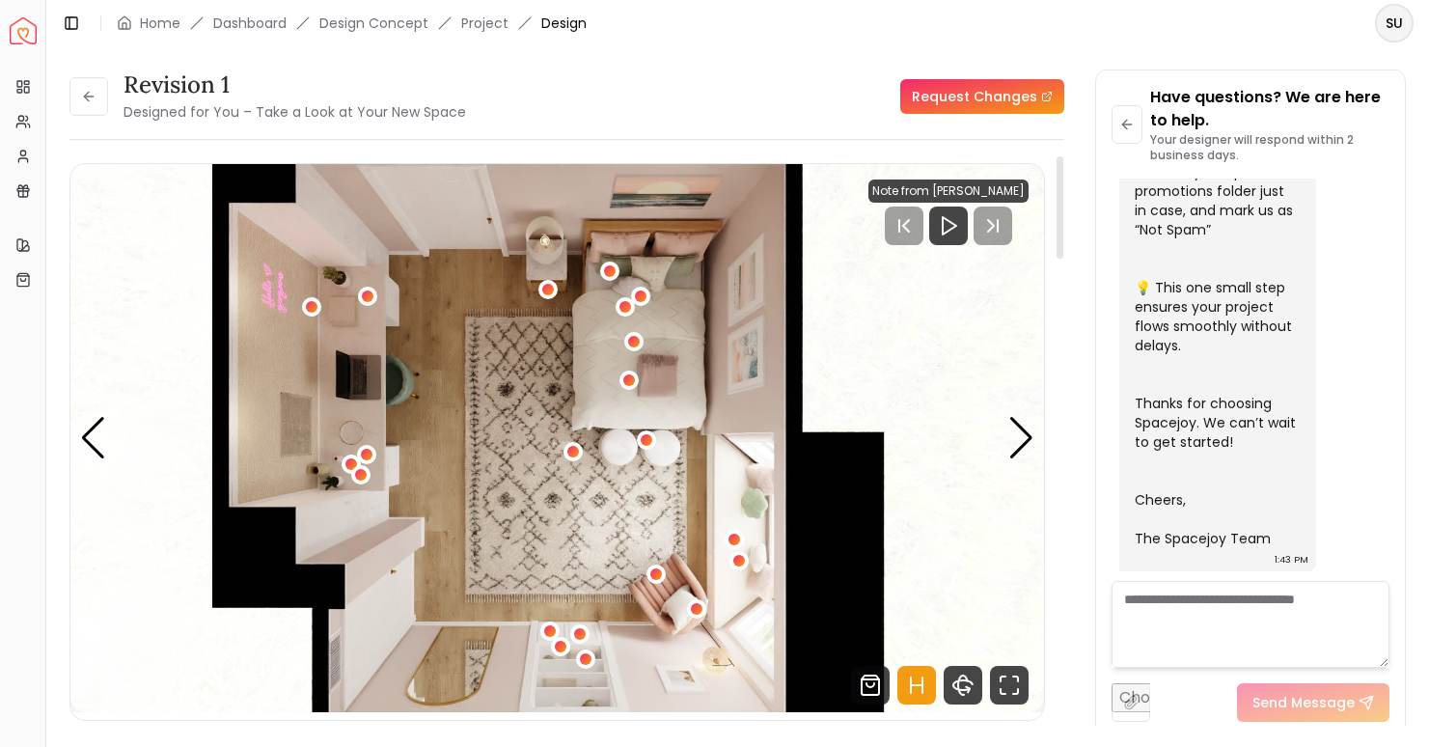
click at [678, 267] on img "5 / 5" at bounding box center [557, 438] width 974 height 548
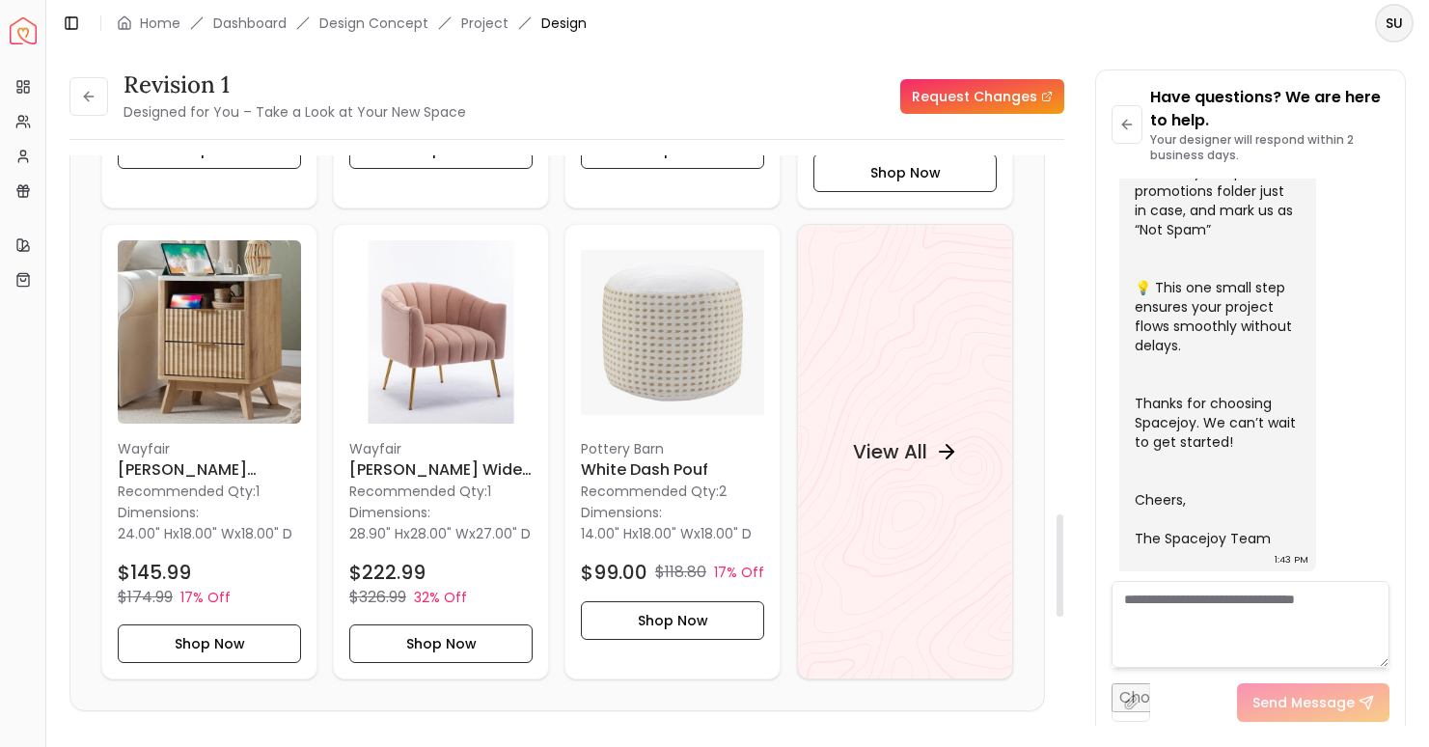
scroll to position [1987, 0]
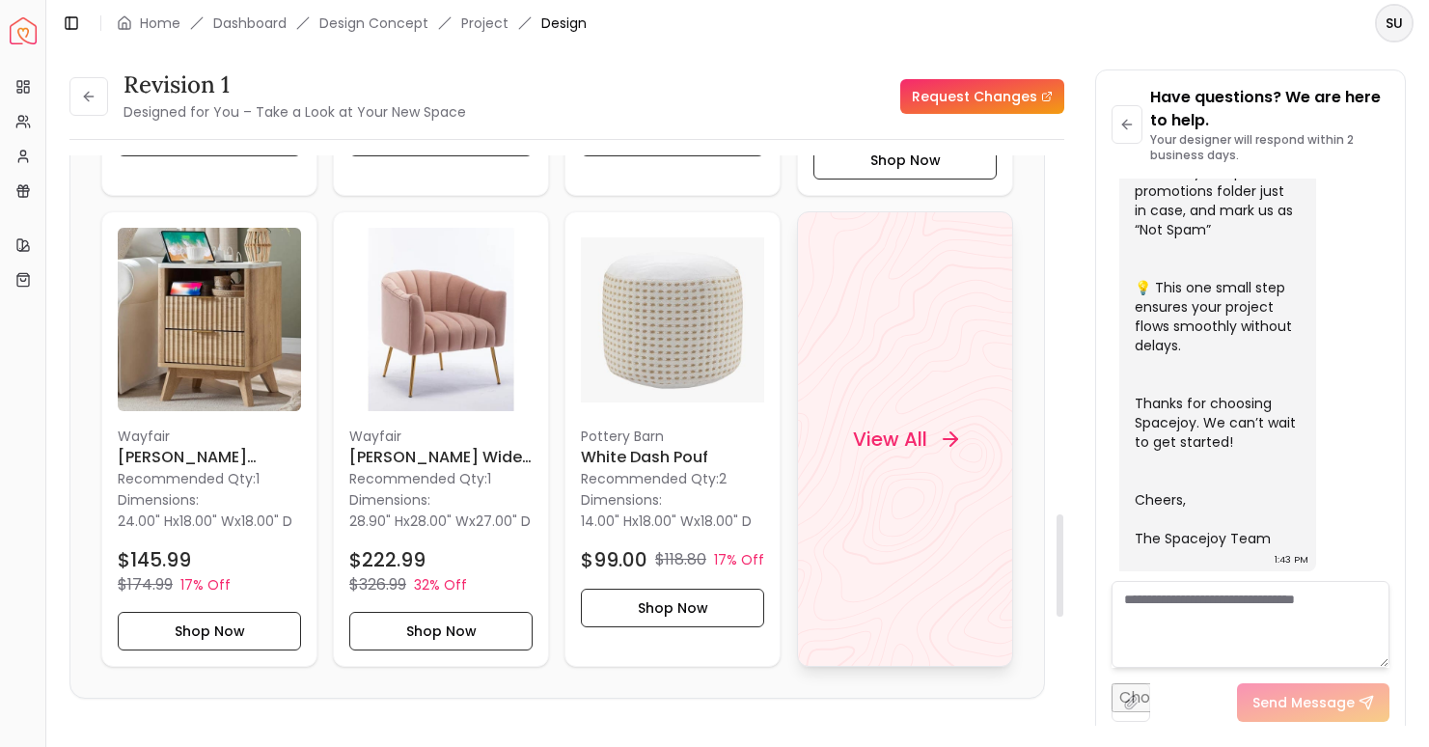
click at [914, 453] on h4 "View All" at bounding box center [889, 439] width 74 height 27
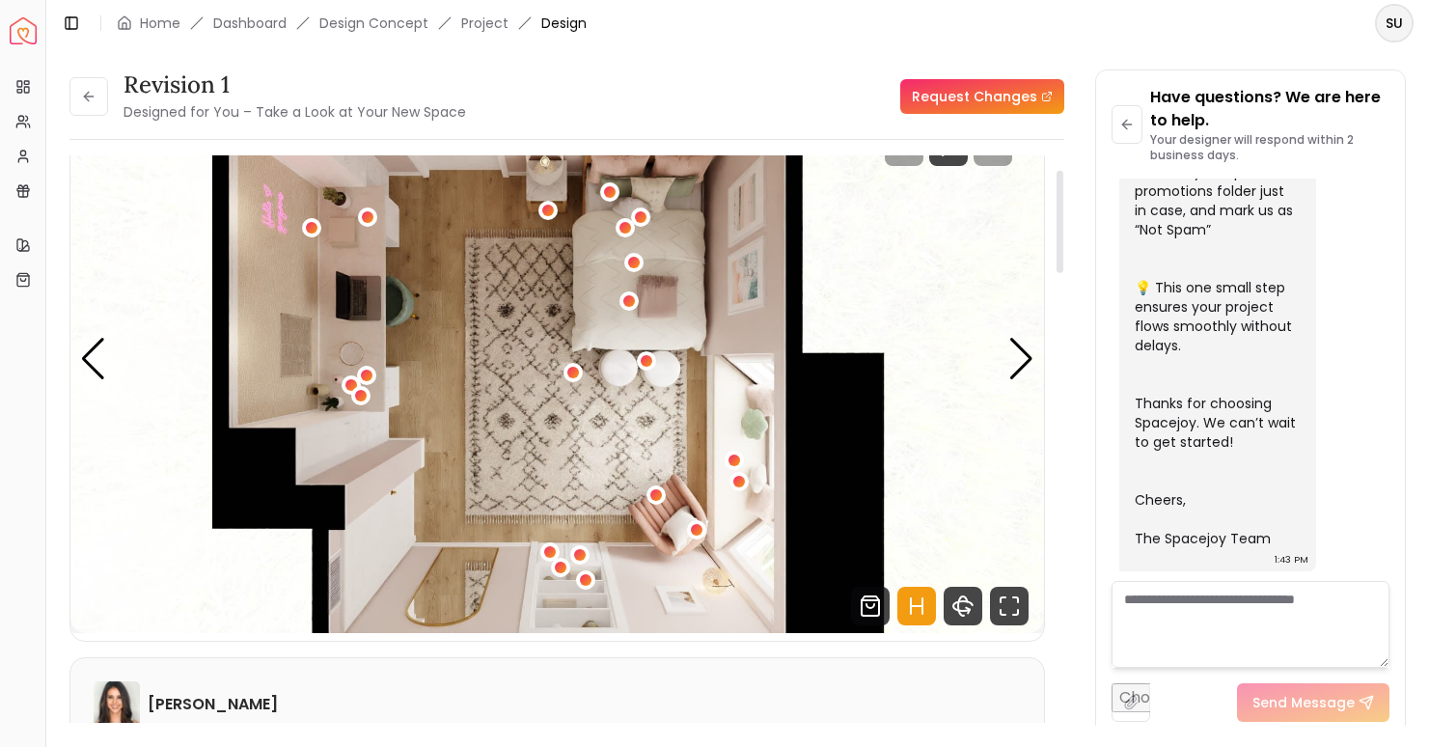
scroll to position [0, 0]
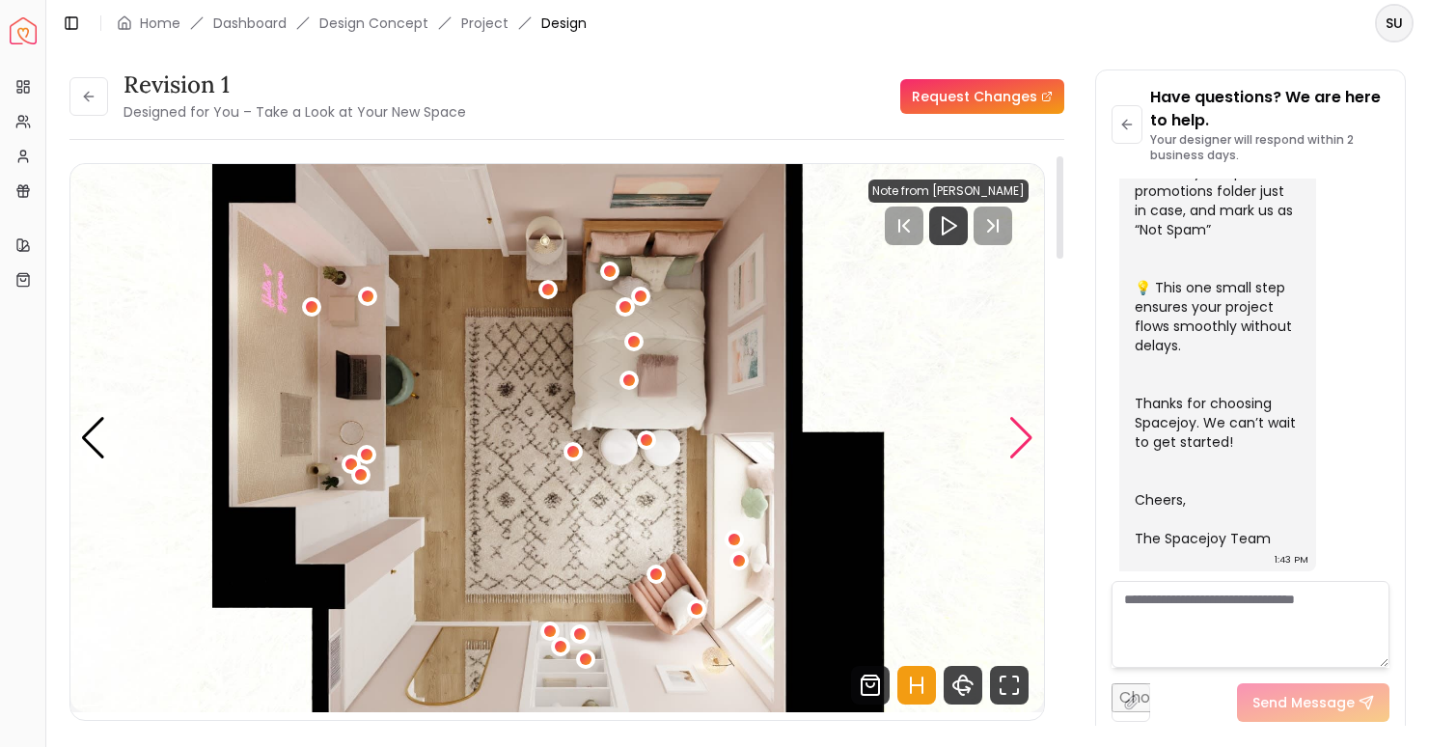
click at [1012, 436] on div "Next slide" at bounding box center [1022, 438] width 26 height 42
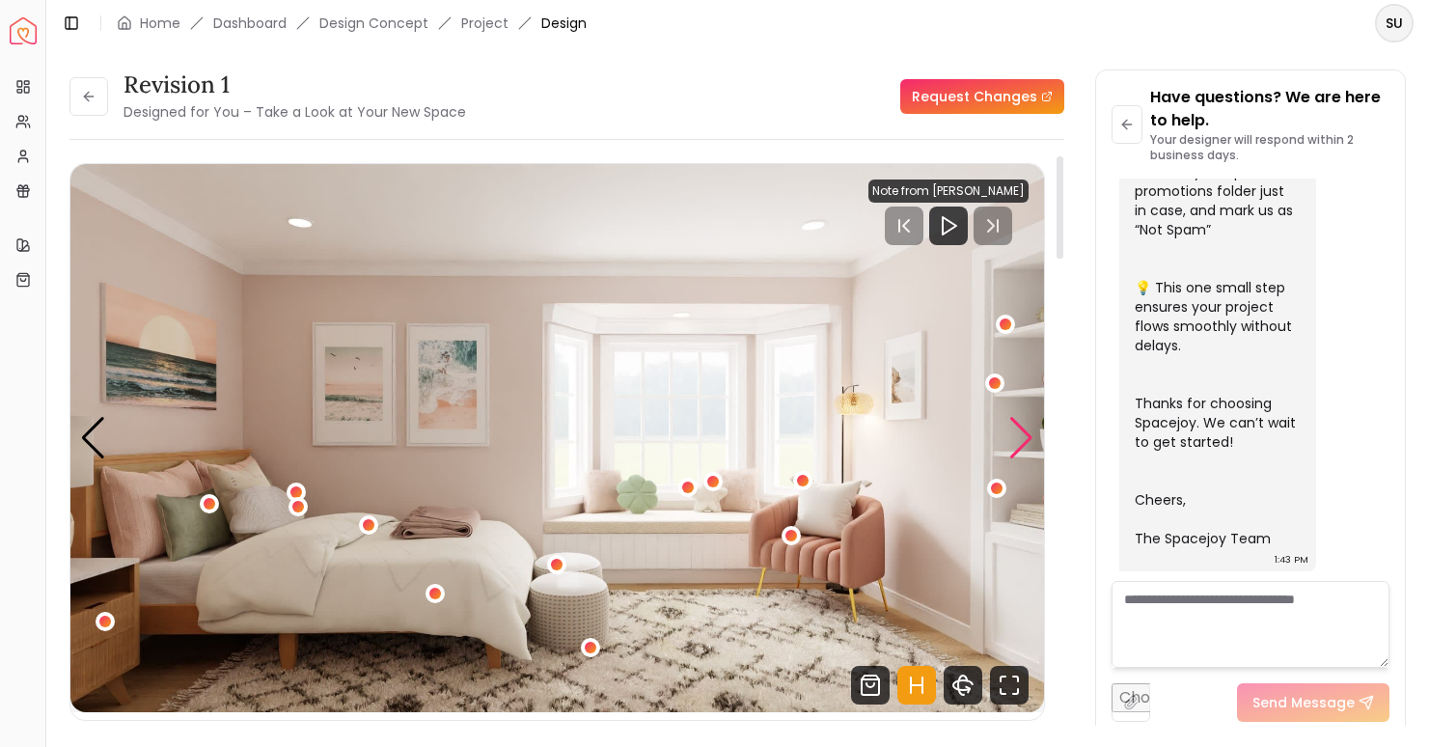
click at [1025, 433] on div "Next slide" at bounding box center [1022, 438] width 26 height 42
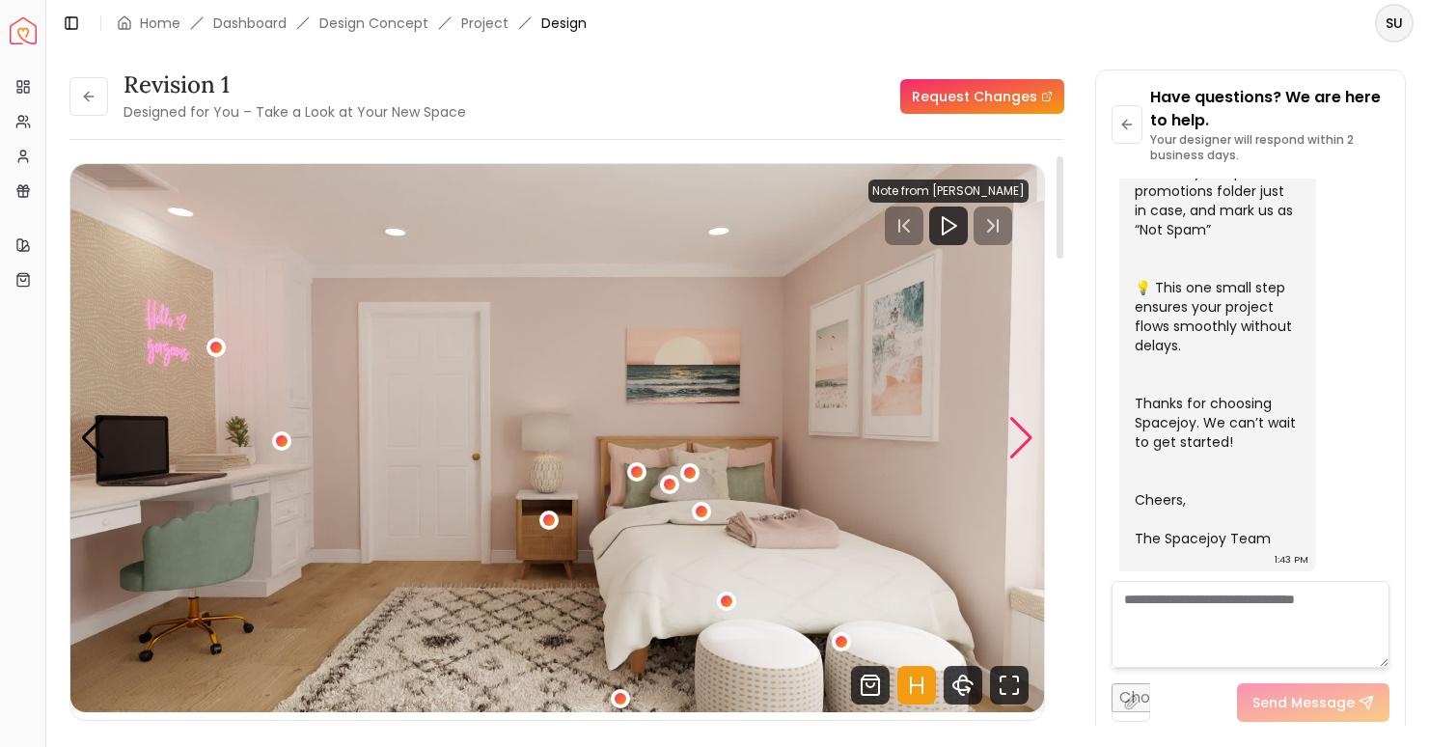
click at [1025, 437] on div "Next slide" at bounding box center [1022, 438] width 26 height 42
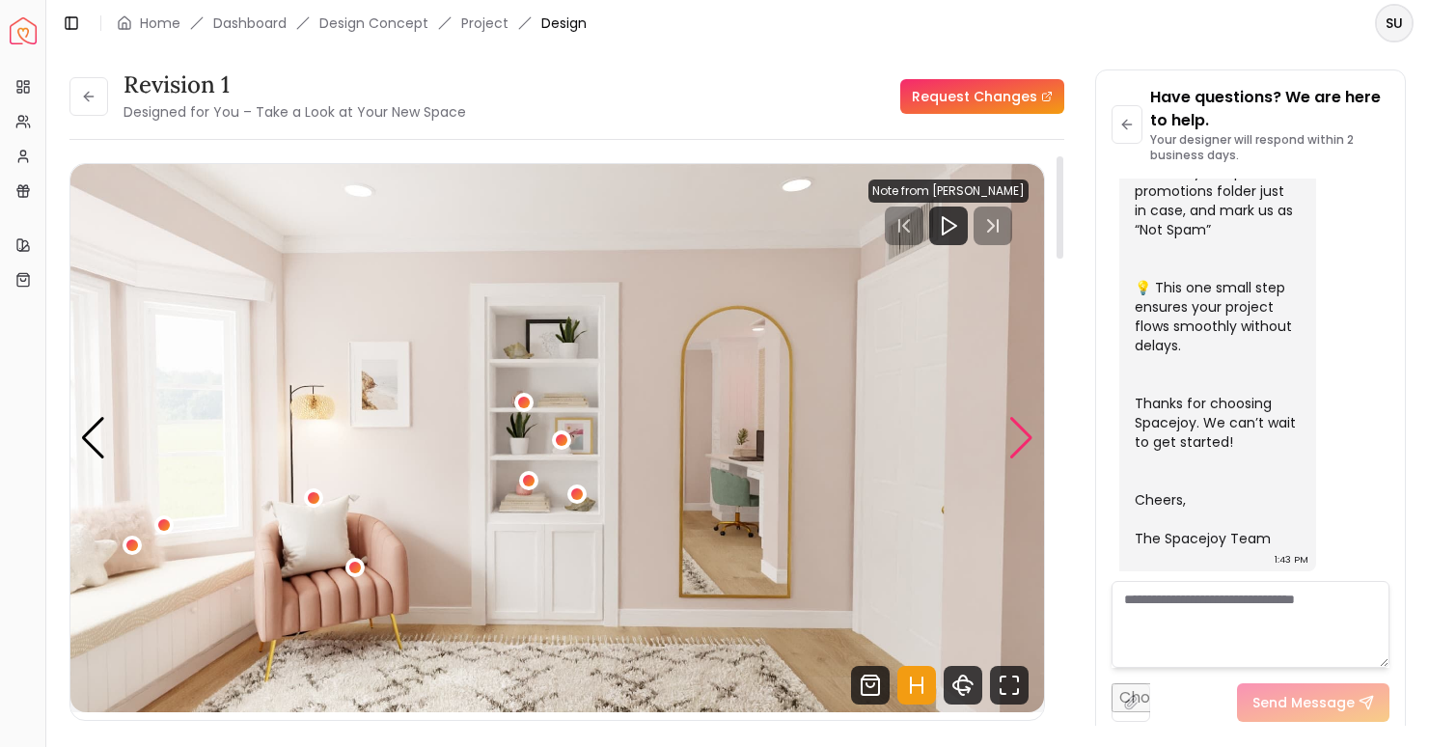
click at [1025, 437] on div "Next slide" at bounding box center [1022, 438] width 26 height 42
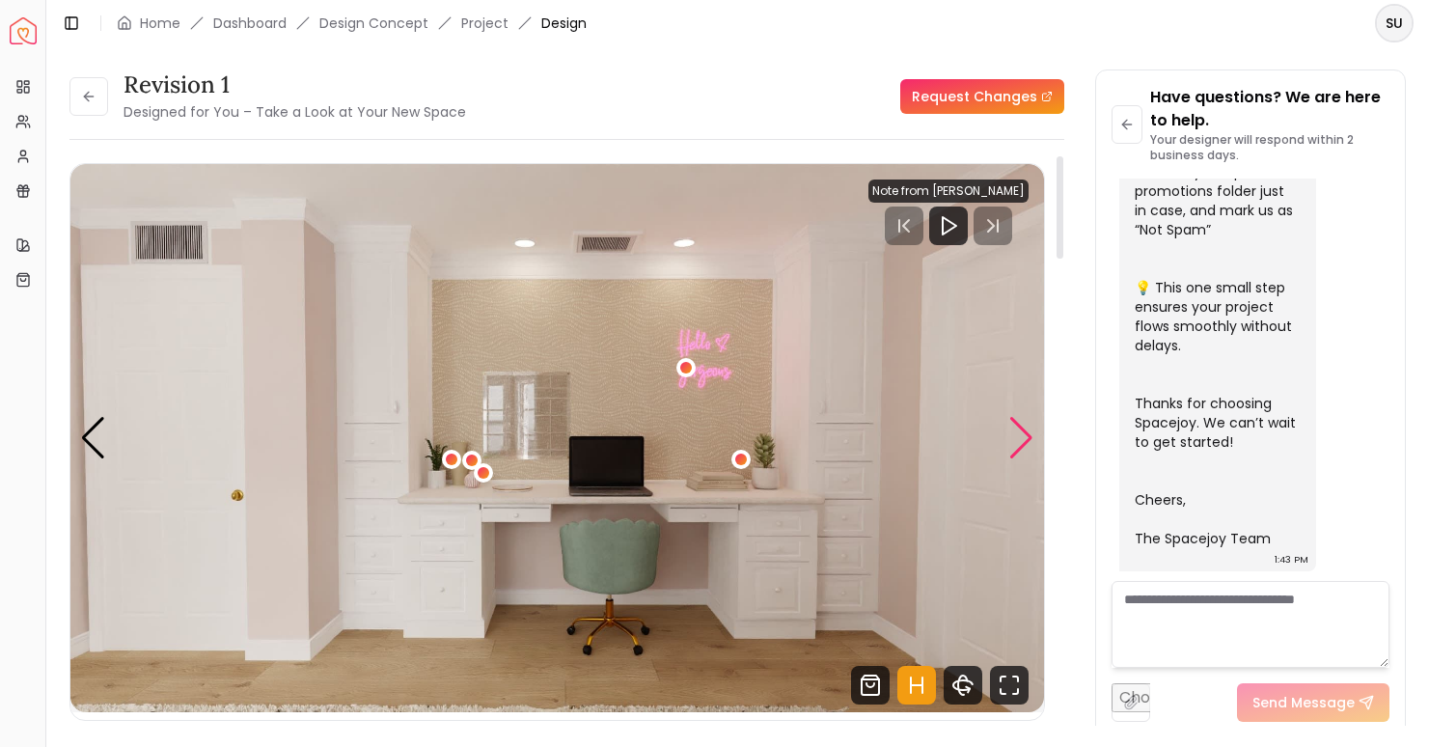
click at [1025, 437] on div "Next slide" at bounding box center [1022, 438] width 26 height 42
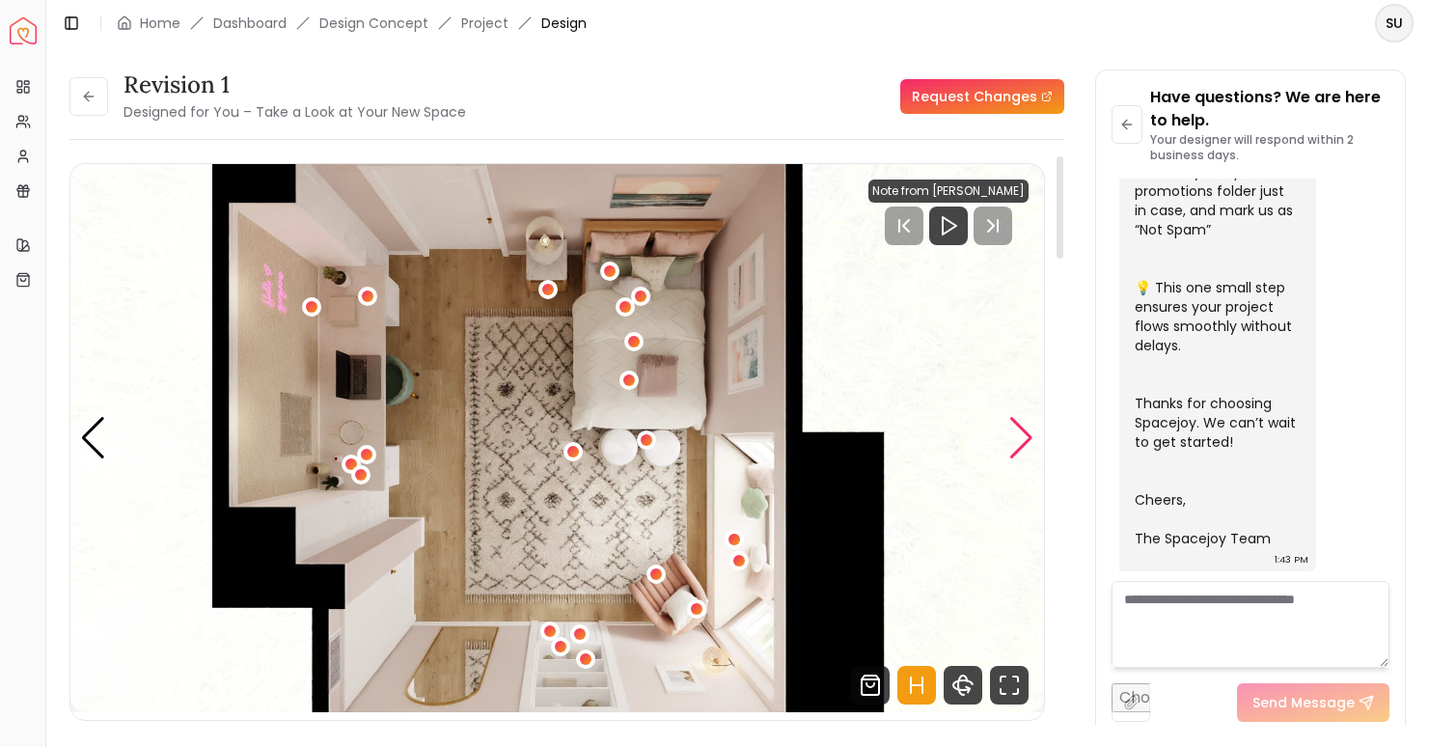
click at [1025, 437] on div "Next slide" at bounding box center [1022, 438] width 26 height 42
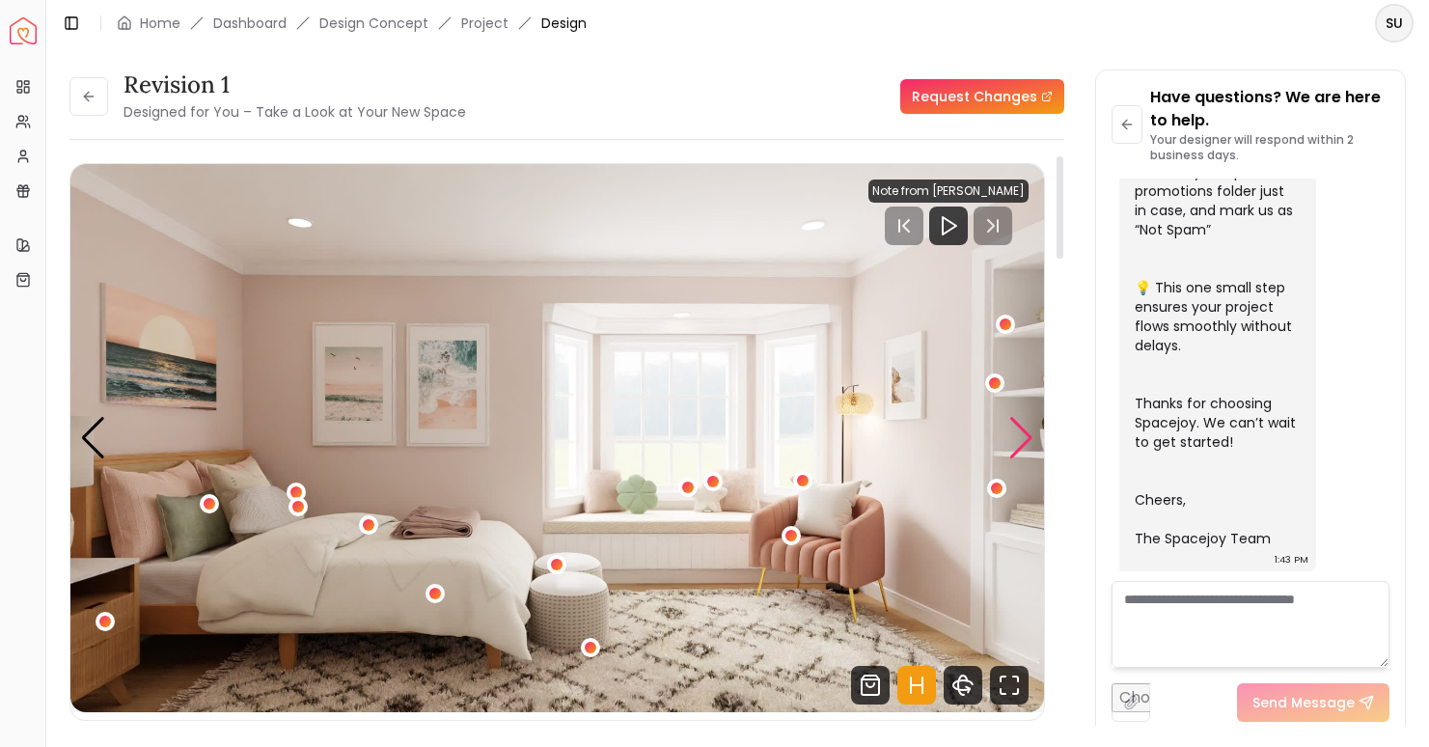
click at [1025, 437] on div "Next slide" at bounding box center [1022, 438] width 26 height 42
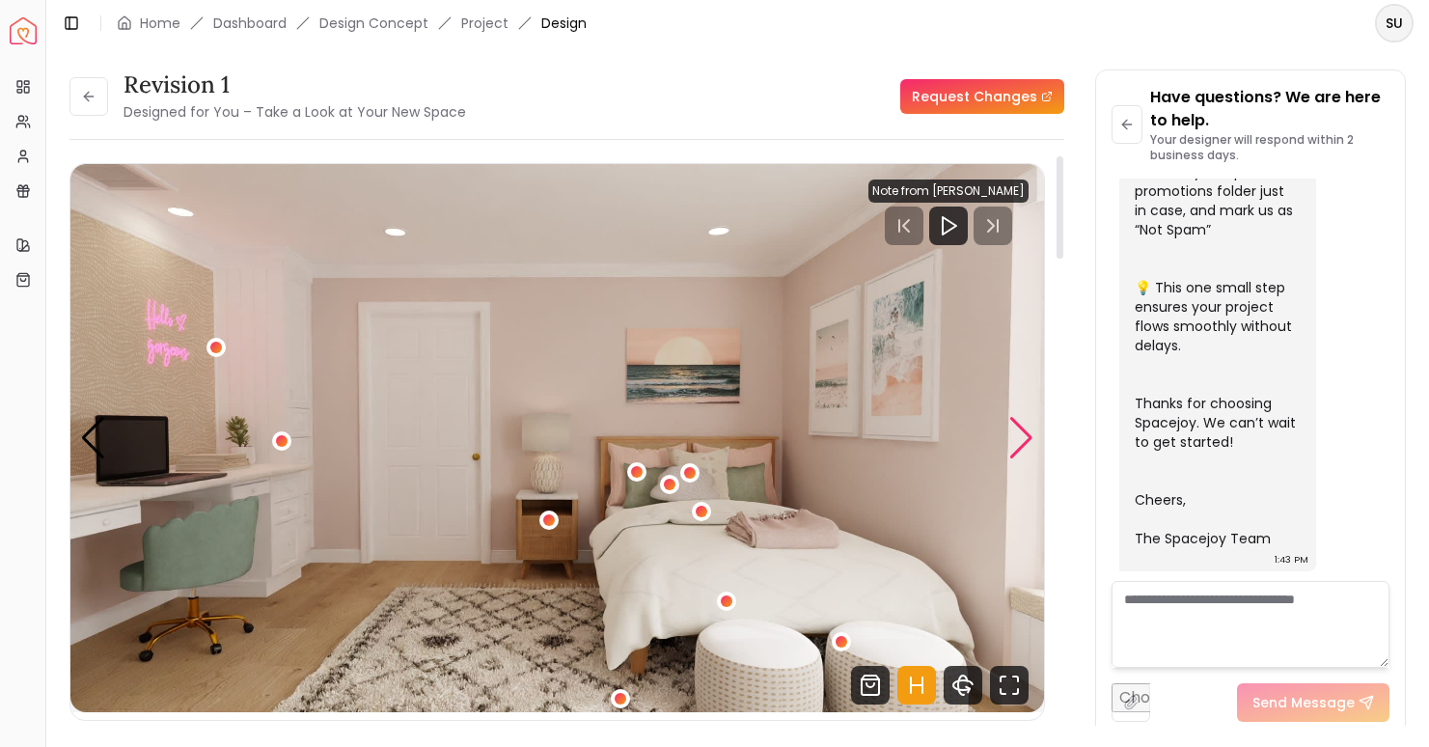
click at [1025, 437] on div "Next slide" at bounding box center [1022, 438] width 26 height 42
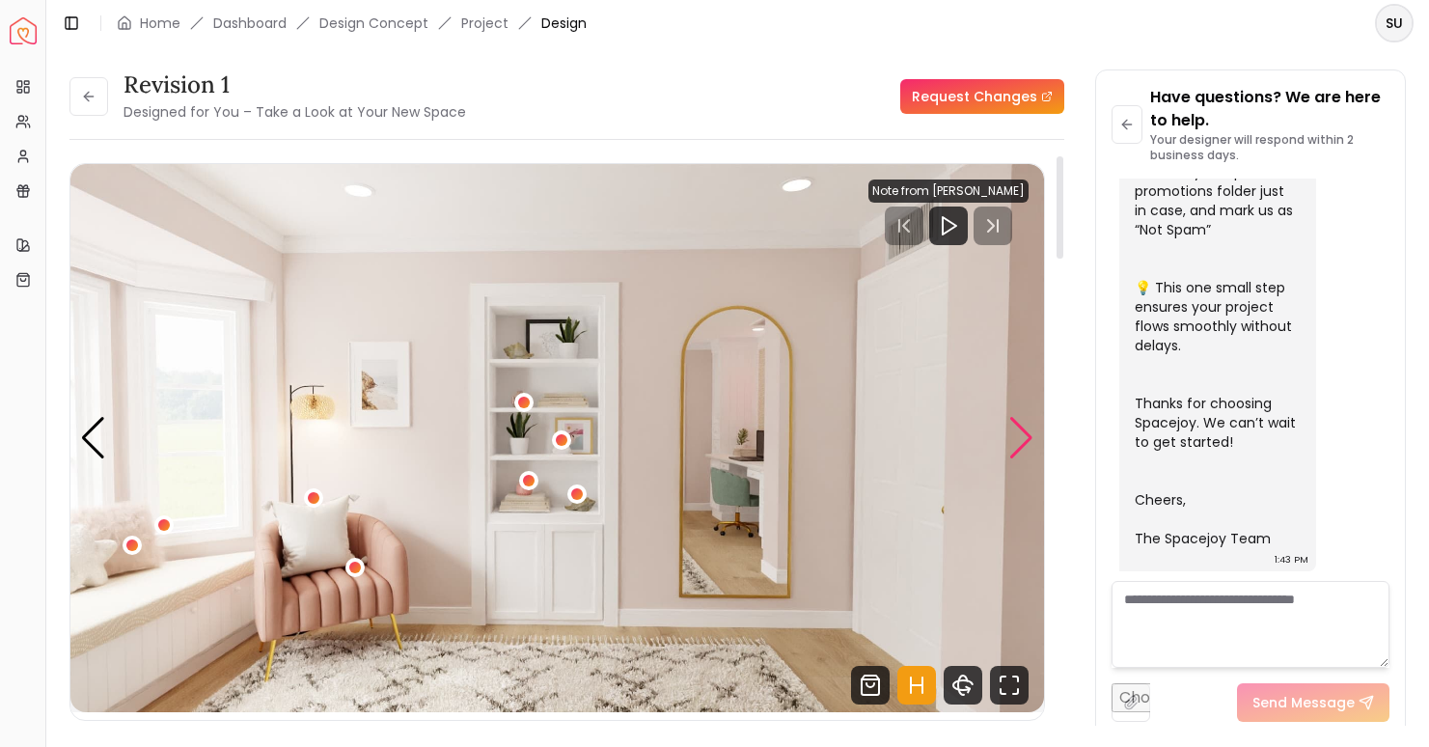
click at [1025, 437] on div "Next slide" at bounding box center [1022, 438] width 26 height 42
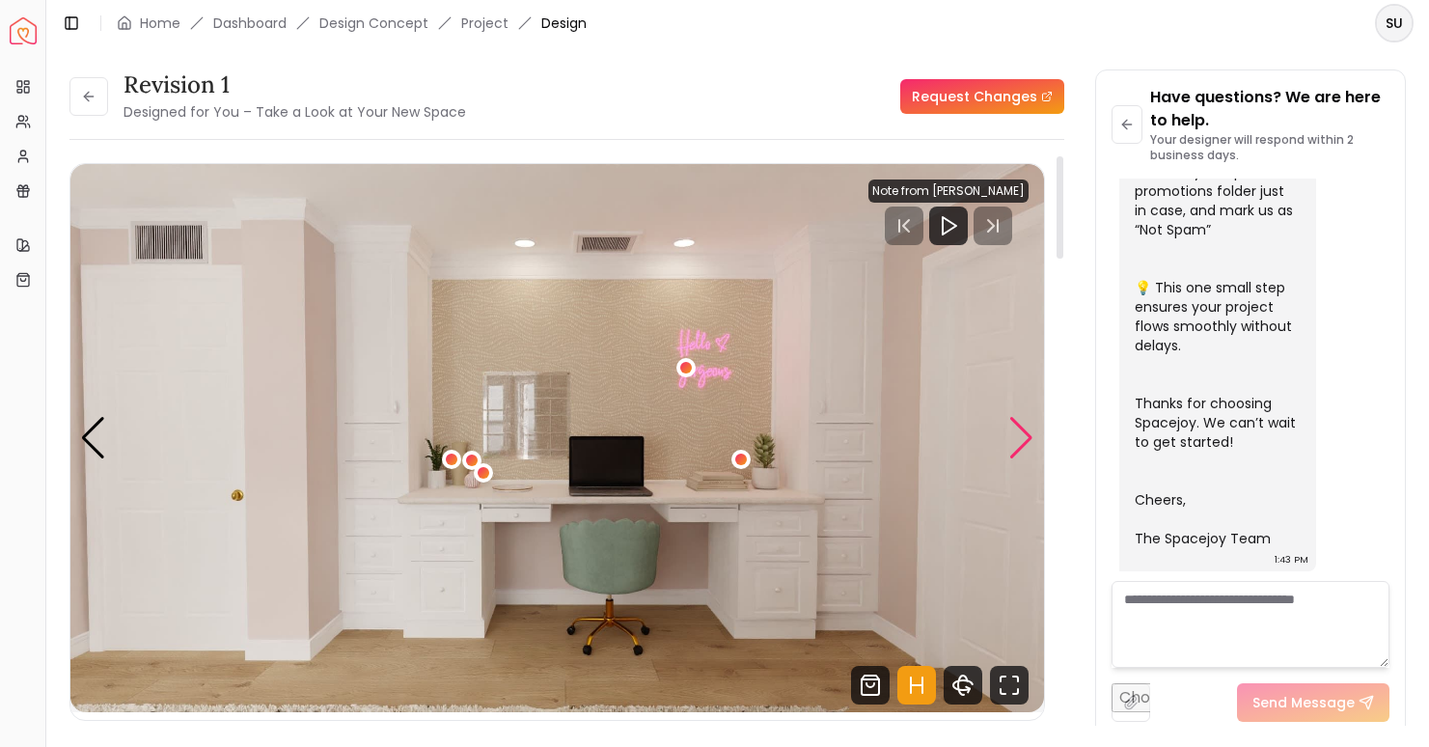
click at [1025, 438] on div "Next slide" at bounding box center [1022, 438] width 26 height 42
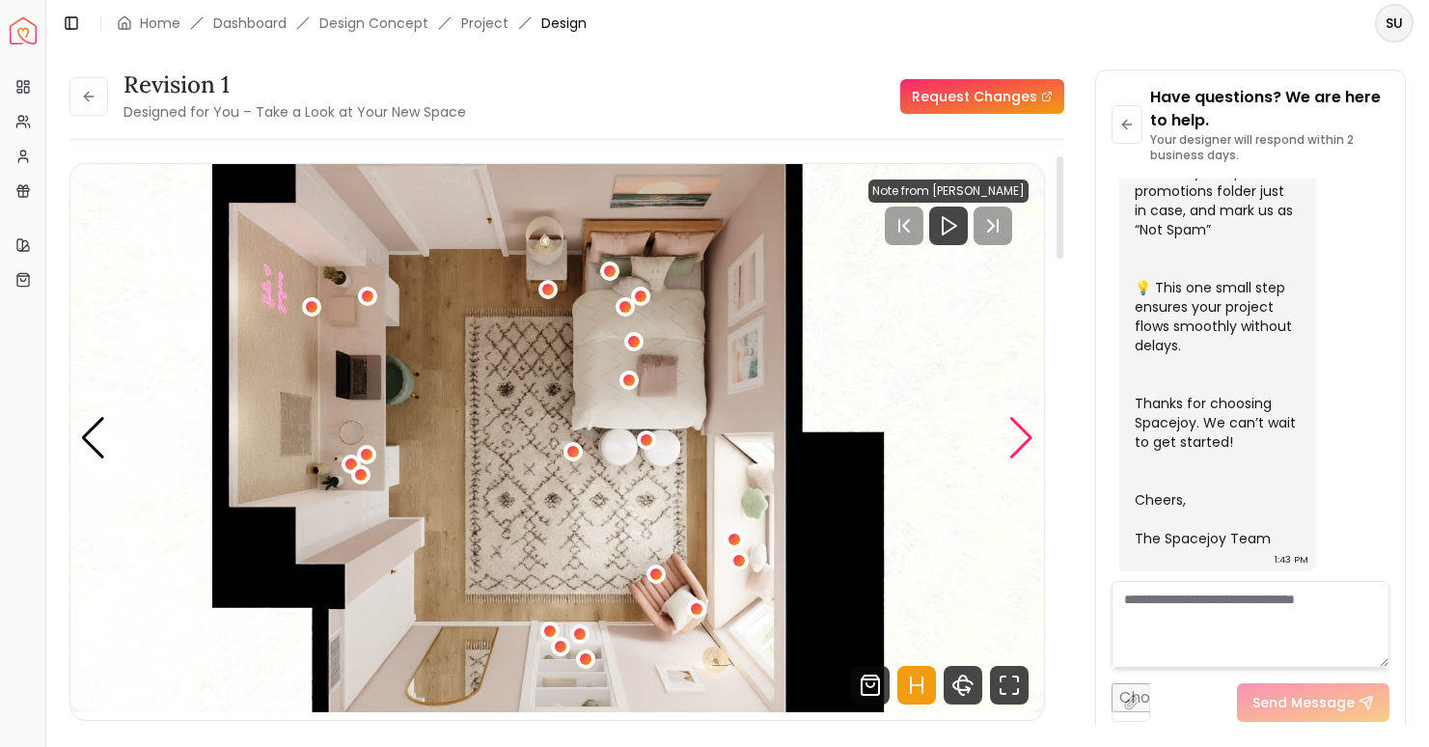
click at [1025, 438] on div "Next slide" at bounding box center [1022, 438] width 26 height 42
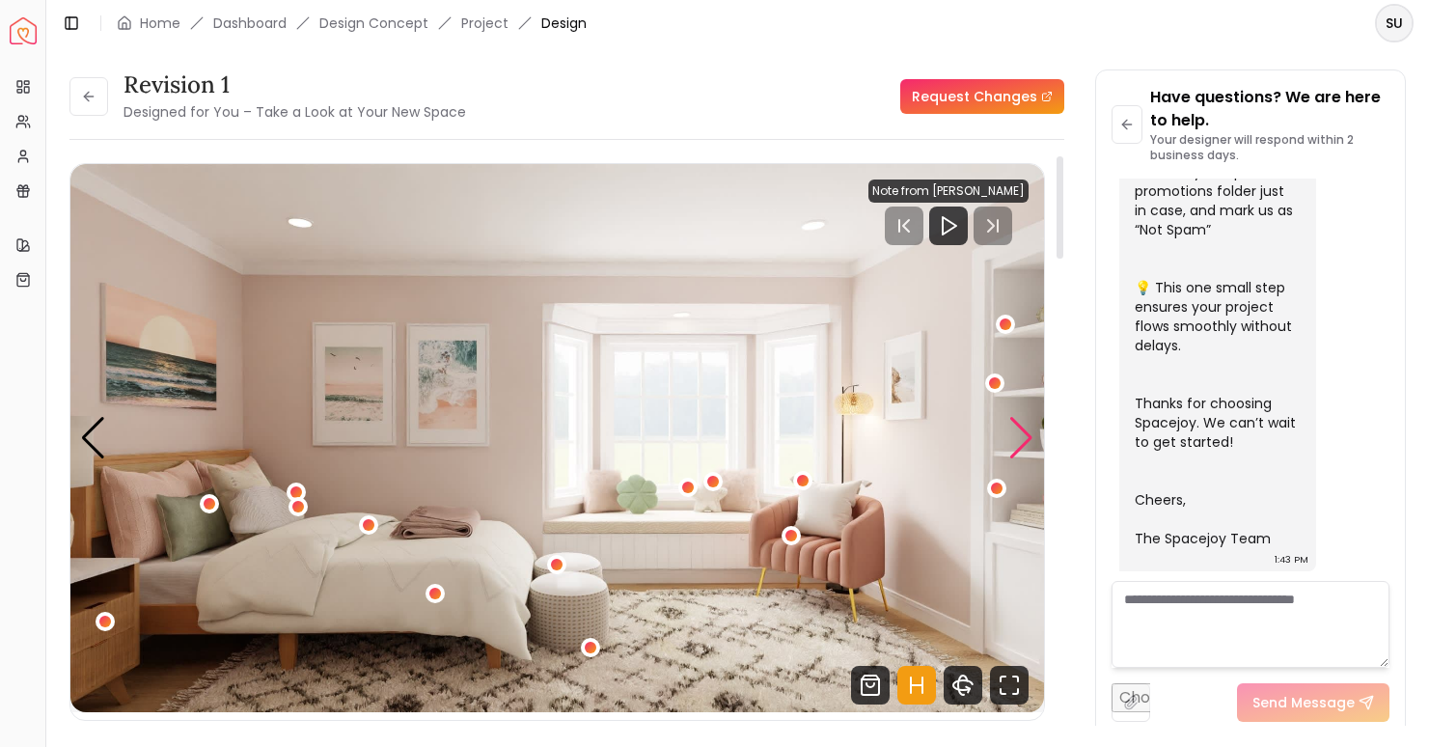
click at [1022, 448] on div "Next slide" at bounding box center [1022, 438] width 26 height 42
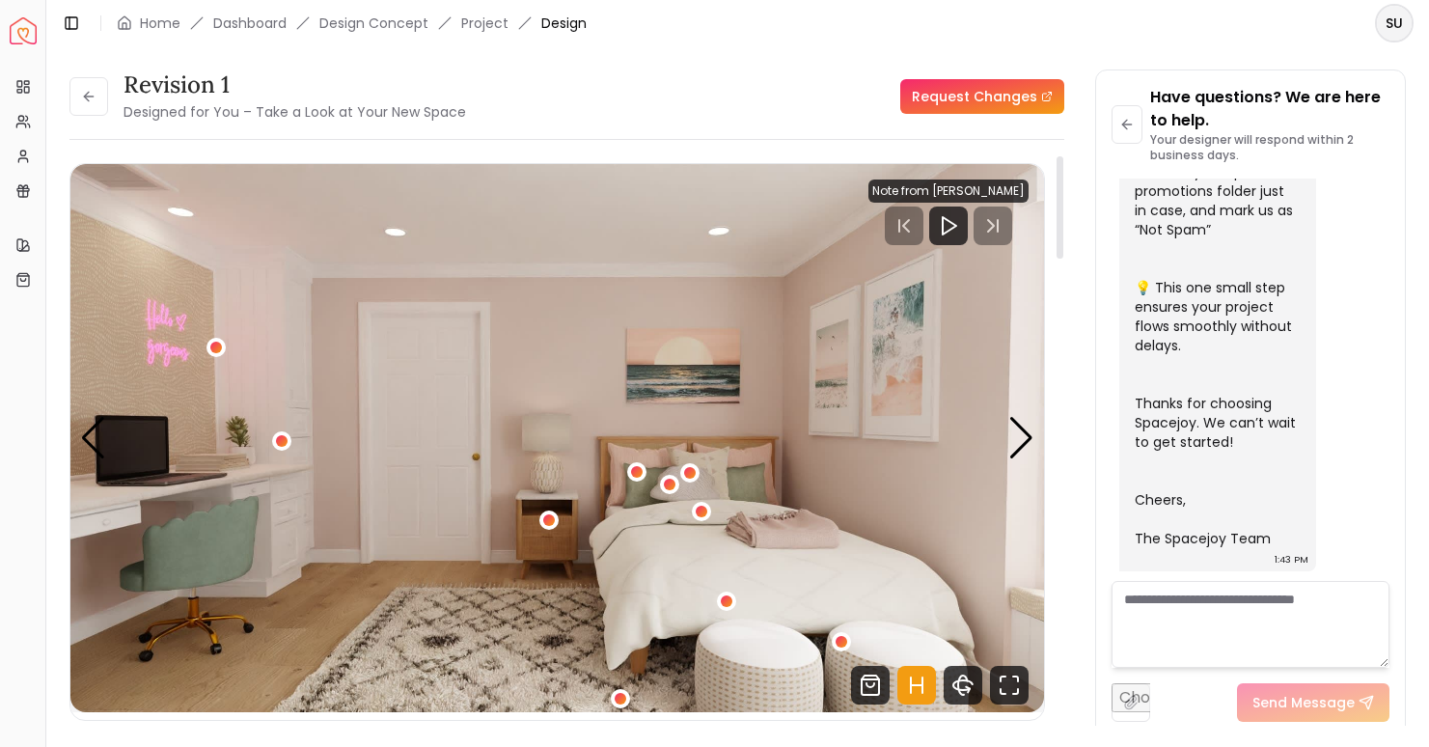
click at [107, 376] on img "2 / 5" at bounding box center [557, 438] width 974 height 548
click at [1015, 440] on div "Next slide" at bounding box center [1022, 438] width 26 height 42
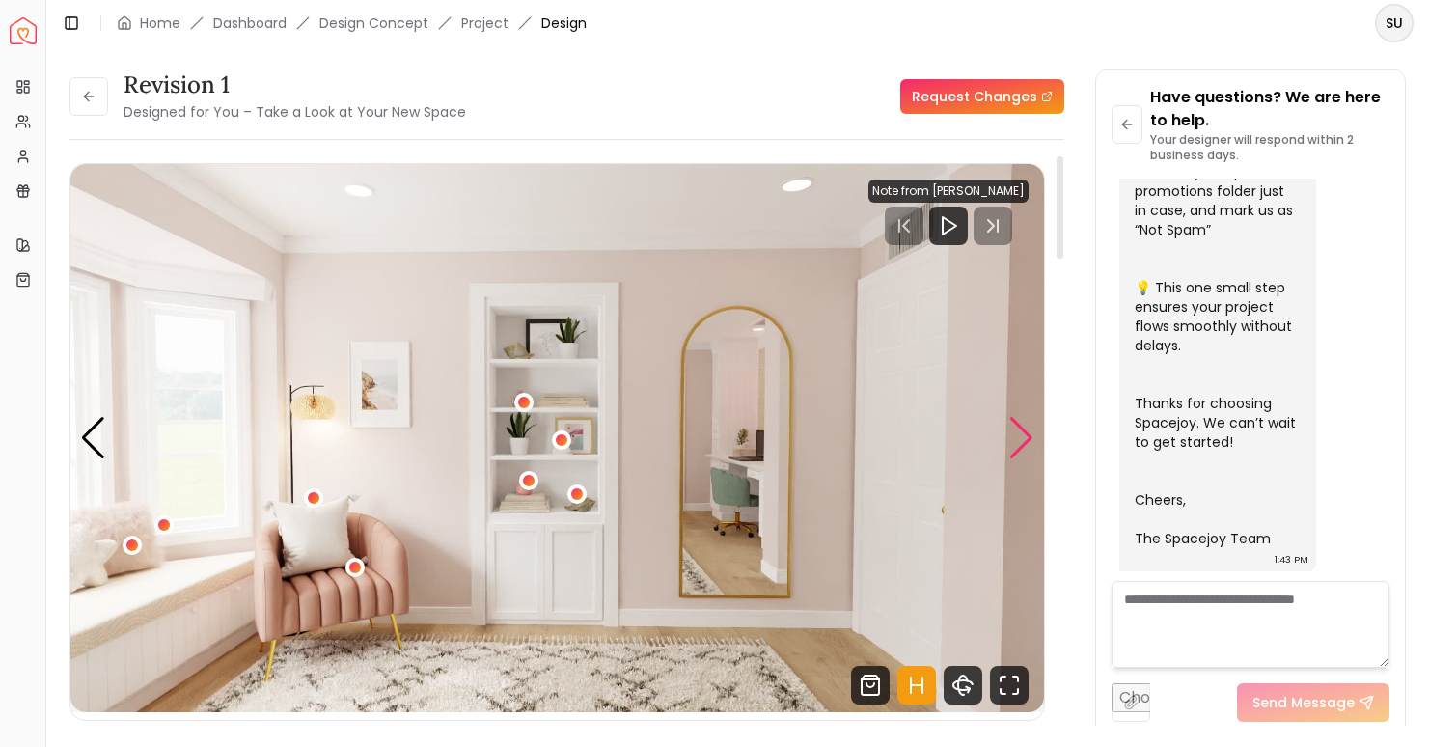
click at [1023, 438] on div "Next slide" at bounding box center [1022, 438] width 26 height 42
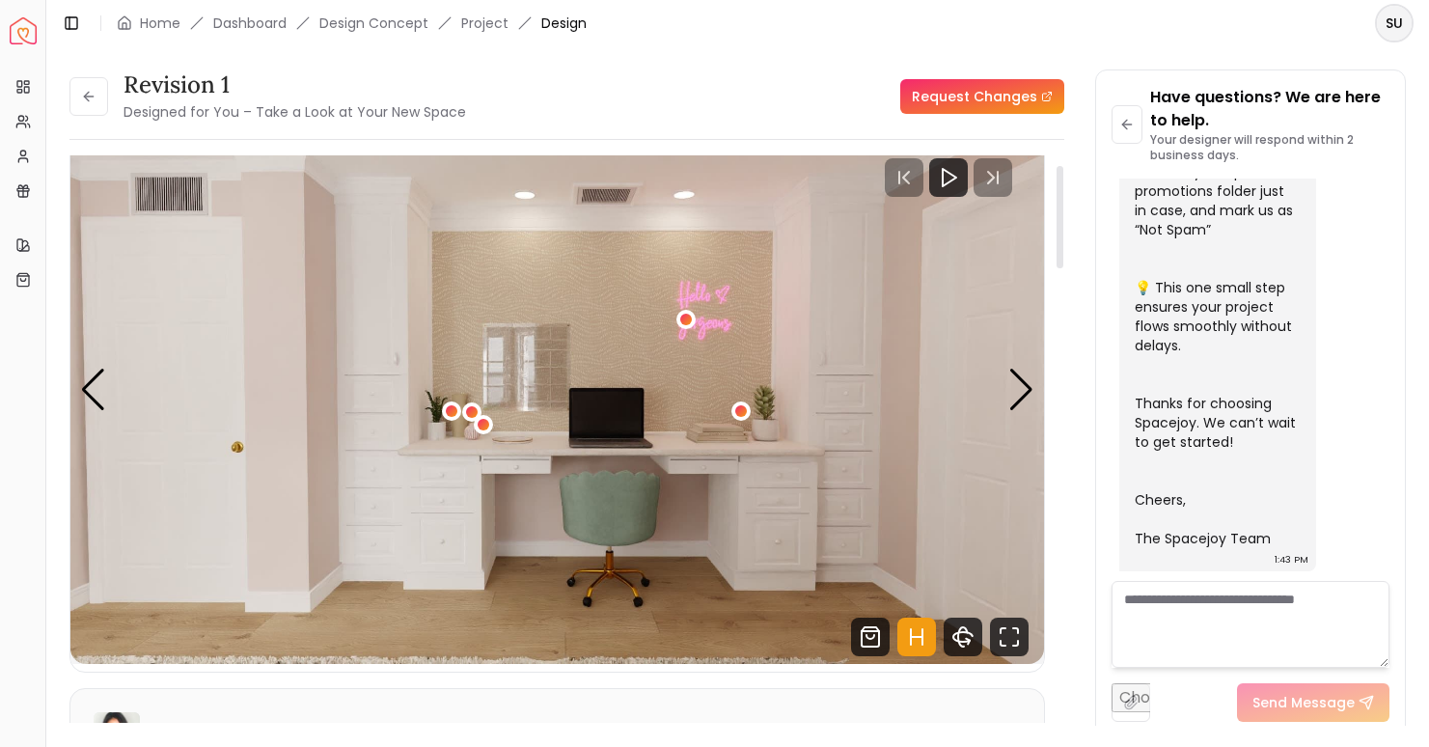
scroll to position [54, 0]
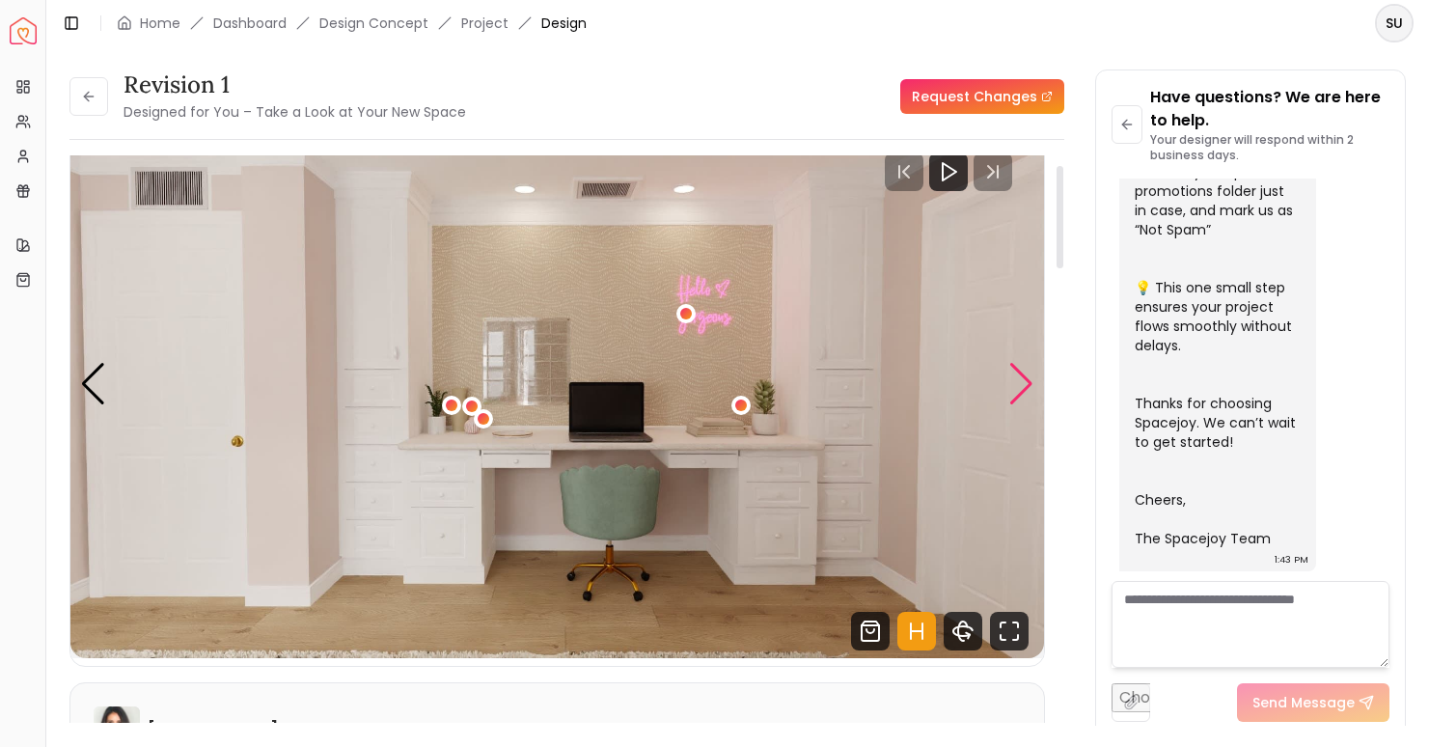
click at [1030, 393] on div "Next slide" at bounding box center [1022, 384] width 26 height 42
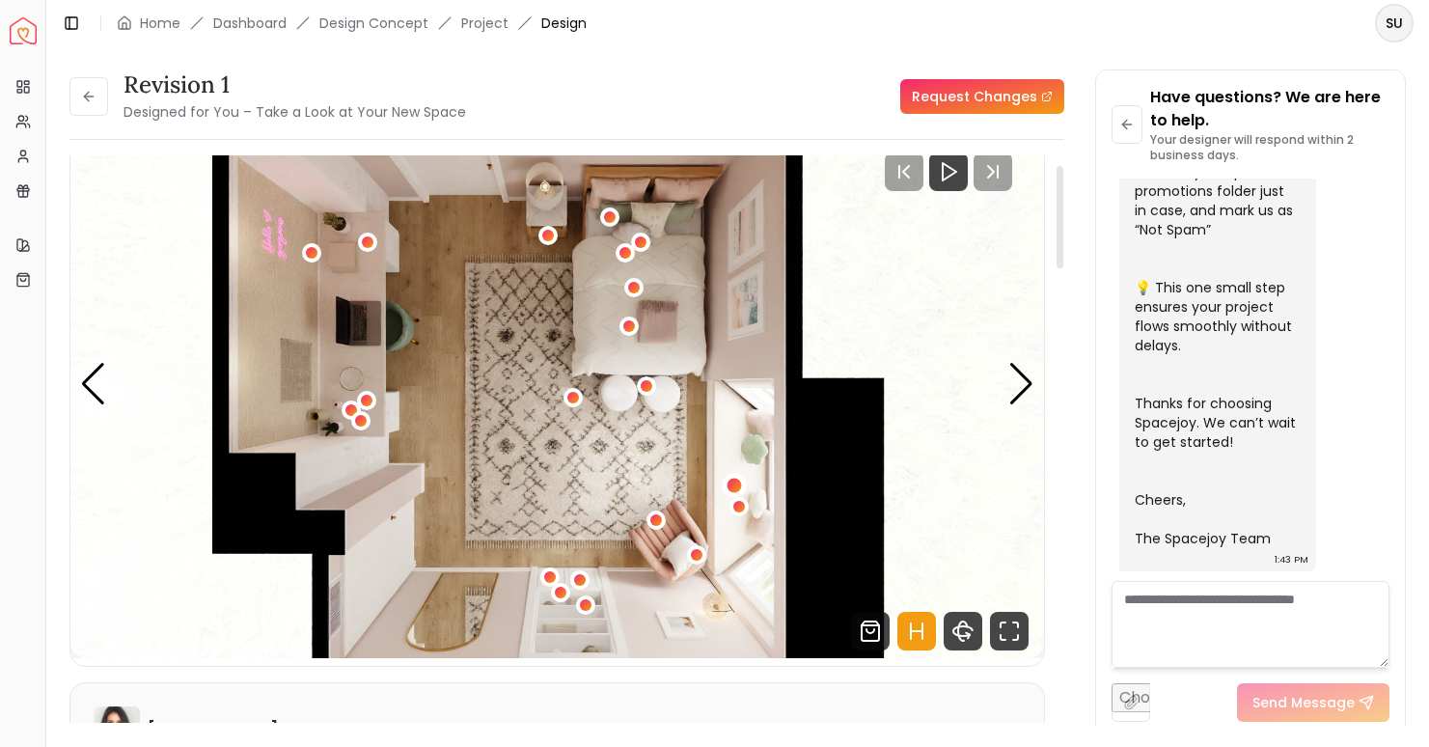
click at [732, 484] on div "5 / 5" at bounding box center [734, 486] width 14 height 14
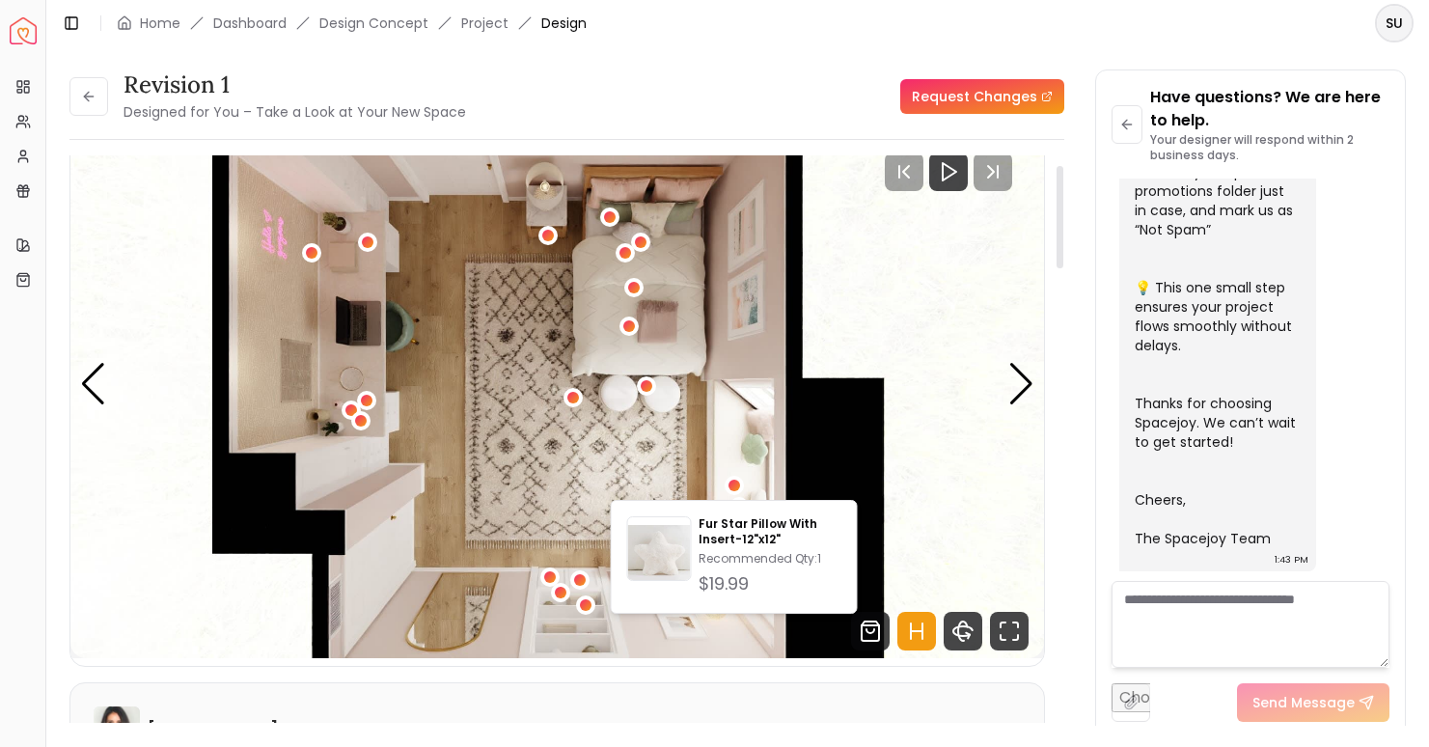
click at [668, 459] on img "5 / 5" at bounding box center [557, 384] width 974 height 548
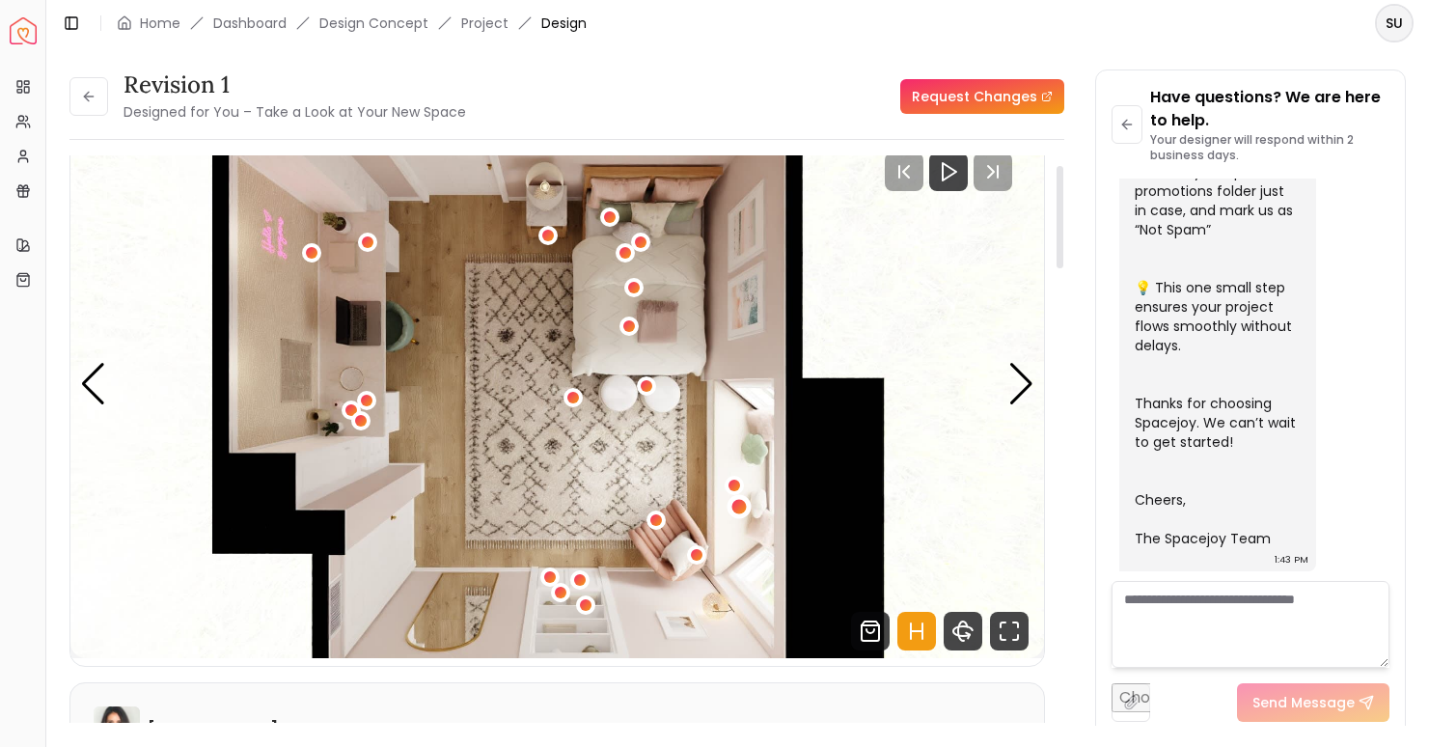
click at [742, 507] on div "5 / 5" at bounding box center [740, 507] width 14 height 14
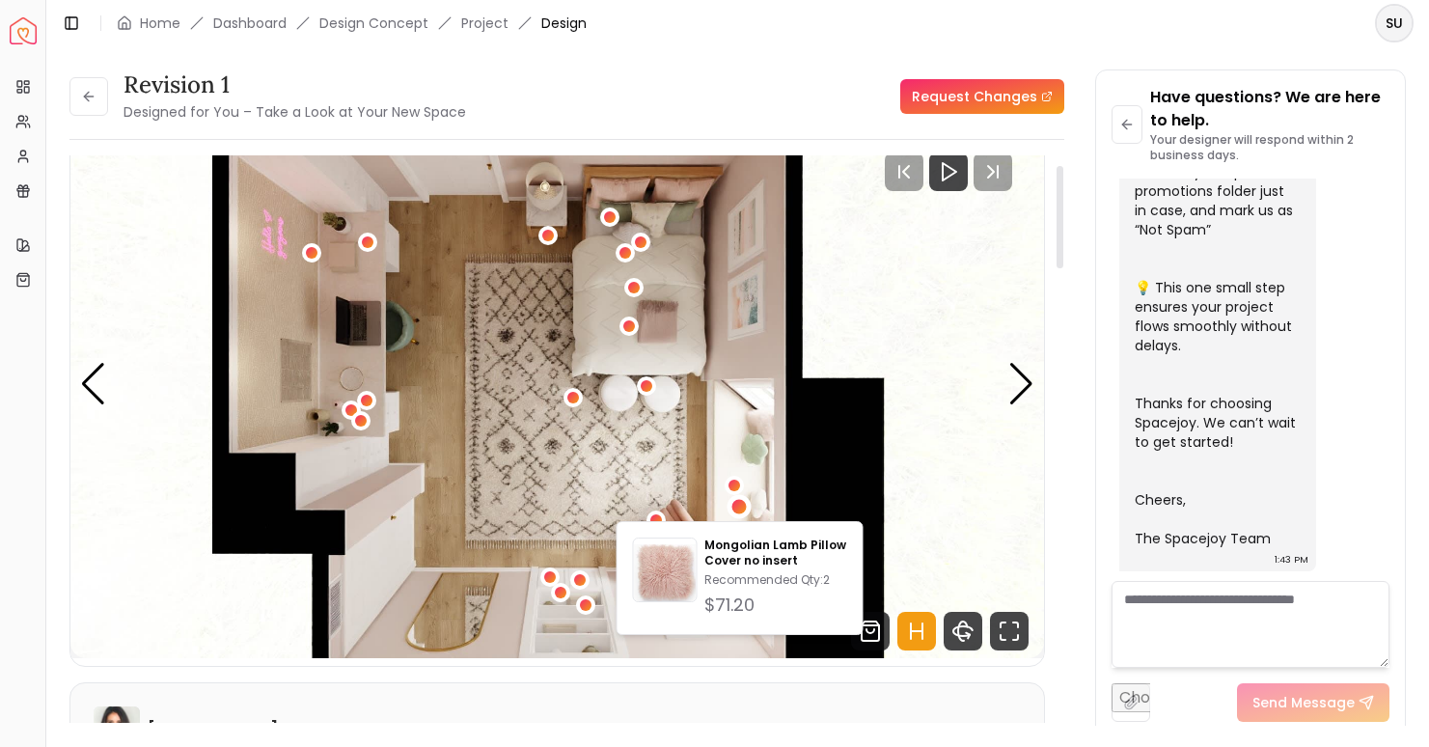
click at [799, 488] on img "5 / 5" at bounding box center [557, 384] width 974 height 548
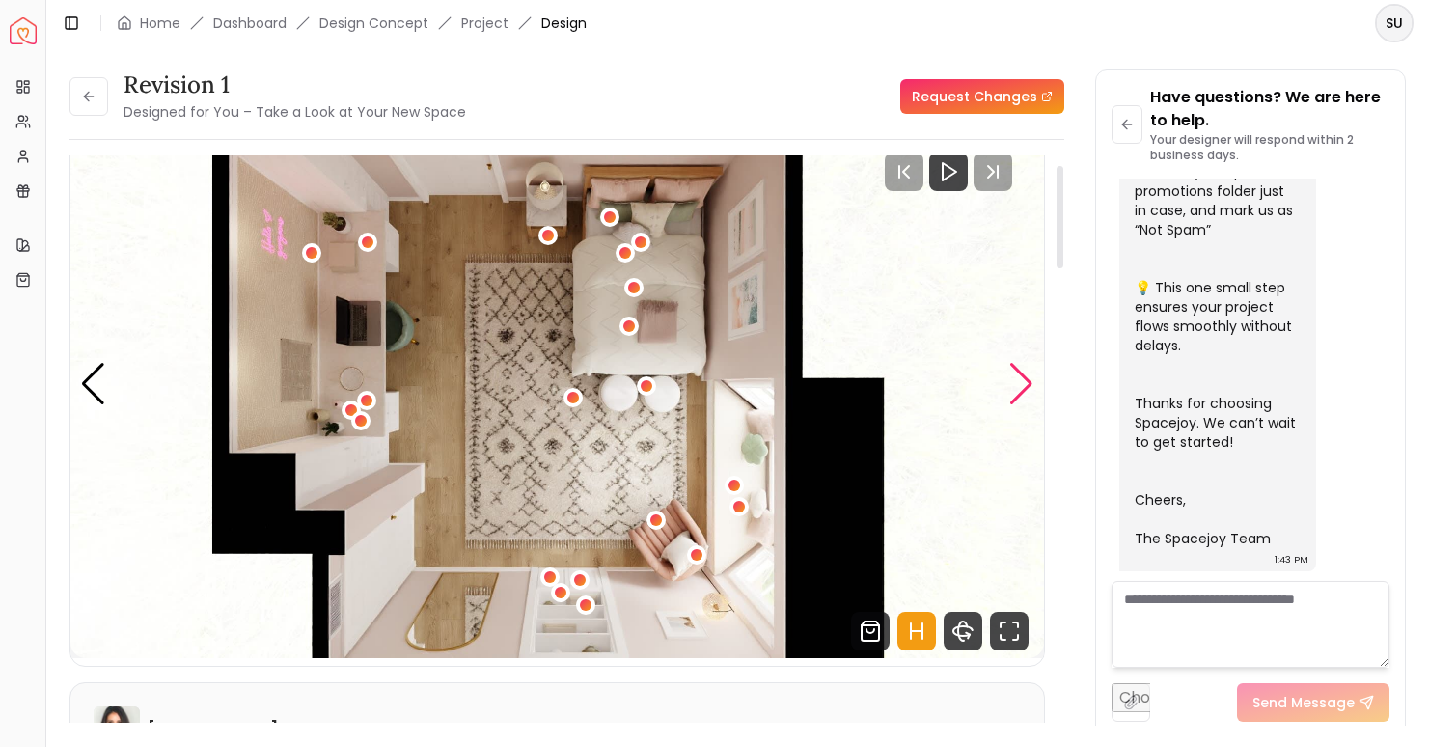
click at [1018, 390] on div "Next slide" at bounding box center [1022, 384] width 26 height 42
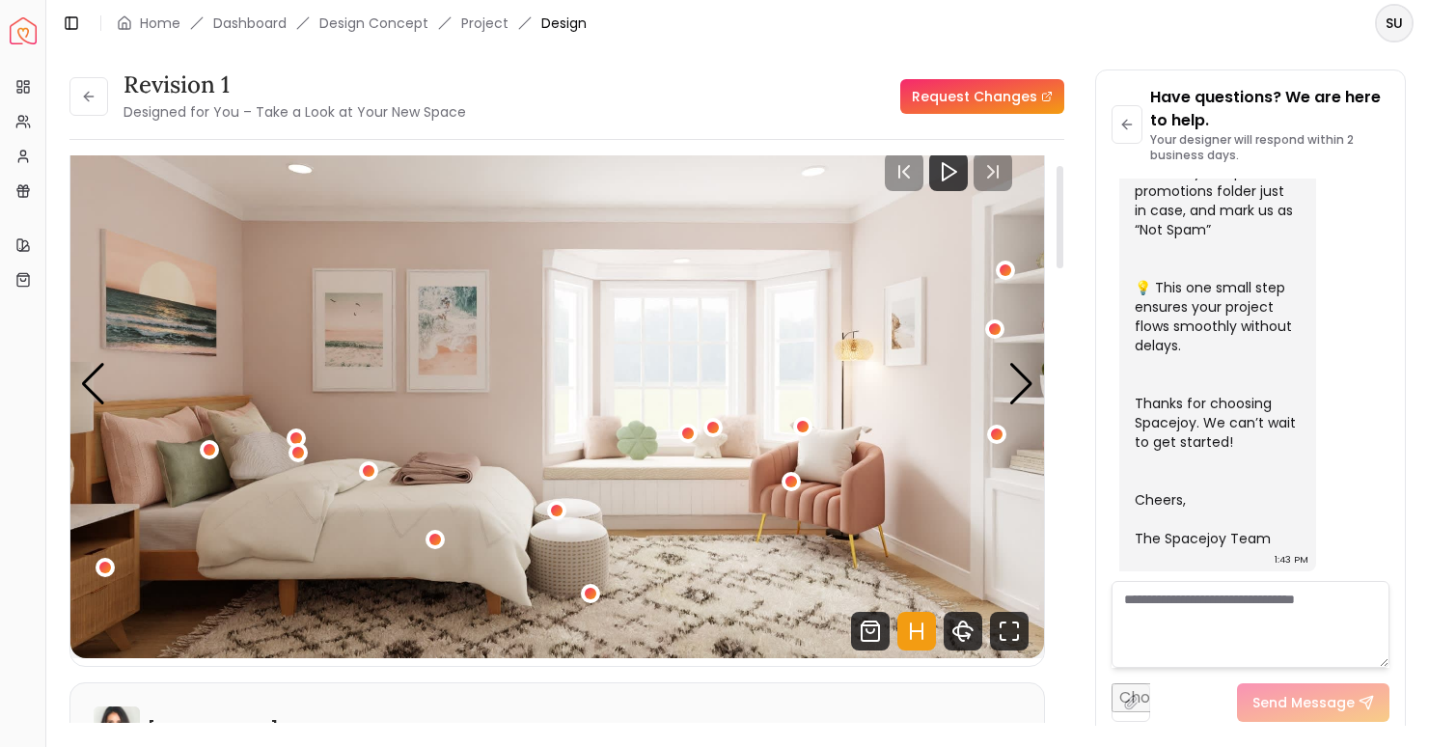
click at [673, 462] on img "1 / 5" at bounding box center [557, 384] width 974 height 548
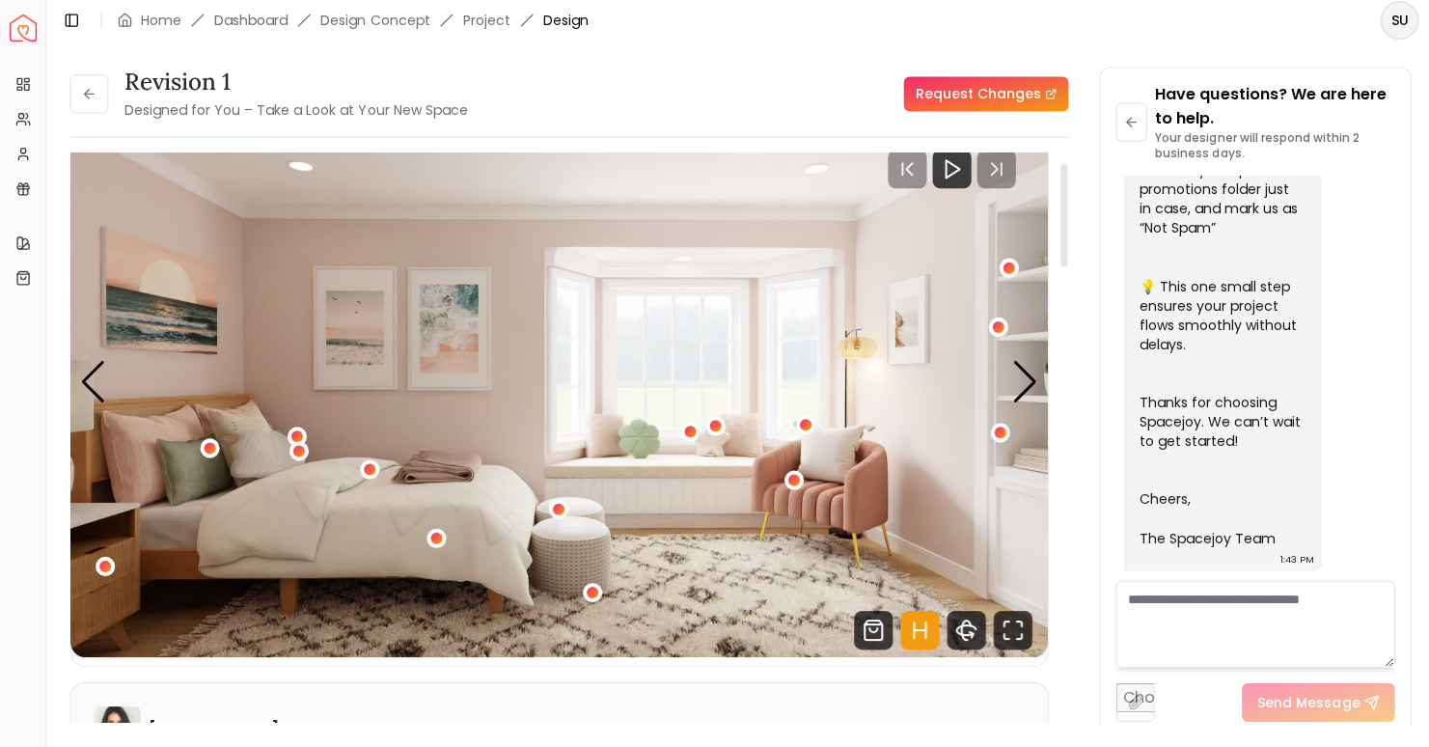
scroll to position [0, 0]
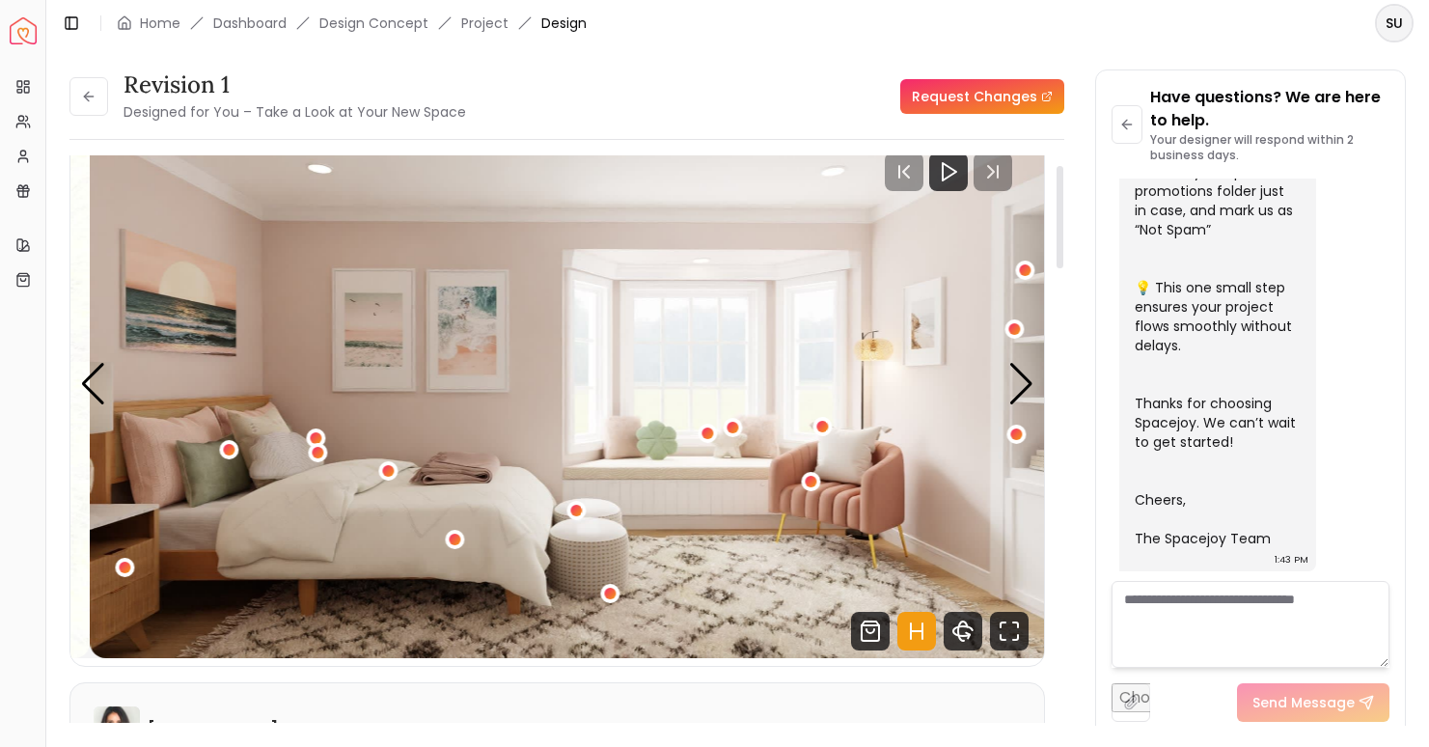
click at [413, 337] on img "1 / 5" at bounding box center [577, 384] width 974 height 548
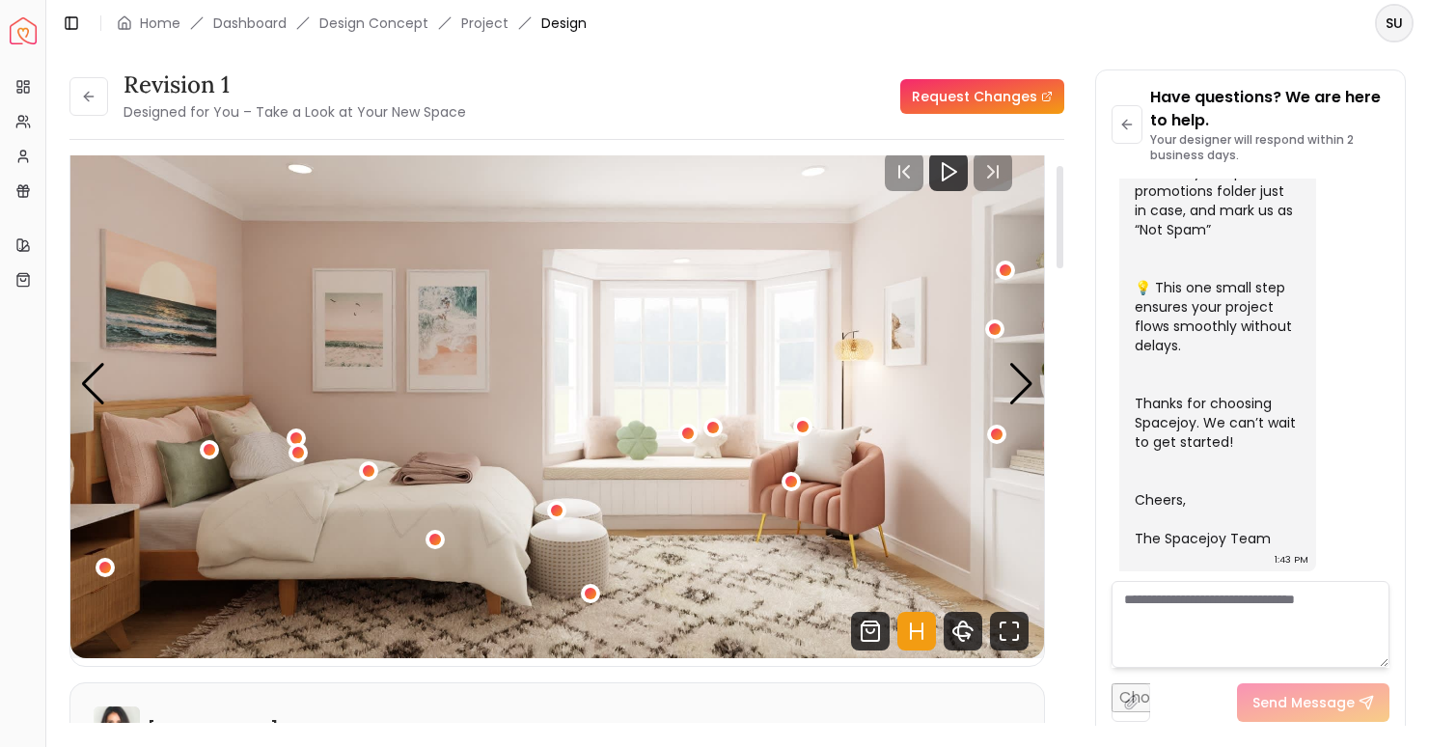
click at [1161, 604] on textarea at bounding box center [1251, 624] width 278 height 87
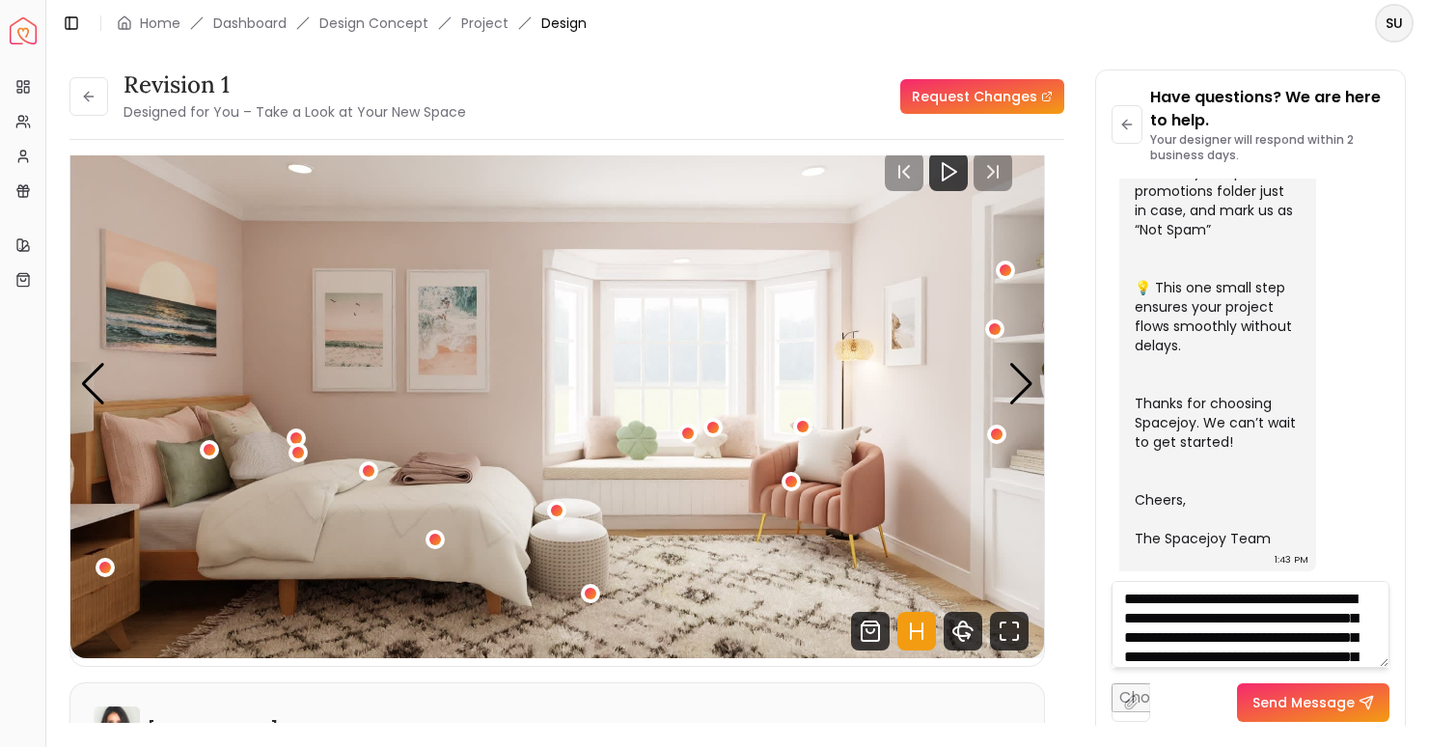
type textarea "**********"
click at [1296, 706] on button "Send Message" at bounding box center [1313, 702] width 152 height 39
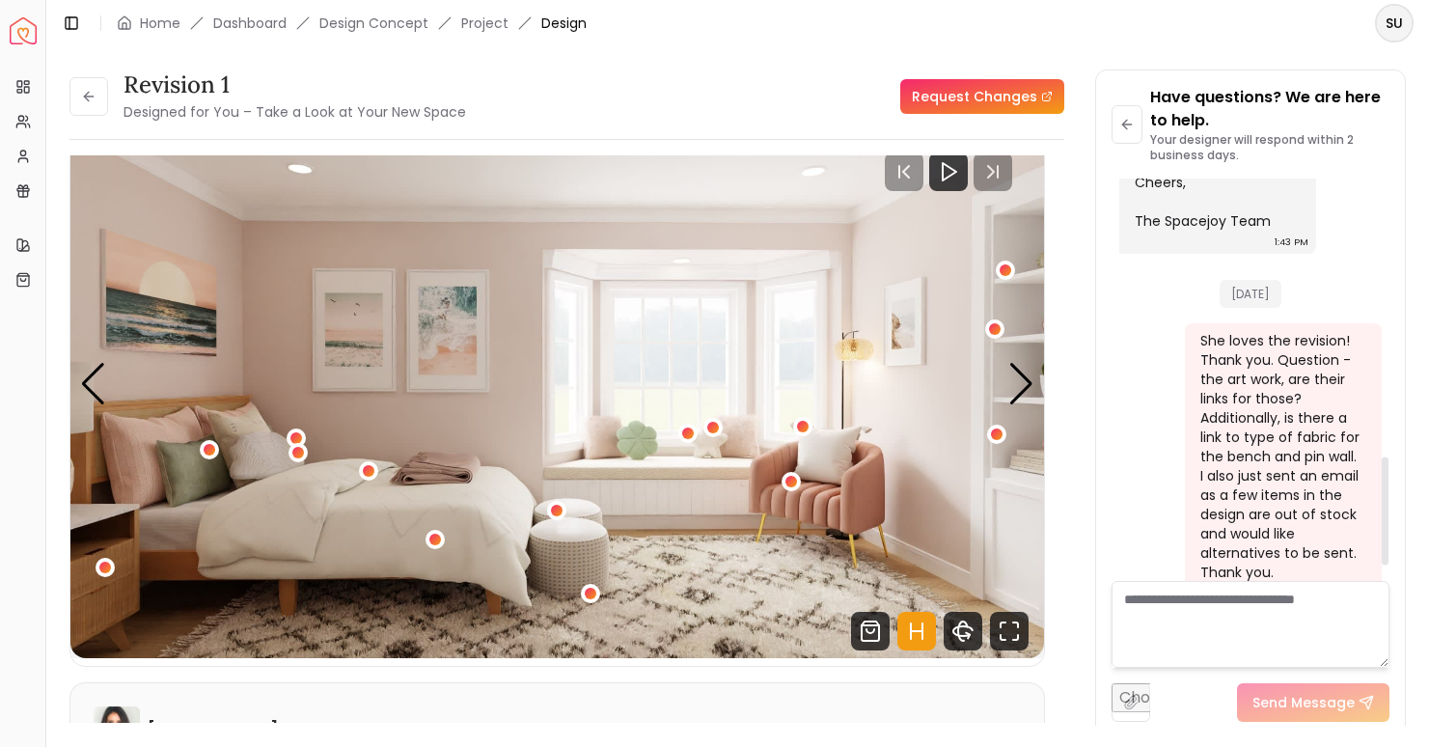
scroll to position [1088, 0]
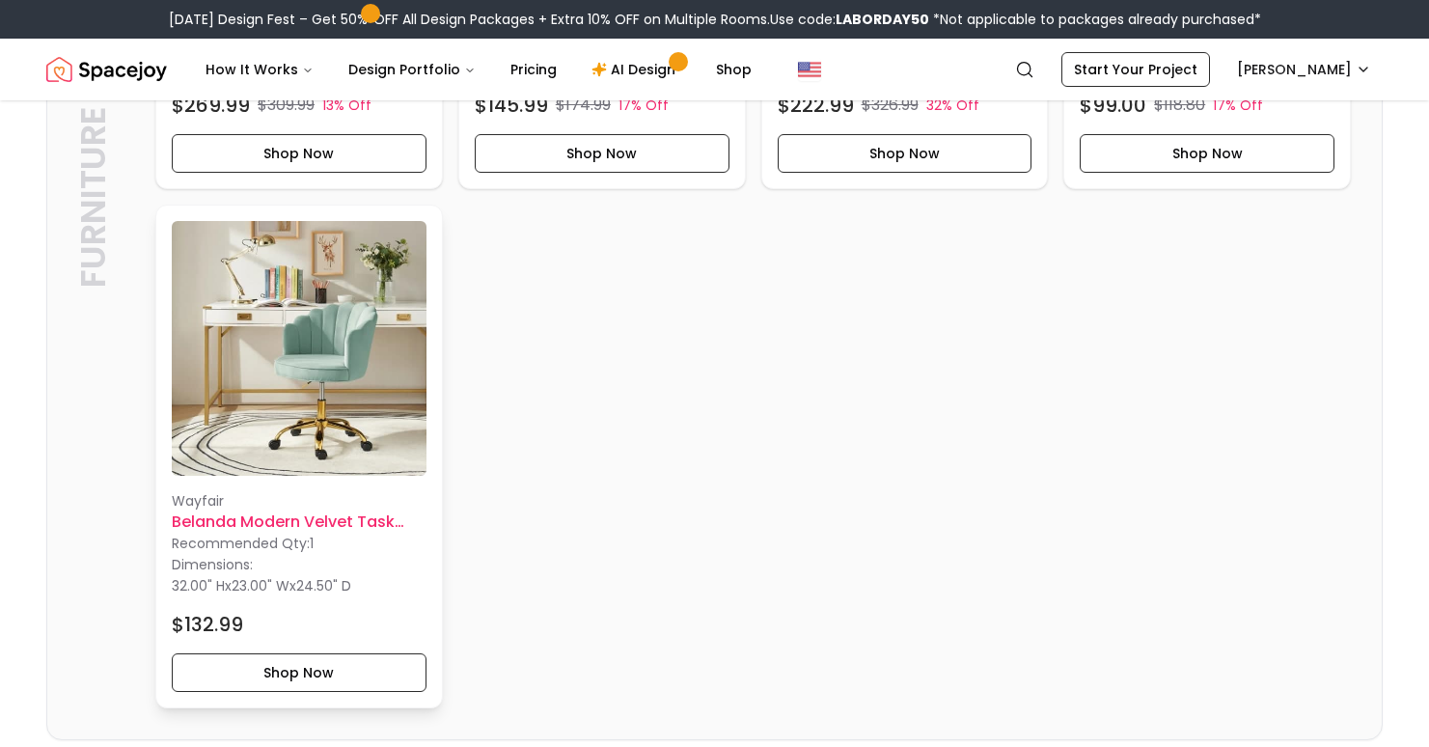
scroll to position [4288, 0]
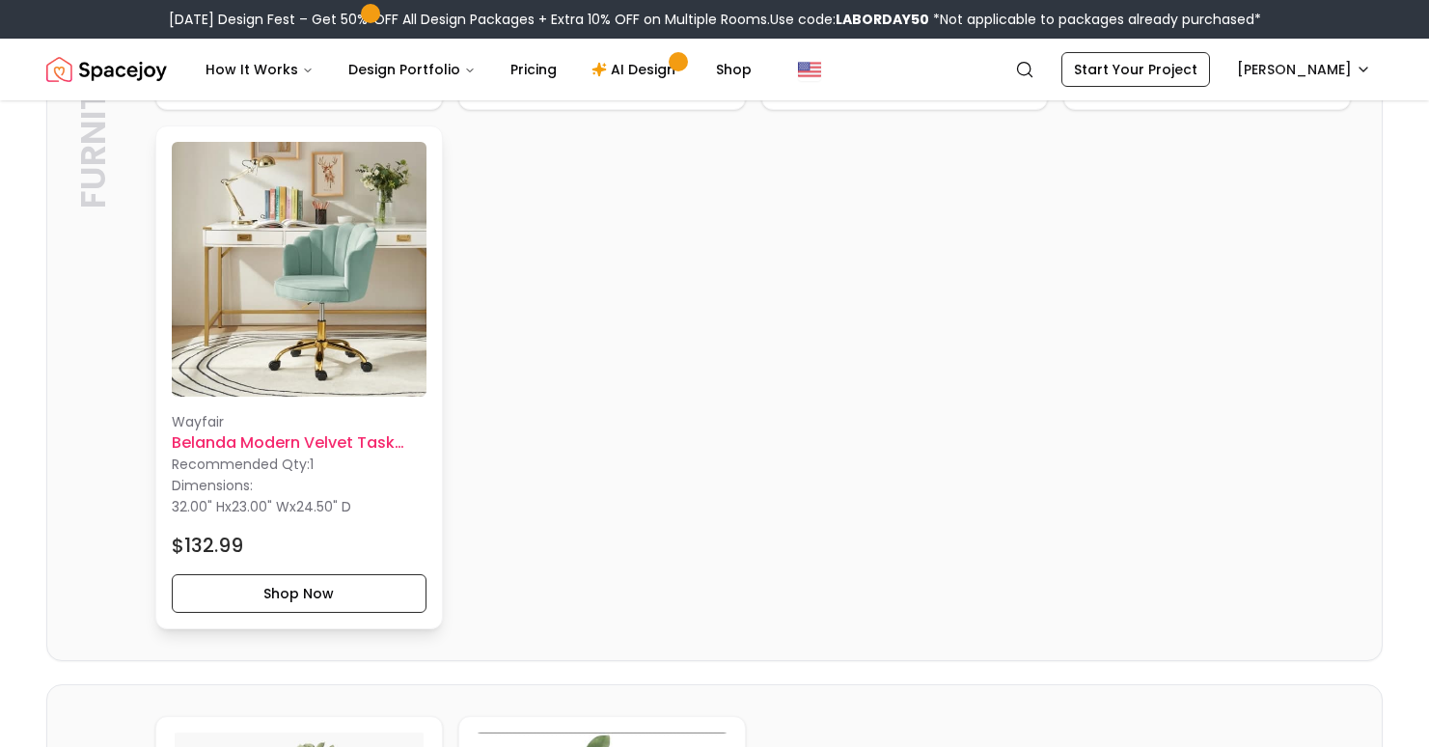
click at [333, 324] on img at bounding box center [299, 269] width 255 height 255
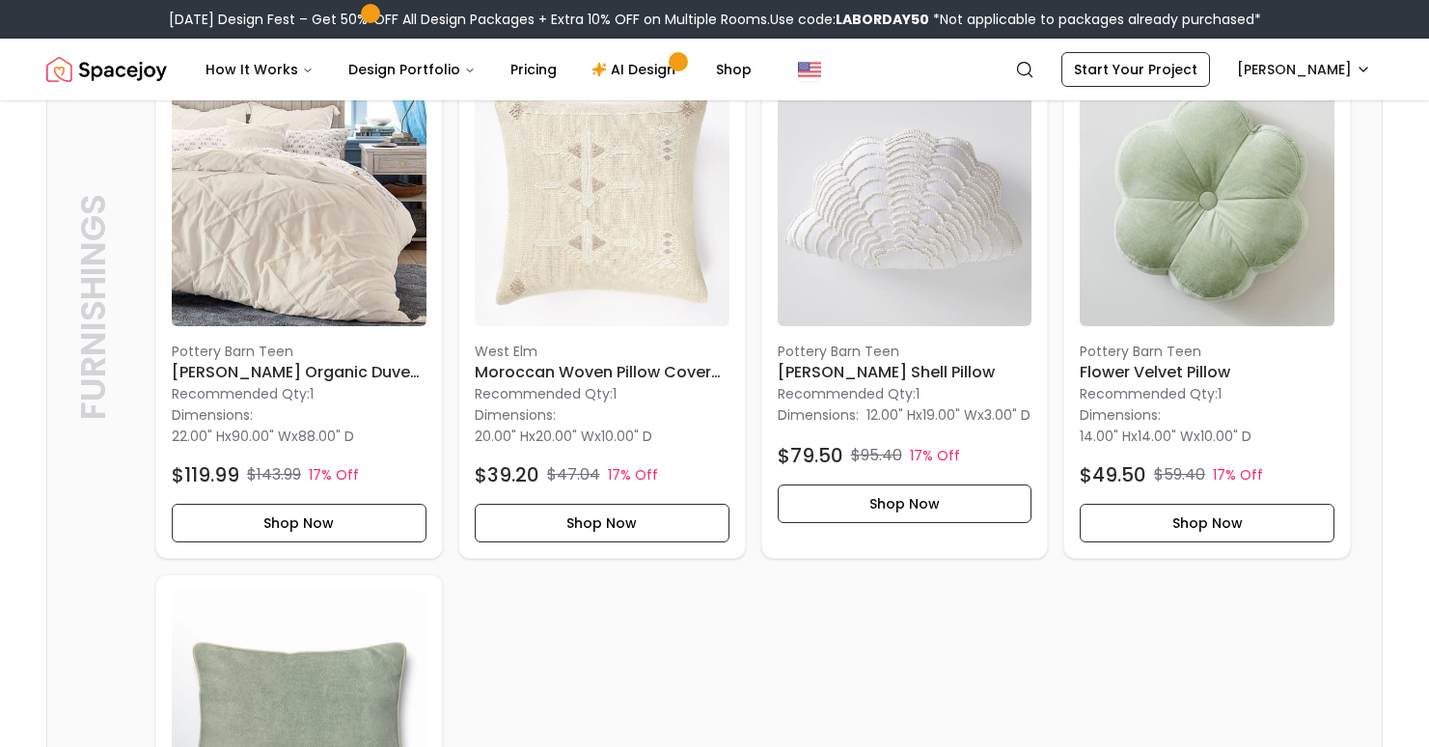
scroll to position [2728, 0]
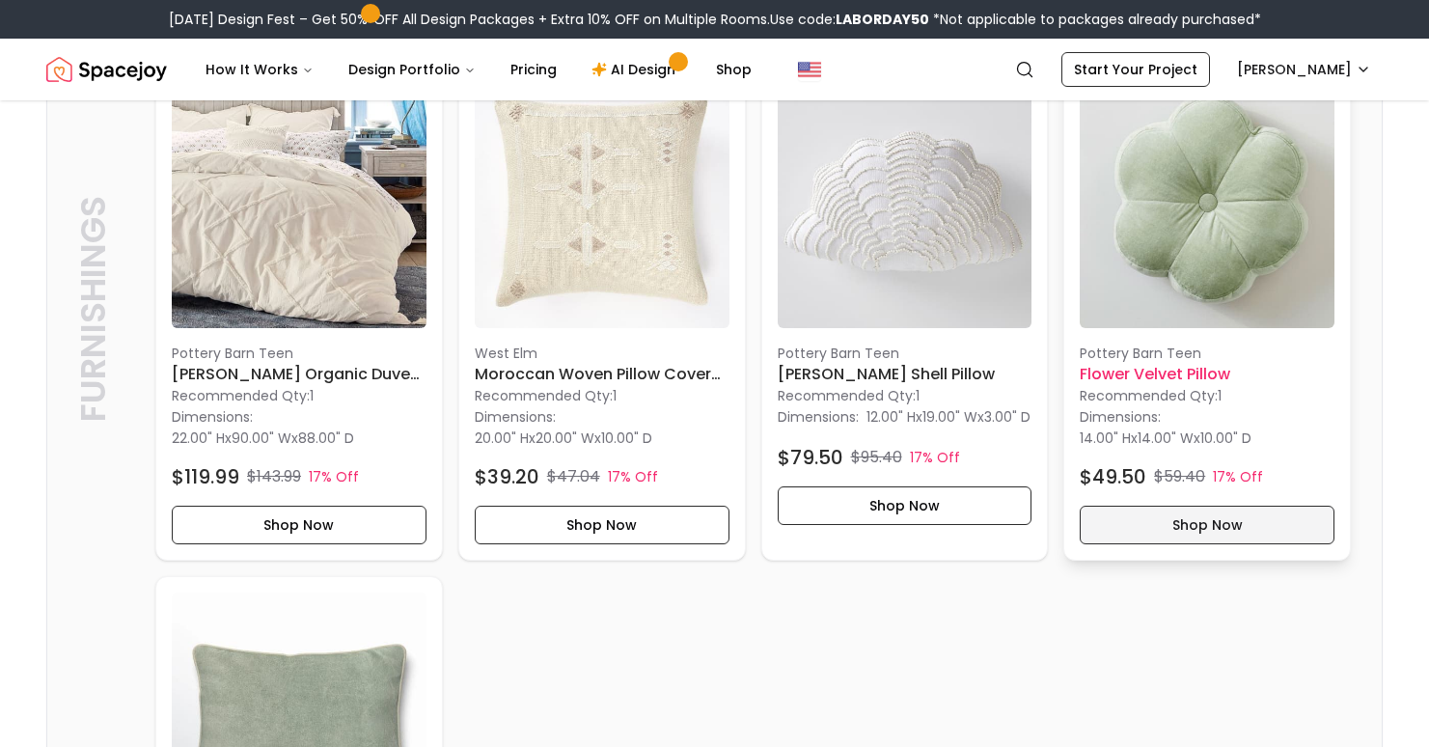
click at [1157, 541] on button "Shop Now" at bounding box center [1207, 525] width 255 height 39
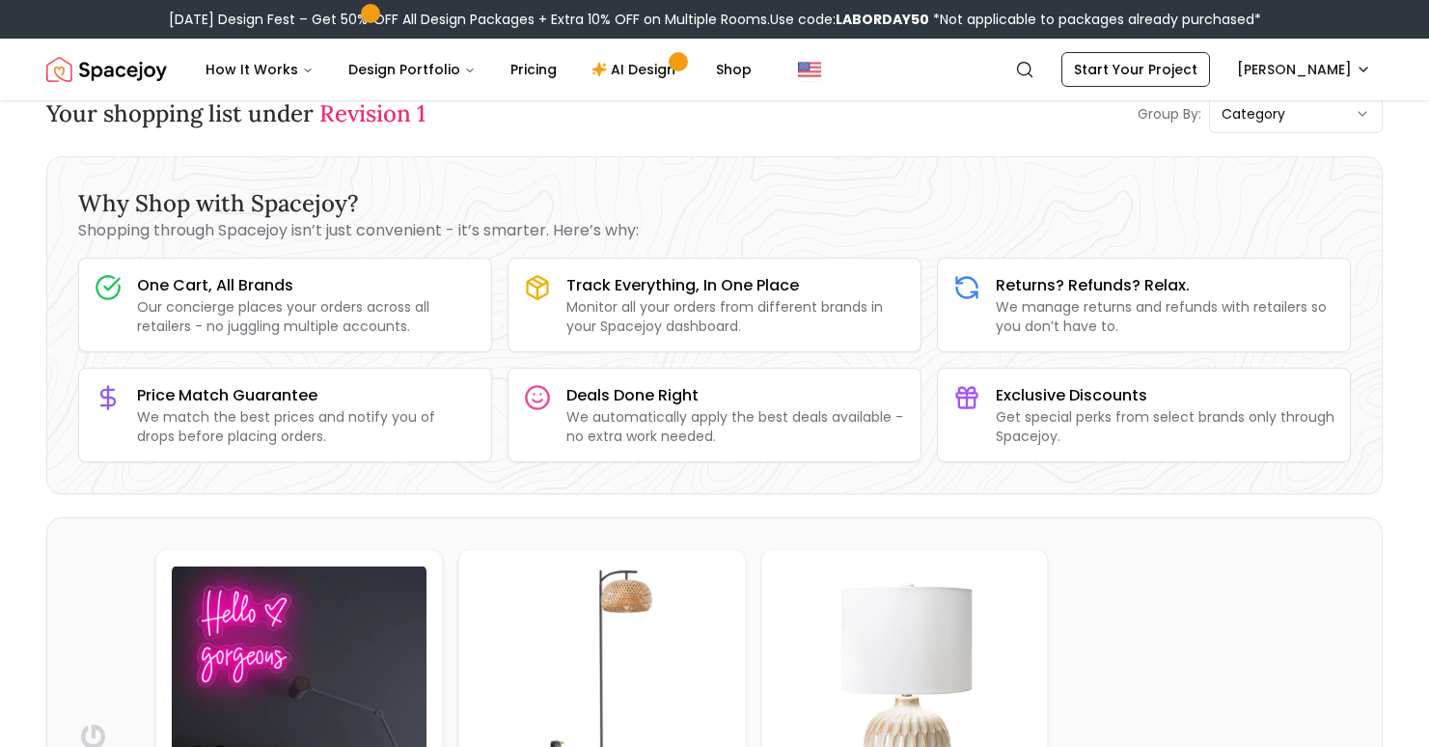
scroll to position [0, 0]
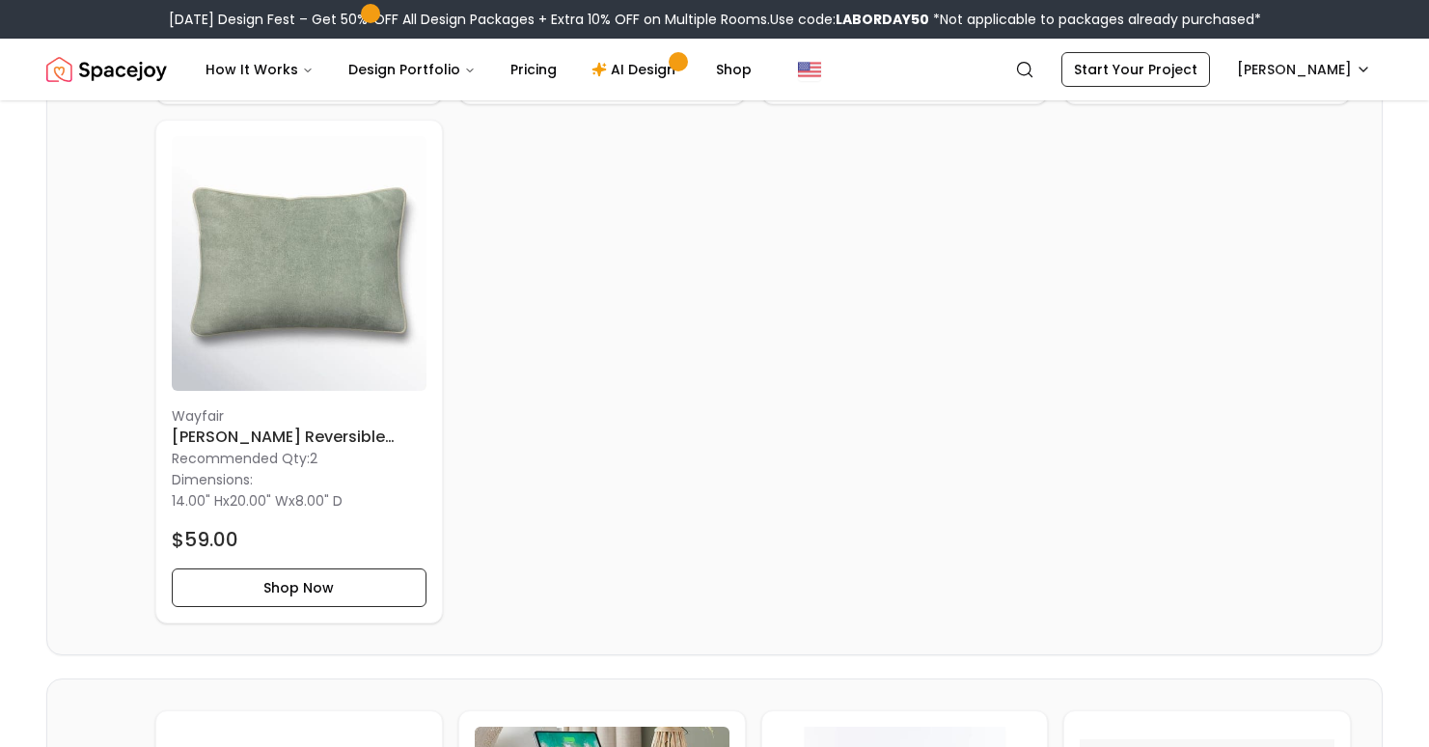
scroll to position [3191, 0]
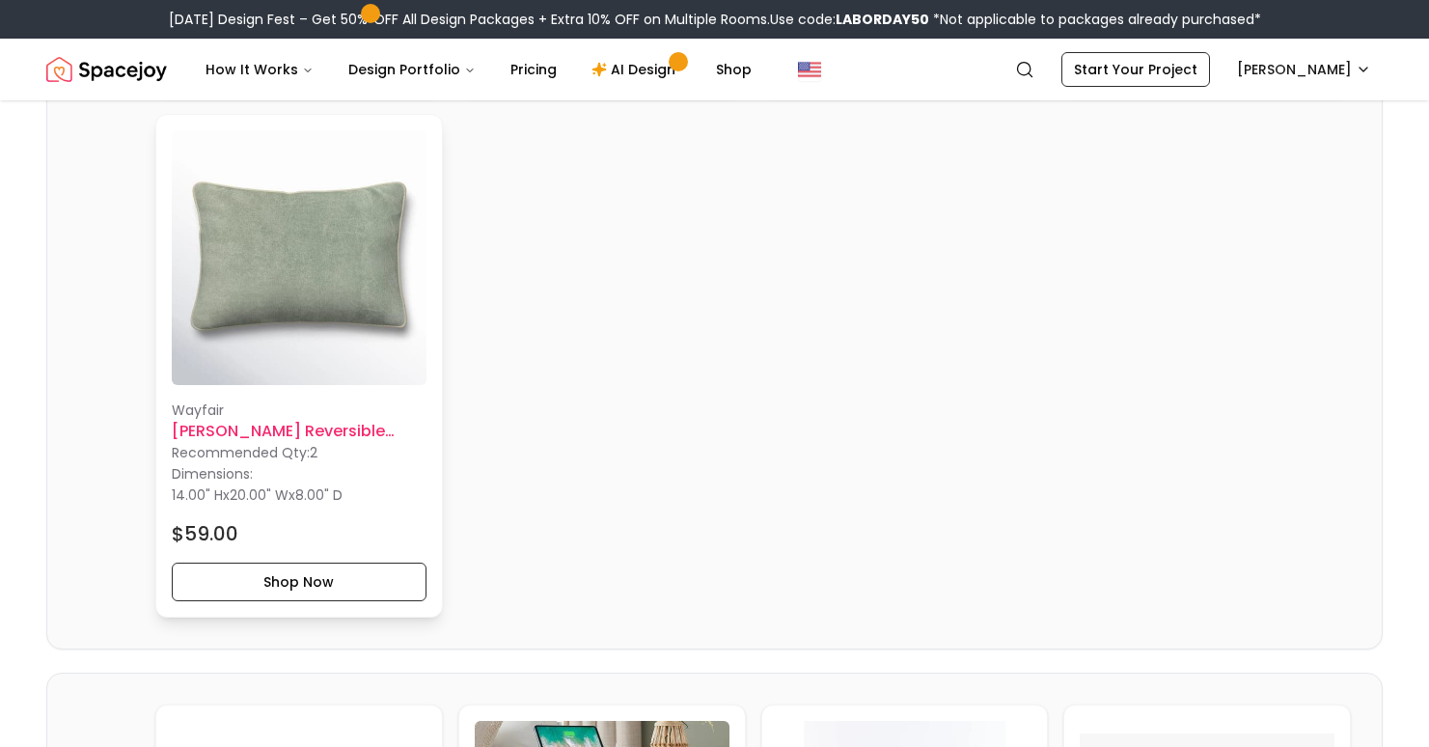
click at [348, 358] on img at bounding box center [299, 257] width 255 height 255
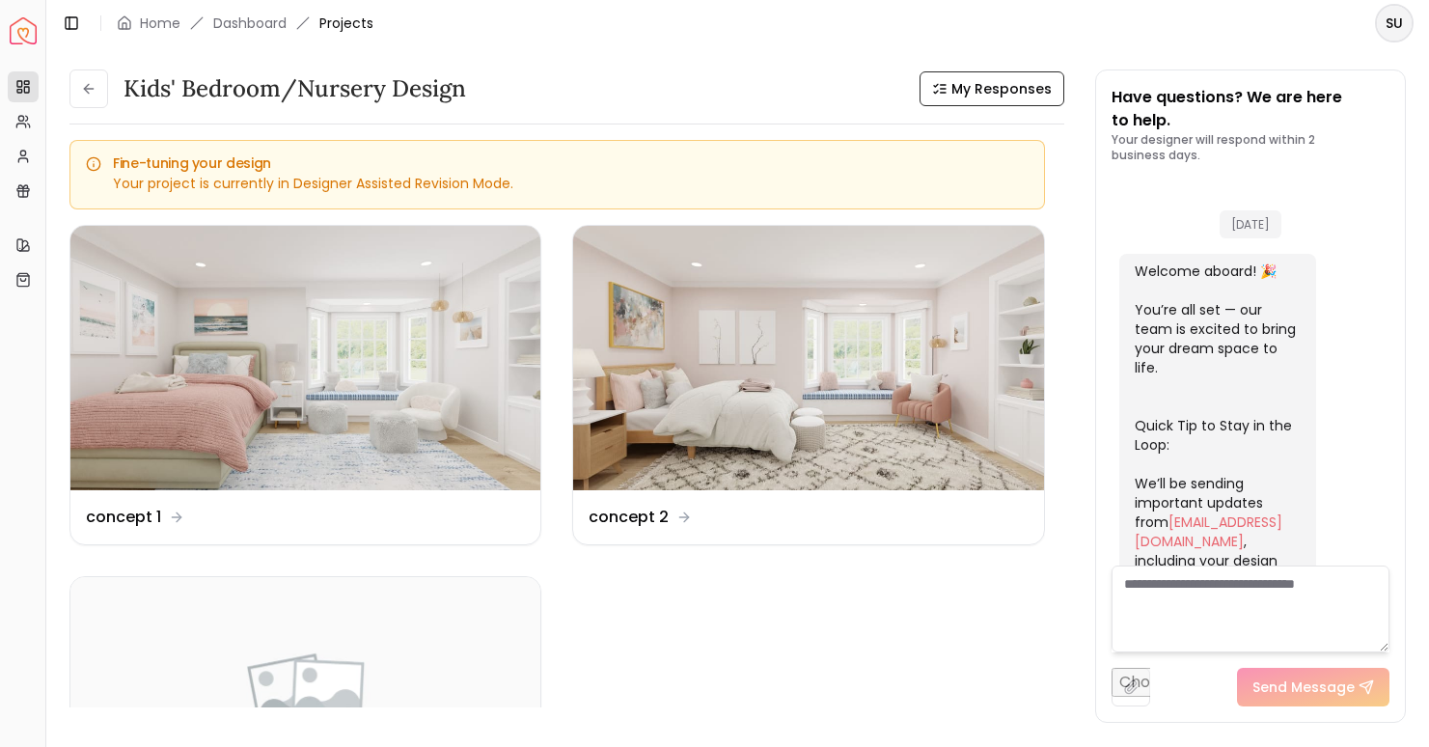
scroll to position [752, 0]
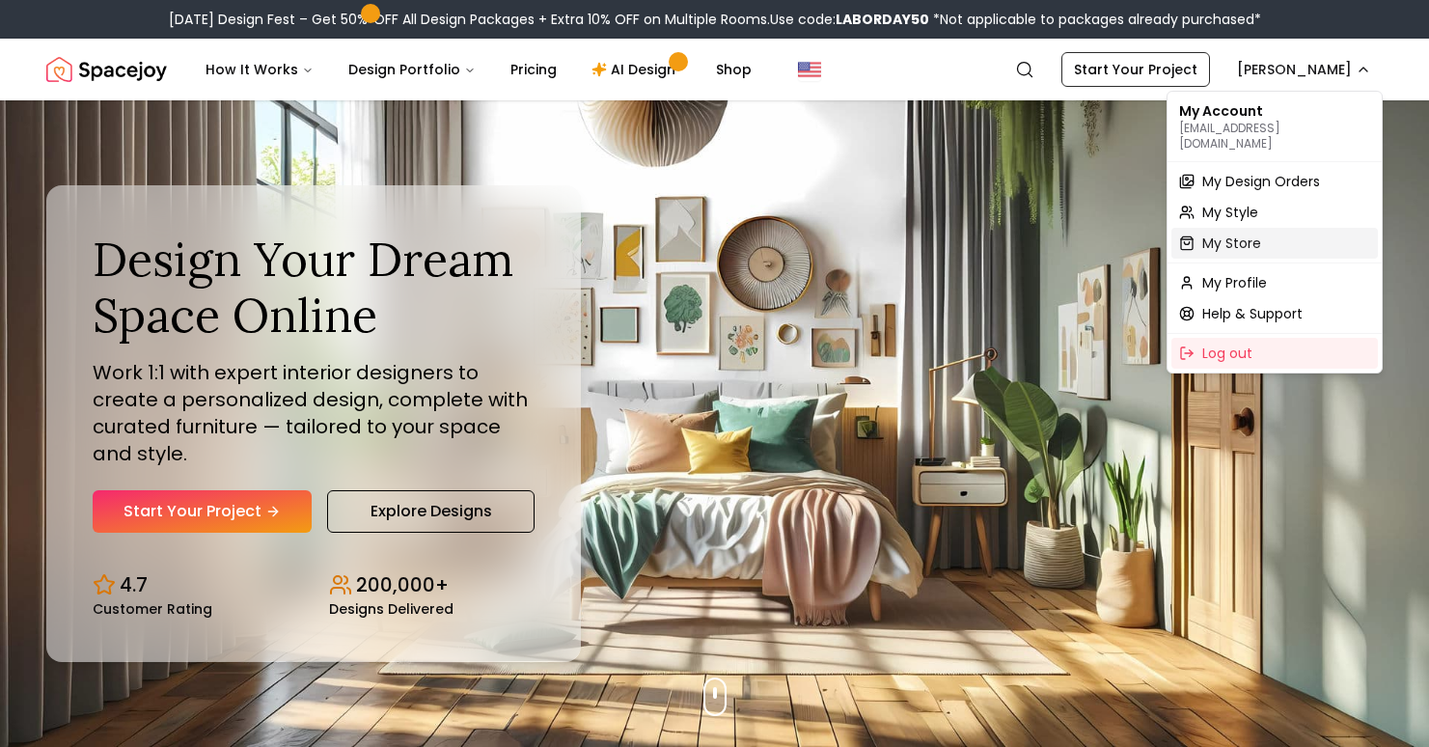
click at [1272, 228] on div "My Store" at bounding box center [1275, 243] width 207 height 31
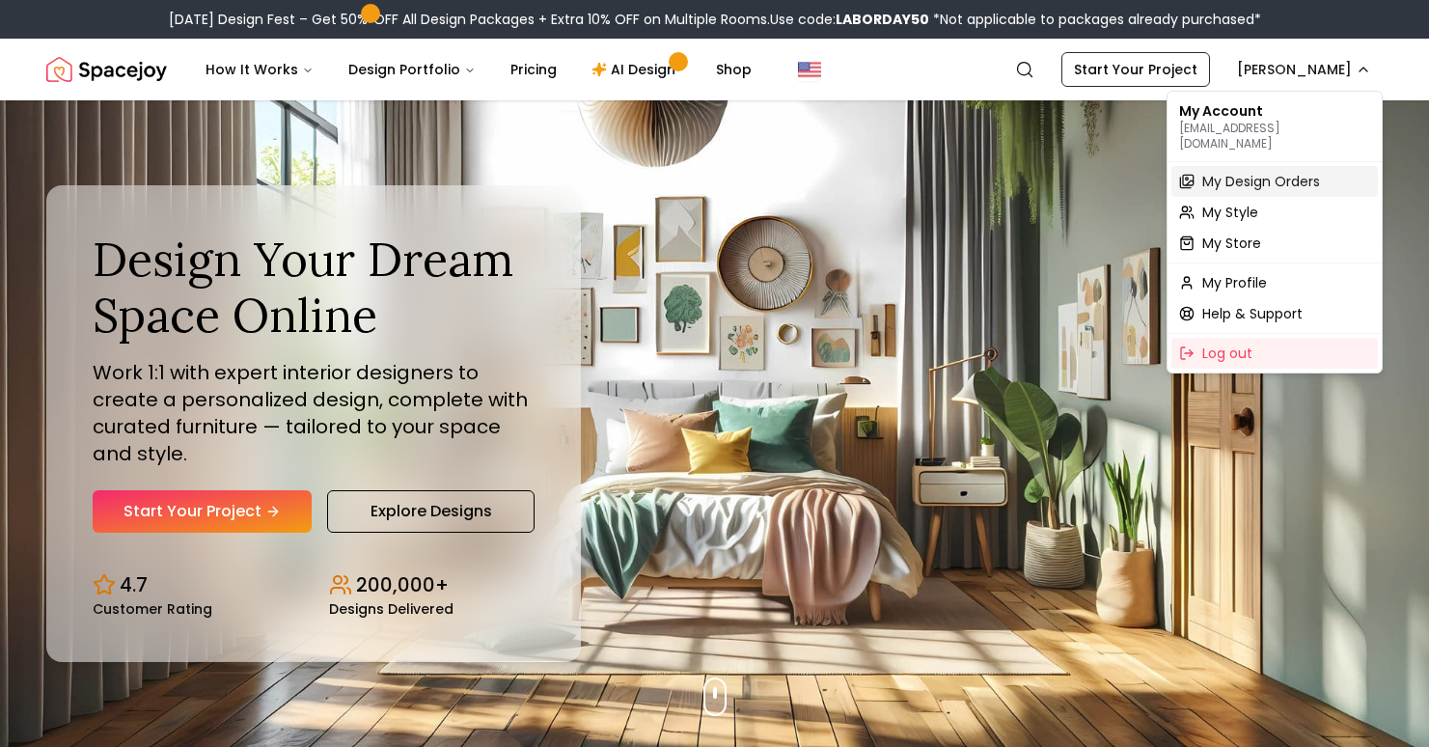
click at [1293, 172] on span "My Design Orders" at bounding box center [1262, 181] width 118 height 19
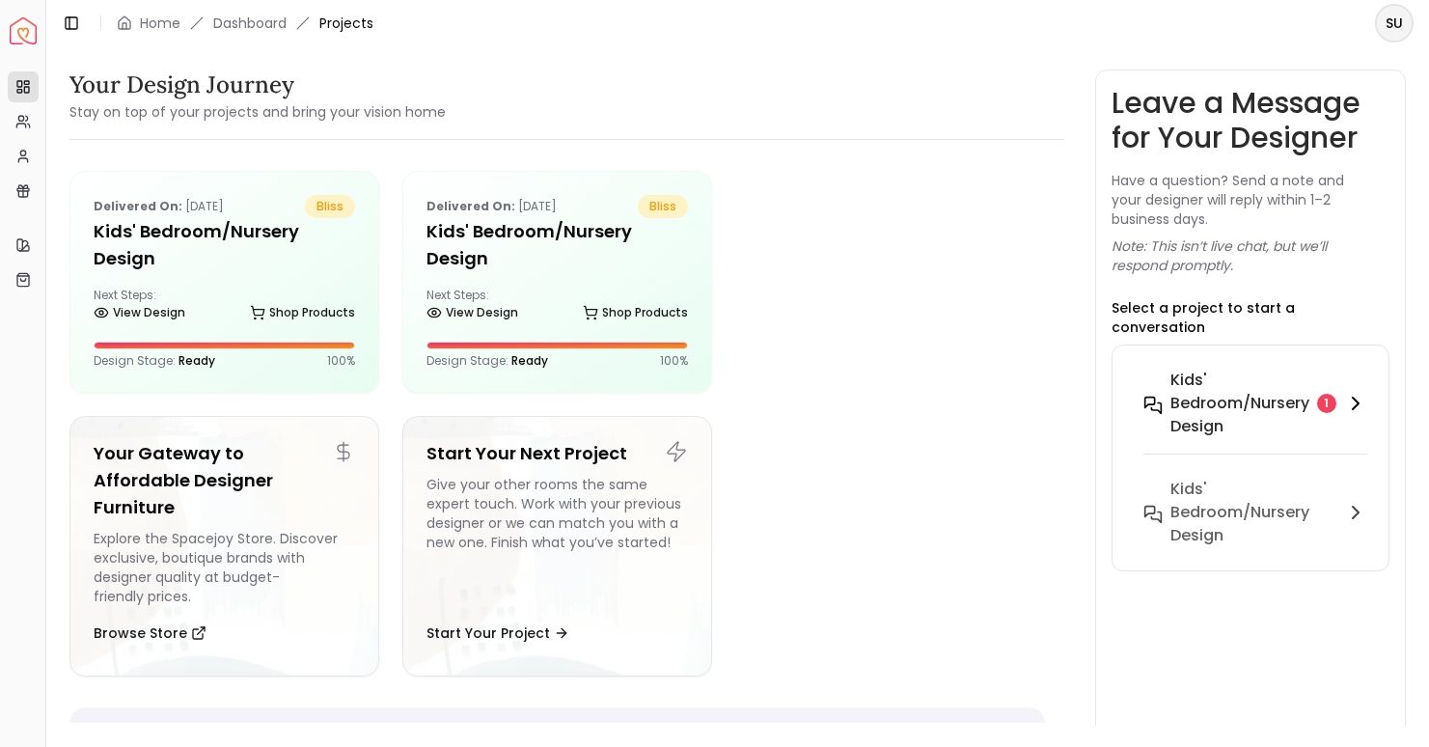
click at [1225, 393] on h6 "Kids' Bedroom/Nursery design" at bounding box center [1240, 403] width 139 height 69
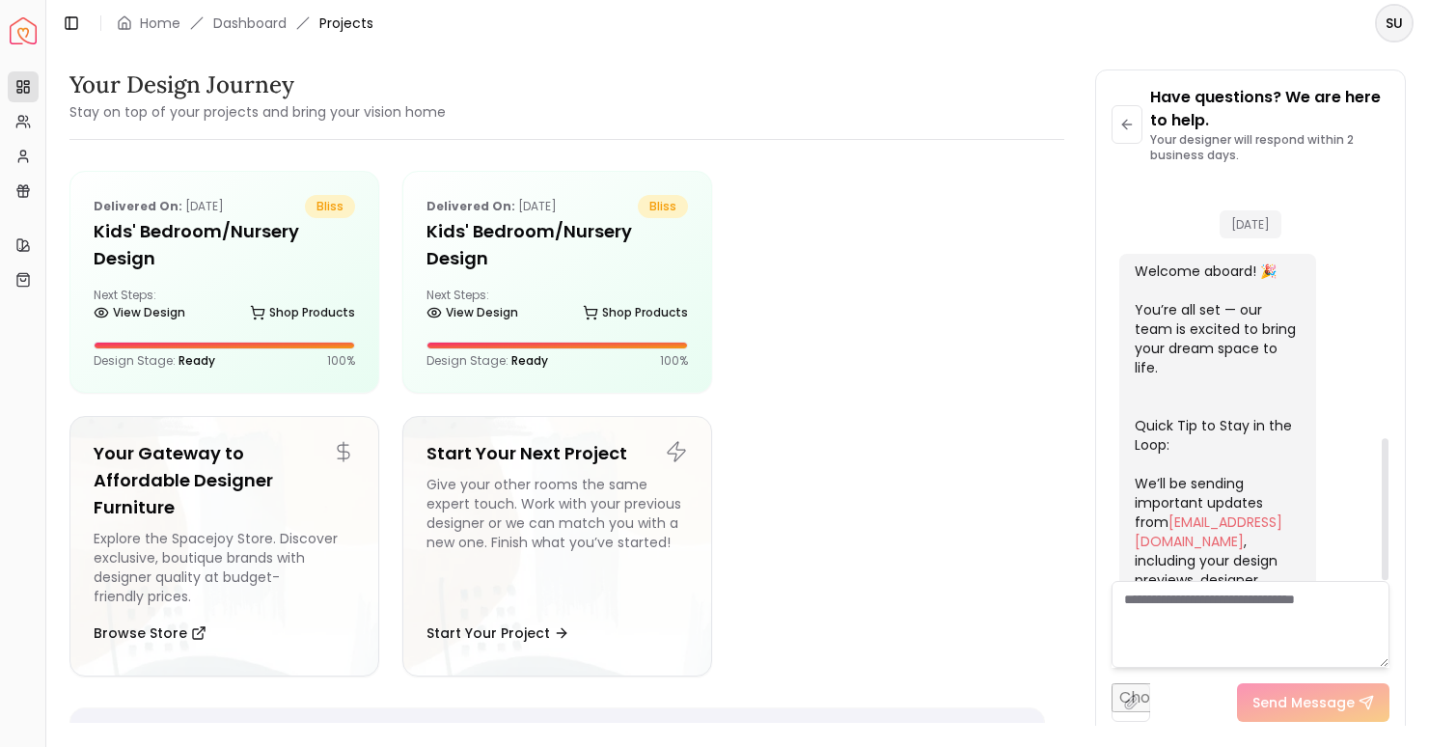
scroll to position [736, 0]
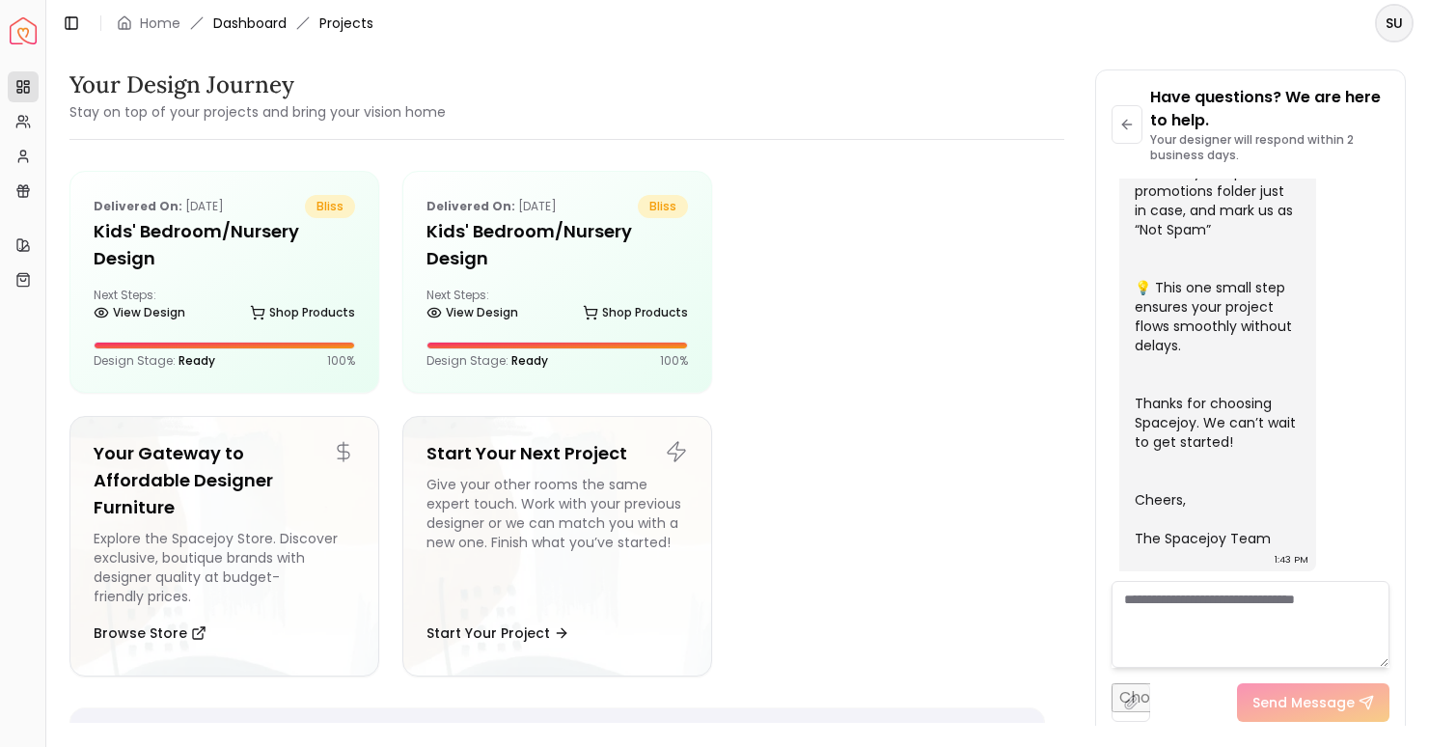
click at [236, 20] on link "Dashboard" at bounding box center [249, 23] width 73 height 19
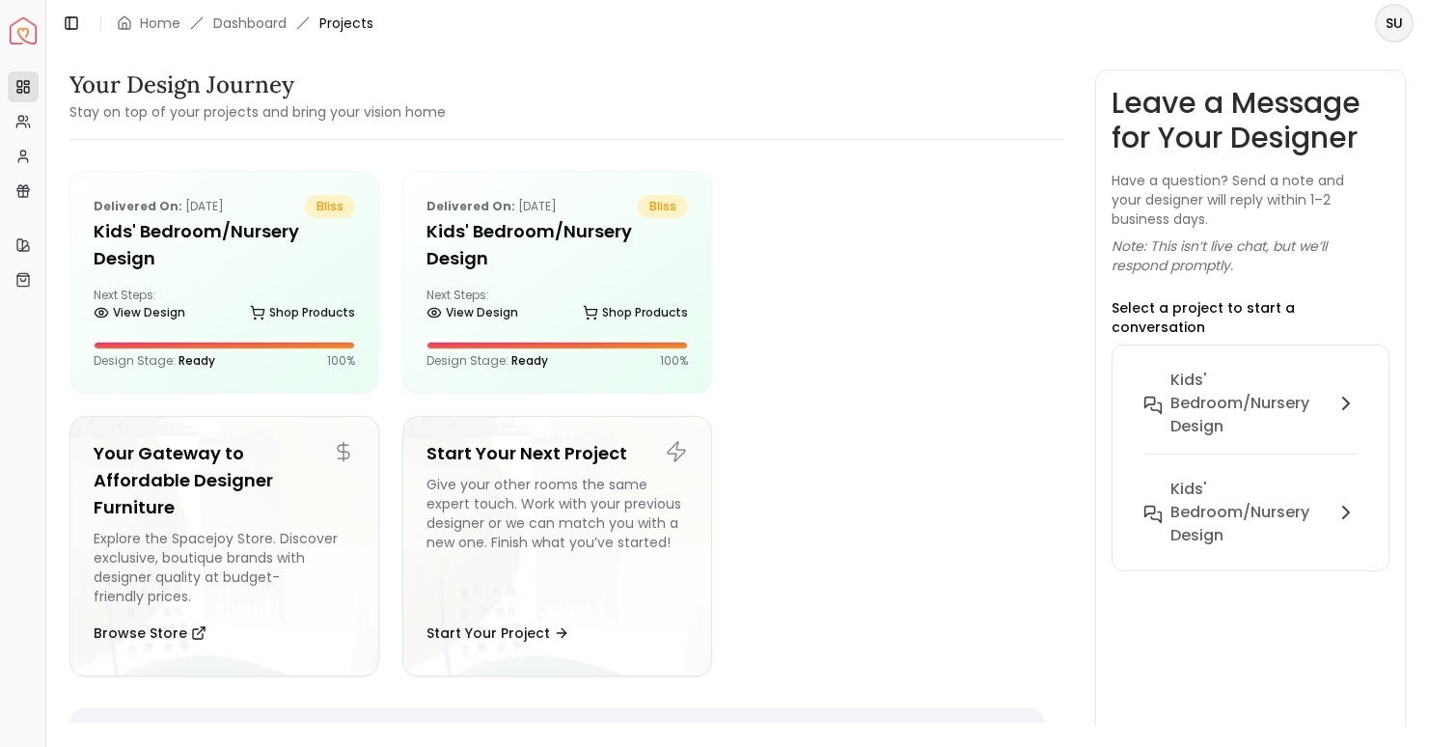
click at [329, 27] on span "Projects" at bounding box center [346, 23] width 54 height 19
click at [150, 17] on link "Home" at bounding box center [160, 23] width 41 height 19
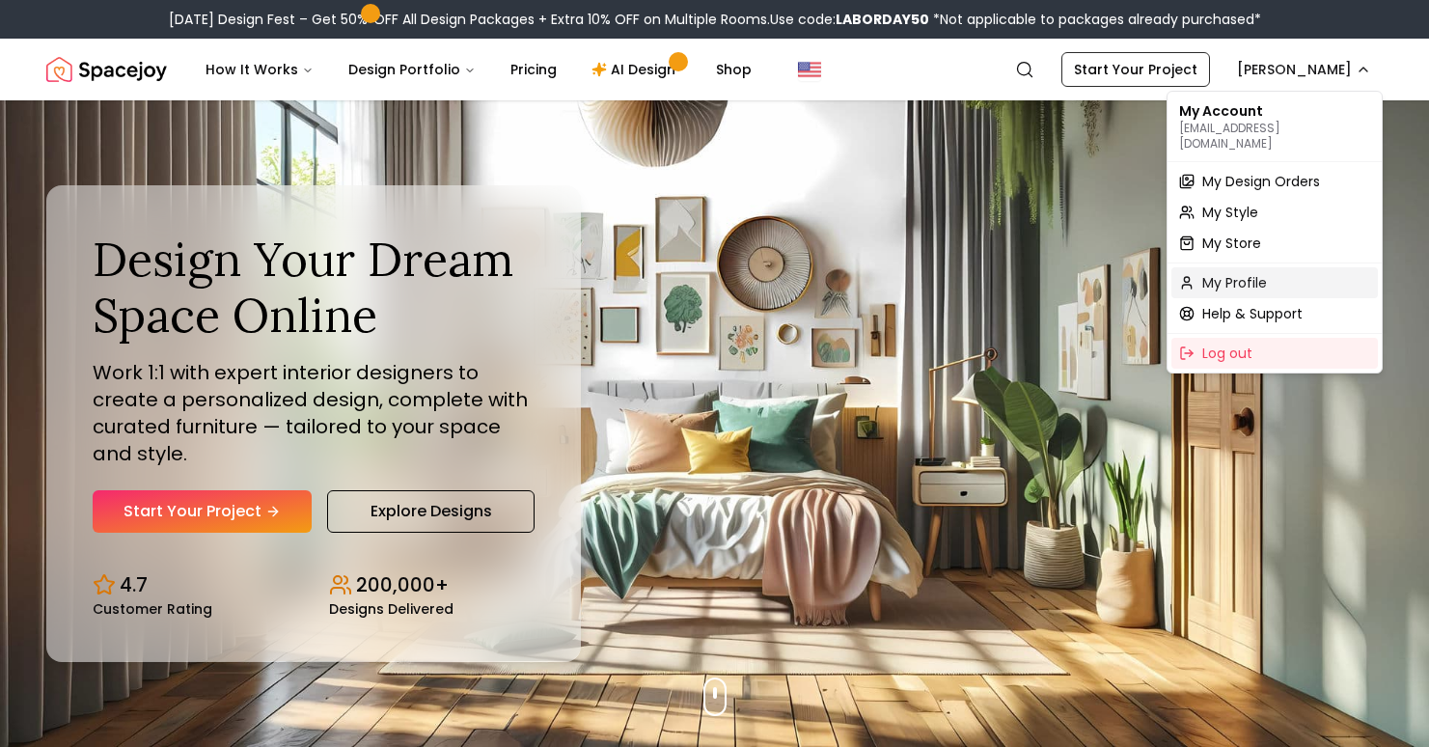
click at [1240, 273] on span "My Profile" at bounding box center [1235, 282] width 65 height 19
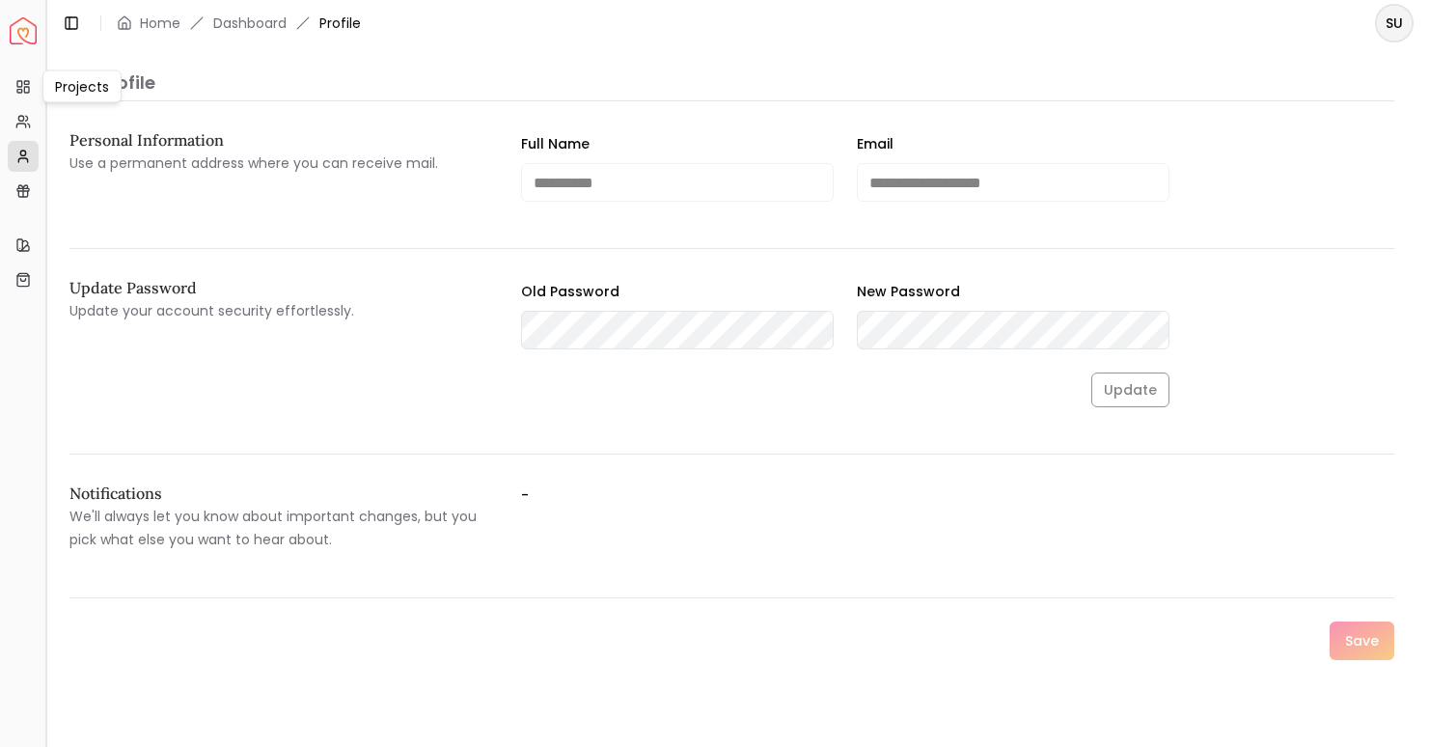
click at [38, 78] on button "Toggle Sidebar" at bounding box center [45, 373] width 15 height 747
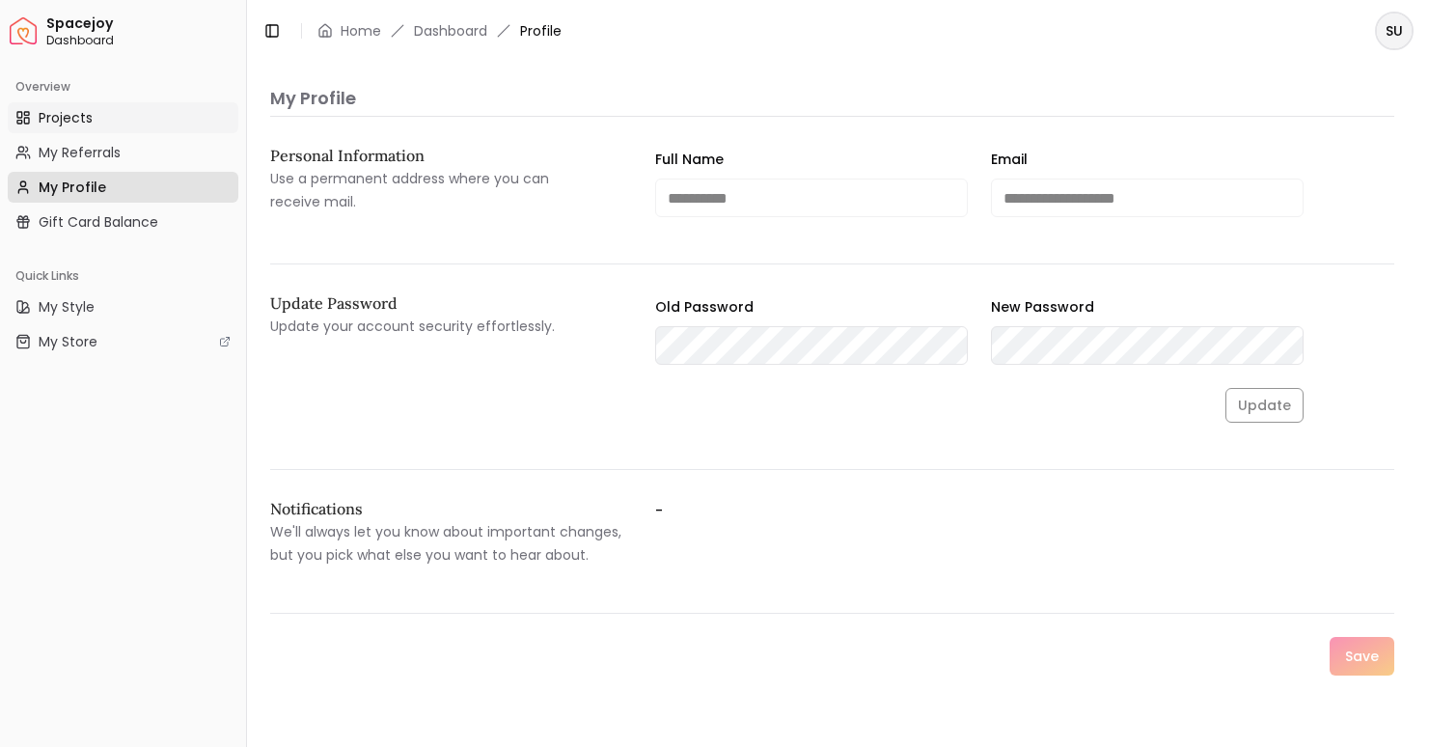
click at [55, 108] on span "Projects" at bounding box center [66, 117] width 54 height 19
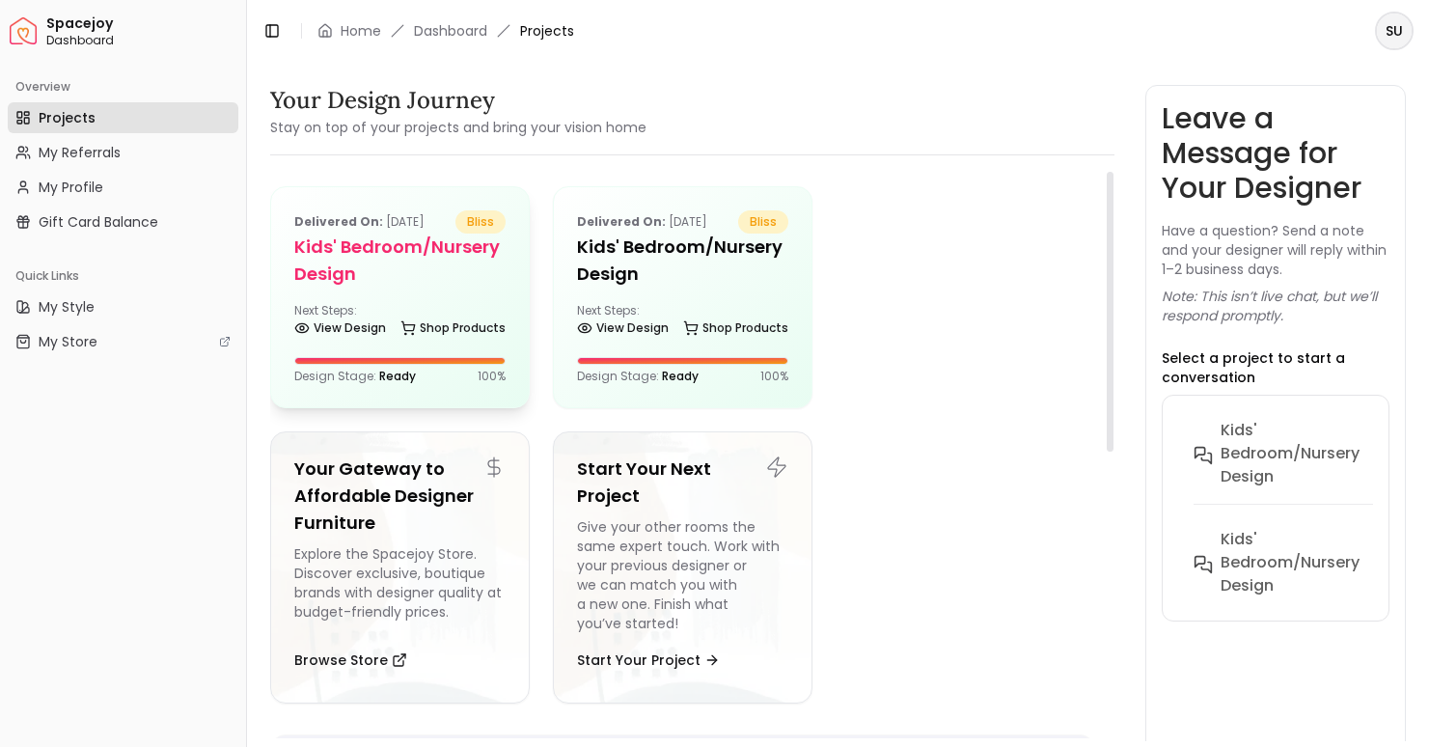
click at [472, 284] on h5 "Kids' Bedroom/Nursery design" at bounding box center [399, 261] width 211 height 54
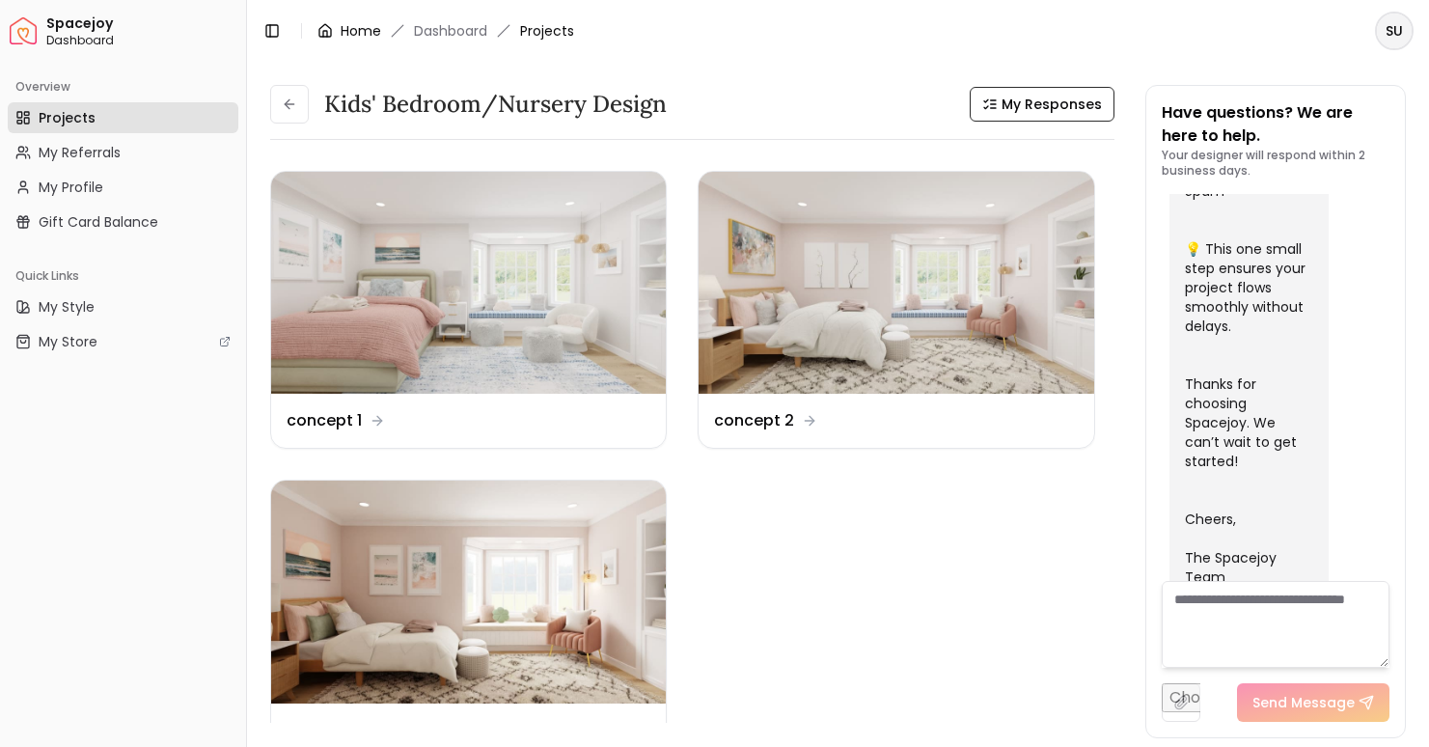
click at [356, 31] on link "Home" at bounding box center [361, 30] width 41 height 19
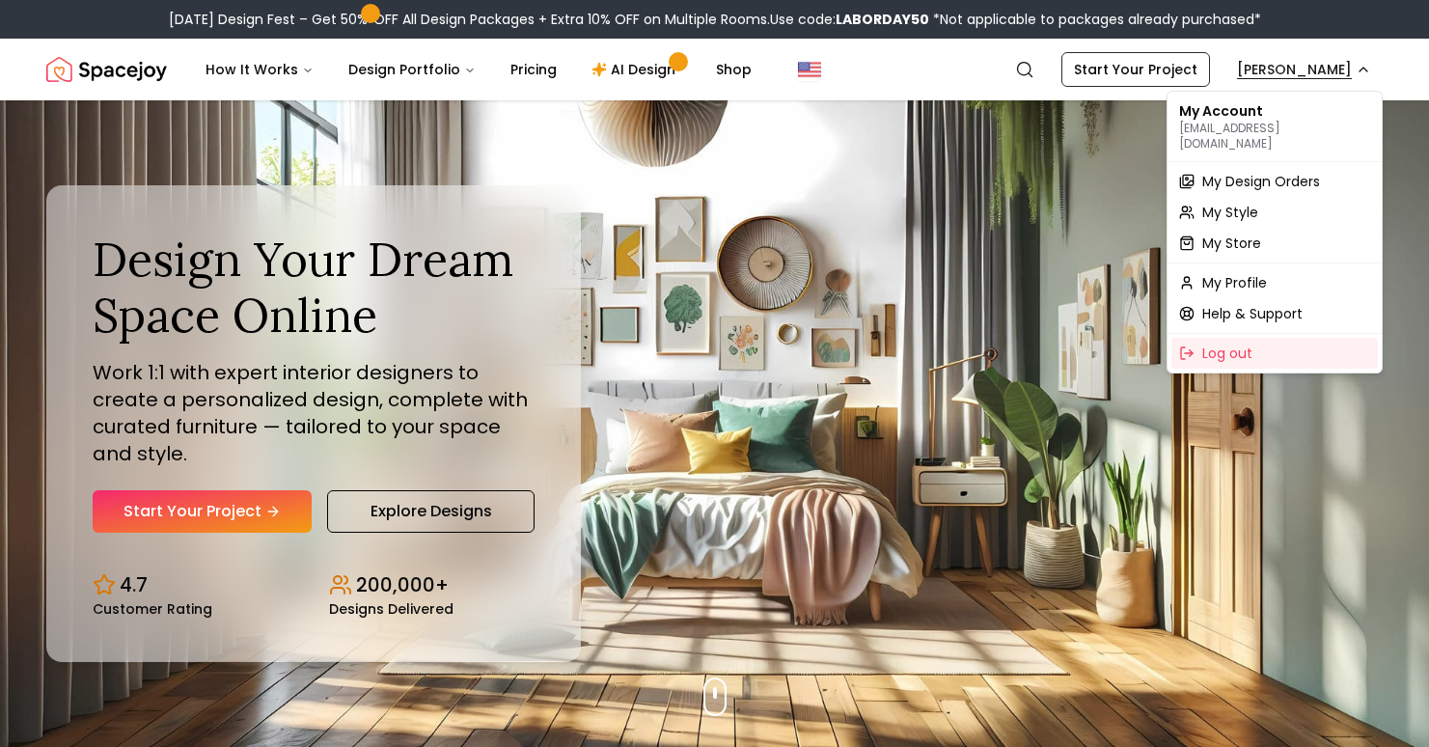
click at [1234, 172] on span "My Design Orders" at bounding box center [1262, 181] width 118 height 19
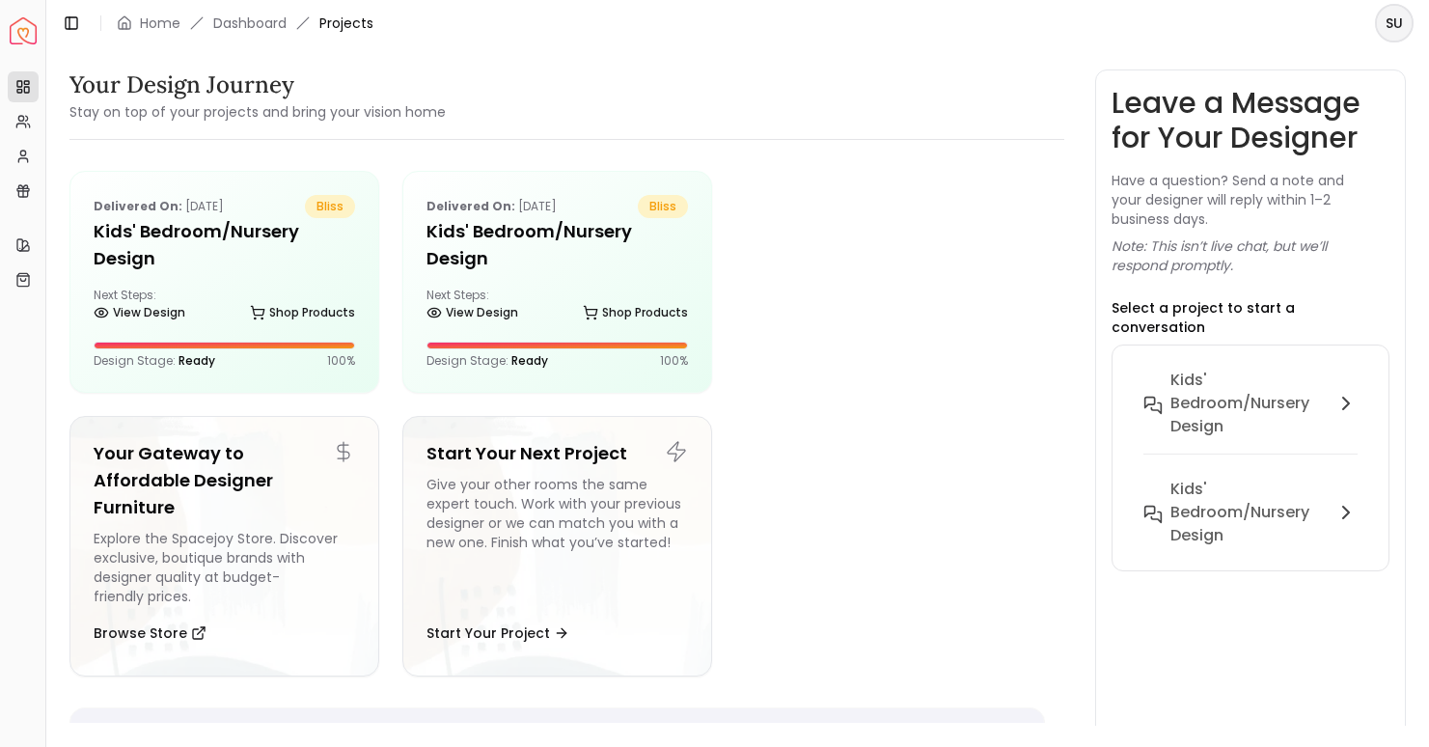
click at [1402, 30] on html "Spacejoy Dashboard Overview Projects My Referrals My Profile Gift Card Balance …" at bounding box center [714, 373] width 1429 height 747
click at [1008, 66] on html "Spacejoy Dashboard Overview Projects My Referrals My Profile Gift Card Balance …" at bounding box center [714, 373] width 1429 height 747
click at [1186, 370] on h6 "Kids' Bedroom/Nursery design" at bounding box center [1249, 403] width 156 height 69
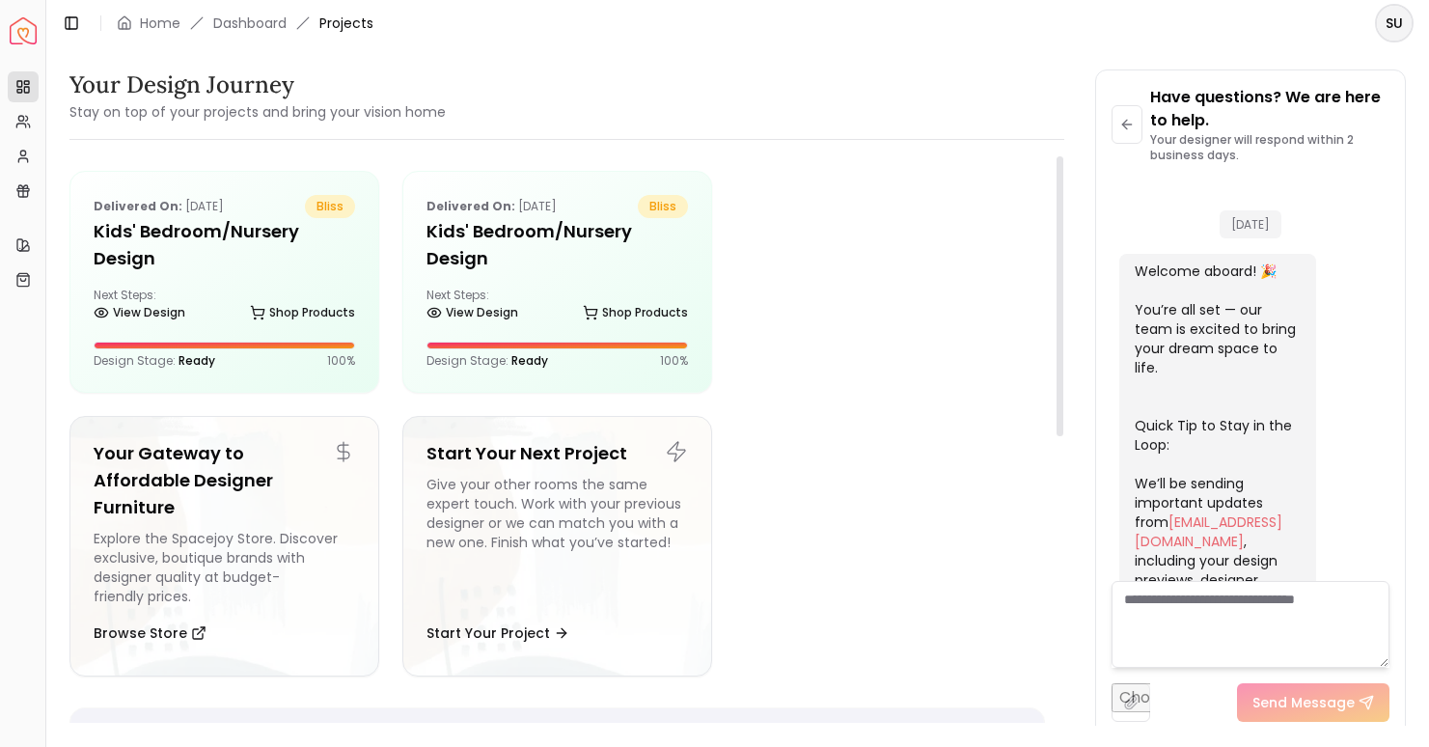
scroll to position [736, 0]
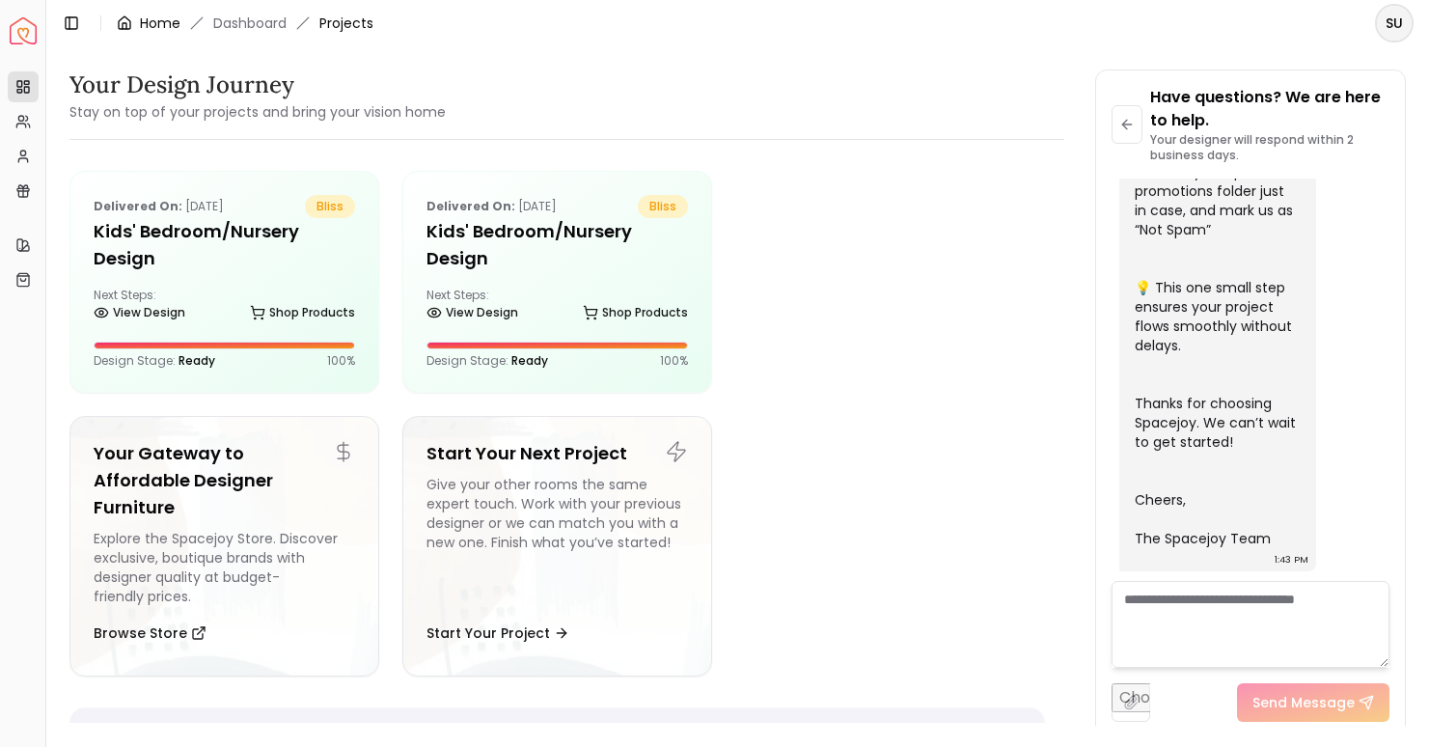
click at [162, 28] on link "Home" at bounding box center [160, 23] width 41 height 19
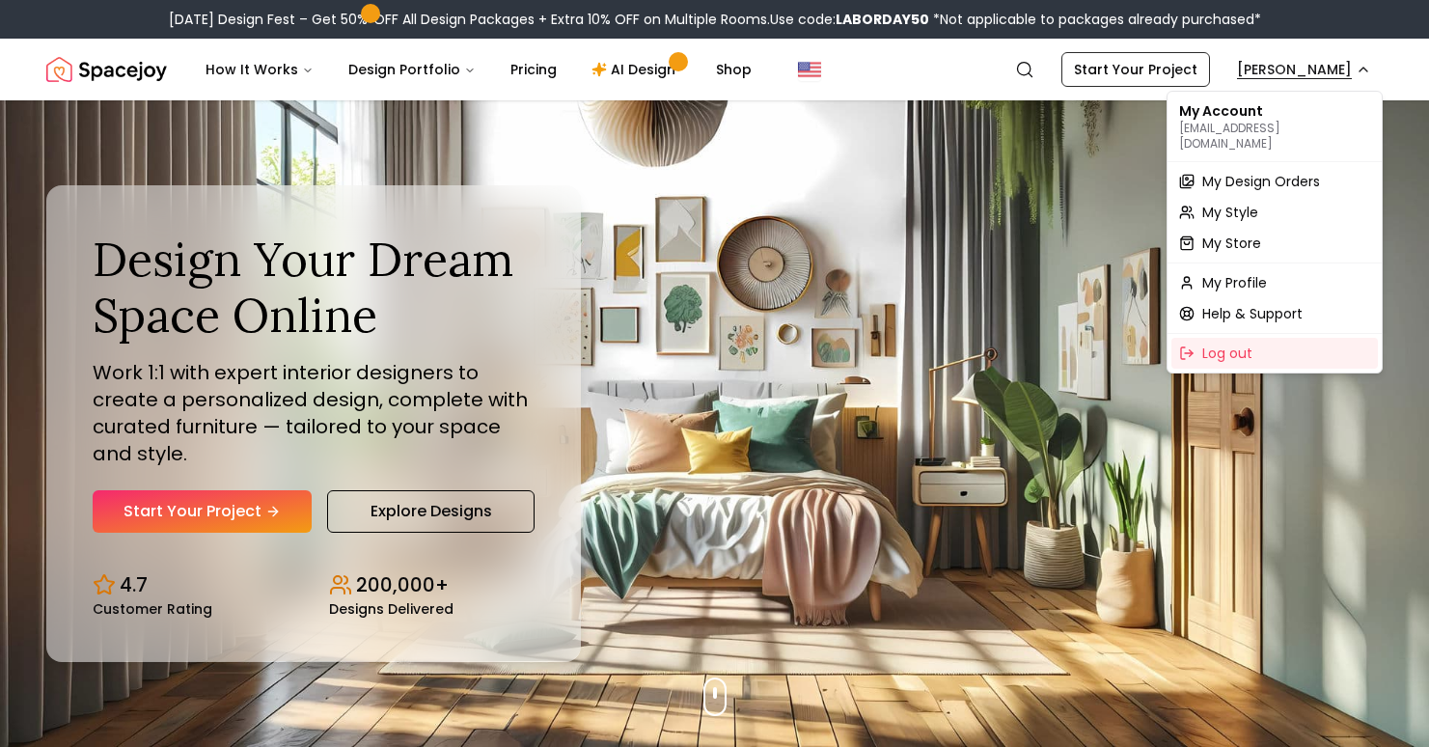
click at [1207, 308] on div "Help & Support" at bounding box center [1275, 313] width 207 height 31
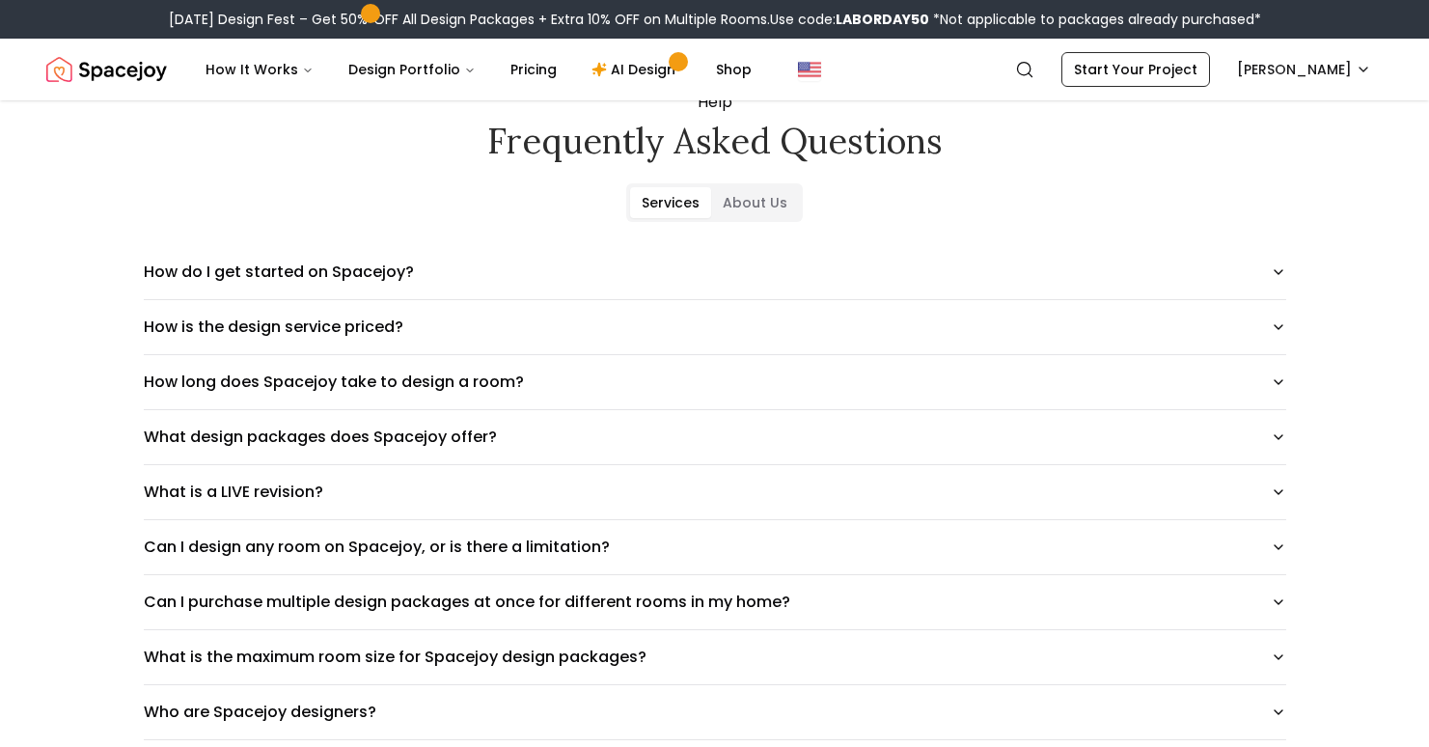
scroll to position [72, 0]
drag, startPoint x: 848, startPoint y: 21, endPoint x: 938, endPoint y: 18, distance: 89.8
click at [938, 18] on div "Labor Day Design Fest – Get 50% OFF All Design Packages + Extra 10% OFF on Mult…" at bounding box center [715, 19] width 1093 height 19
copy b "LABORDAY50"
click at [858, 112] on div "Help Frequently asked questions" at bounding box center [715, 124] width 1204 height 69
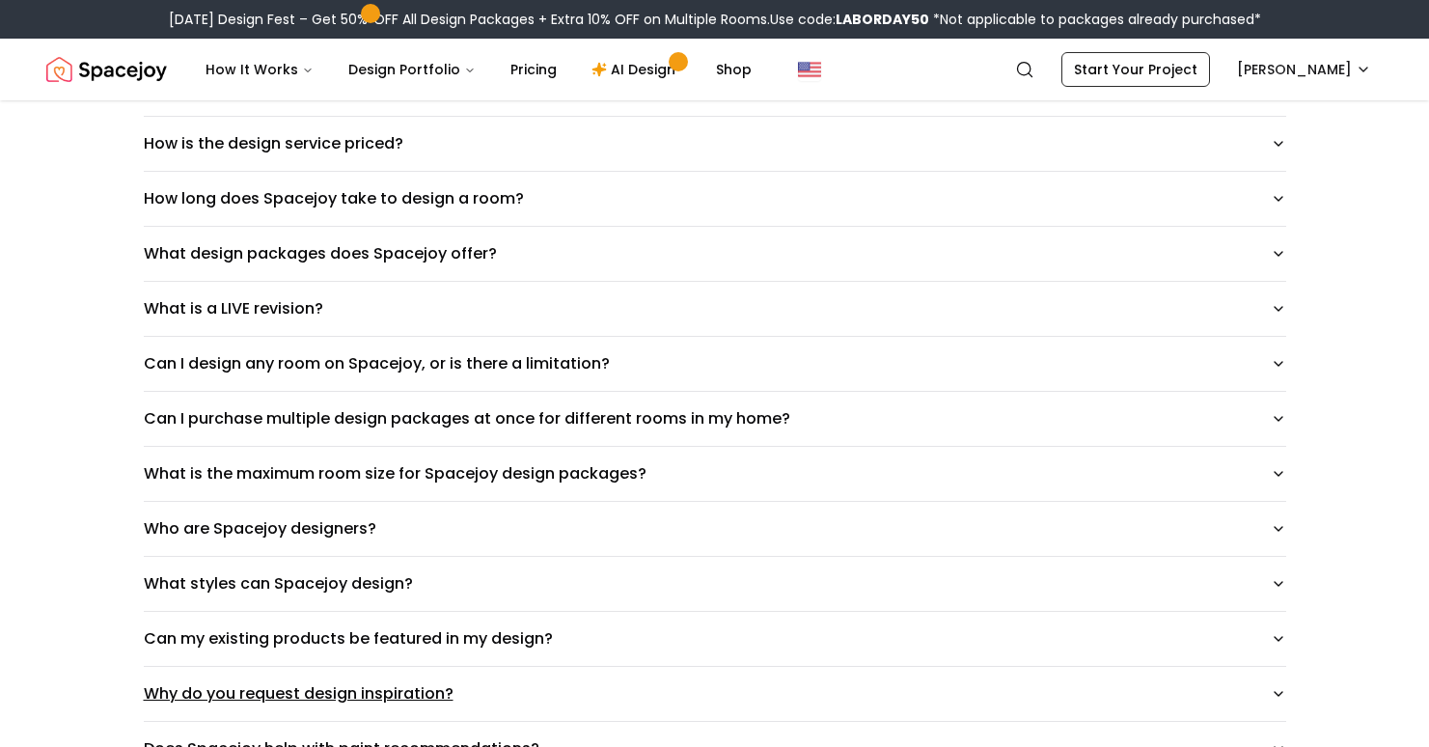
scroll to position [0, 0]
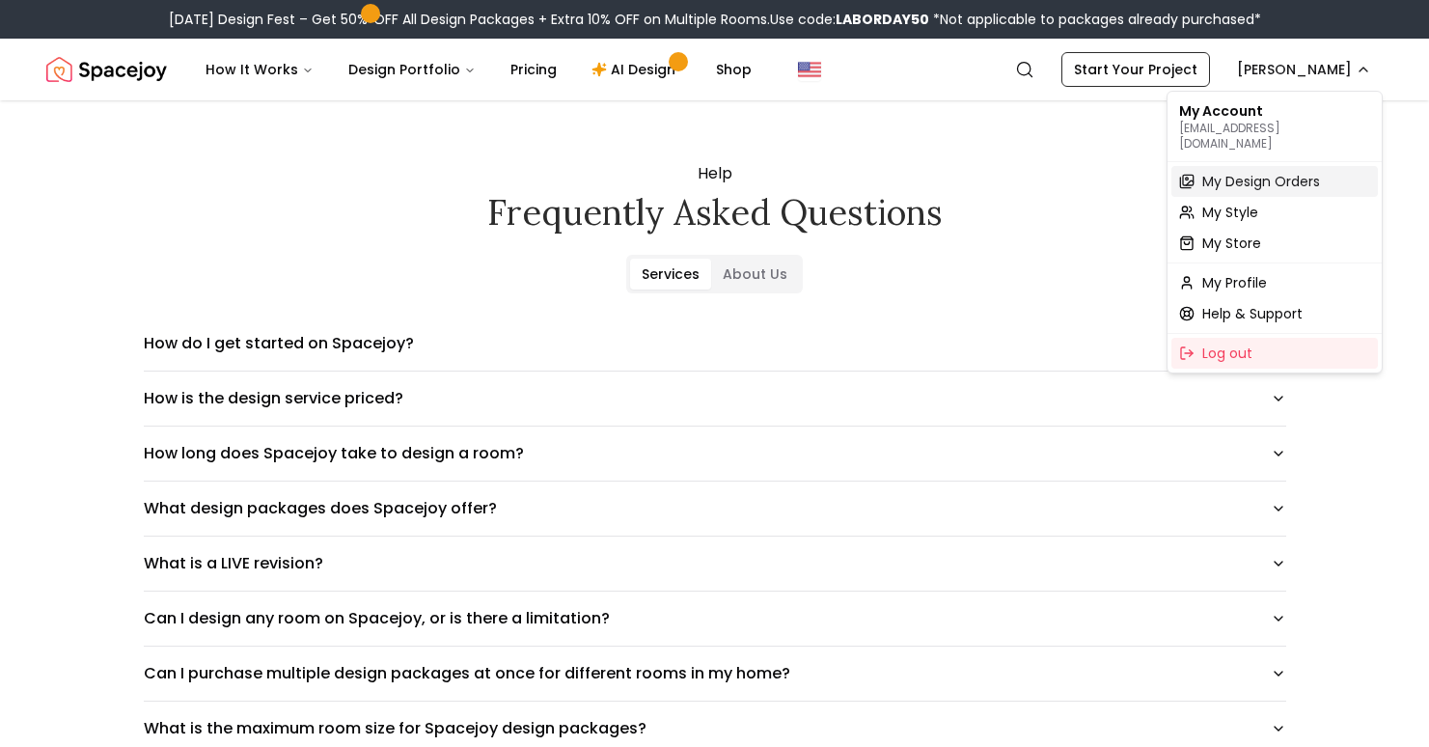
click at [1222, 173] on span "My Design Orders" at bounding box center [1262, 181] width 118 height 19
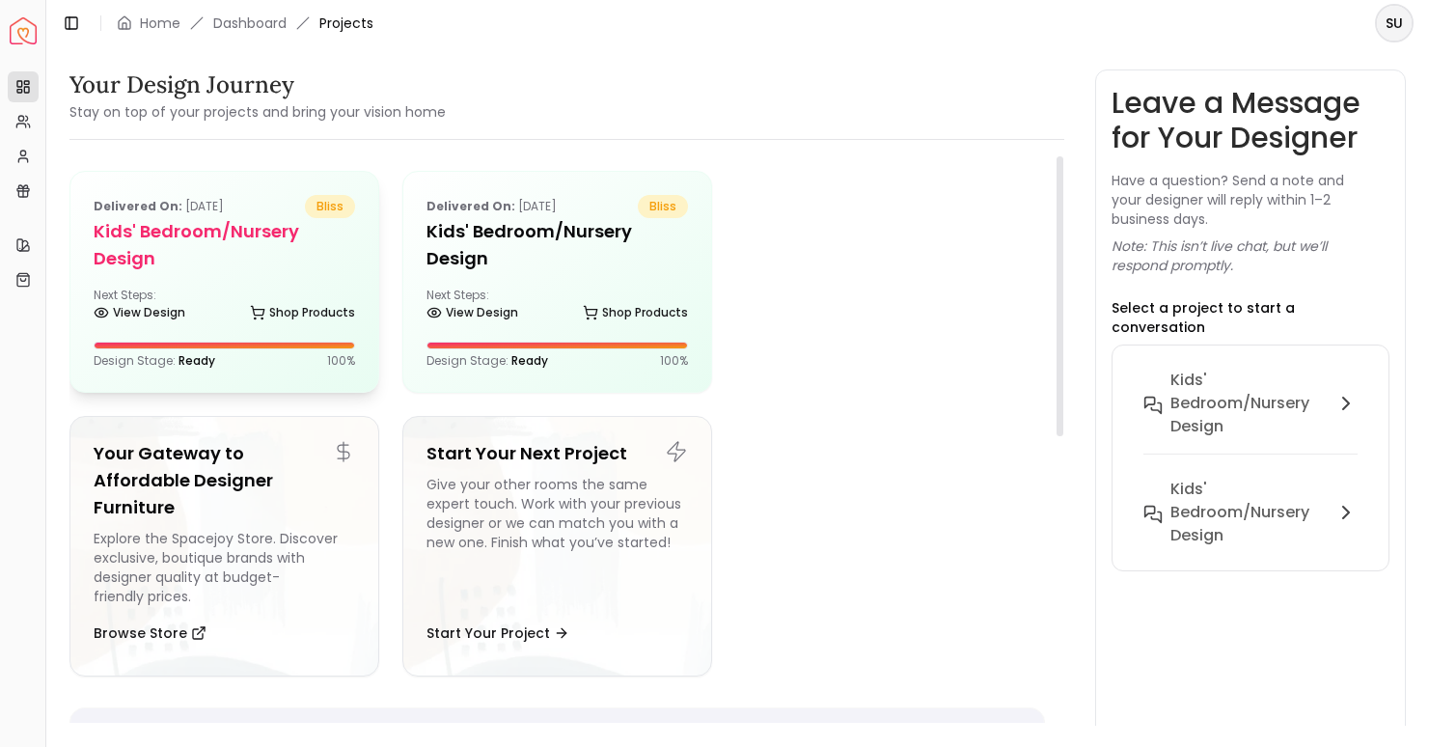
click at [210, 261] on h5 "Kids' Bedroom/Nursery design" at bounding box center [225, 245] width 262 height 54
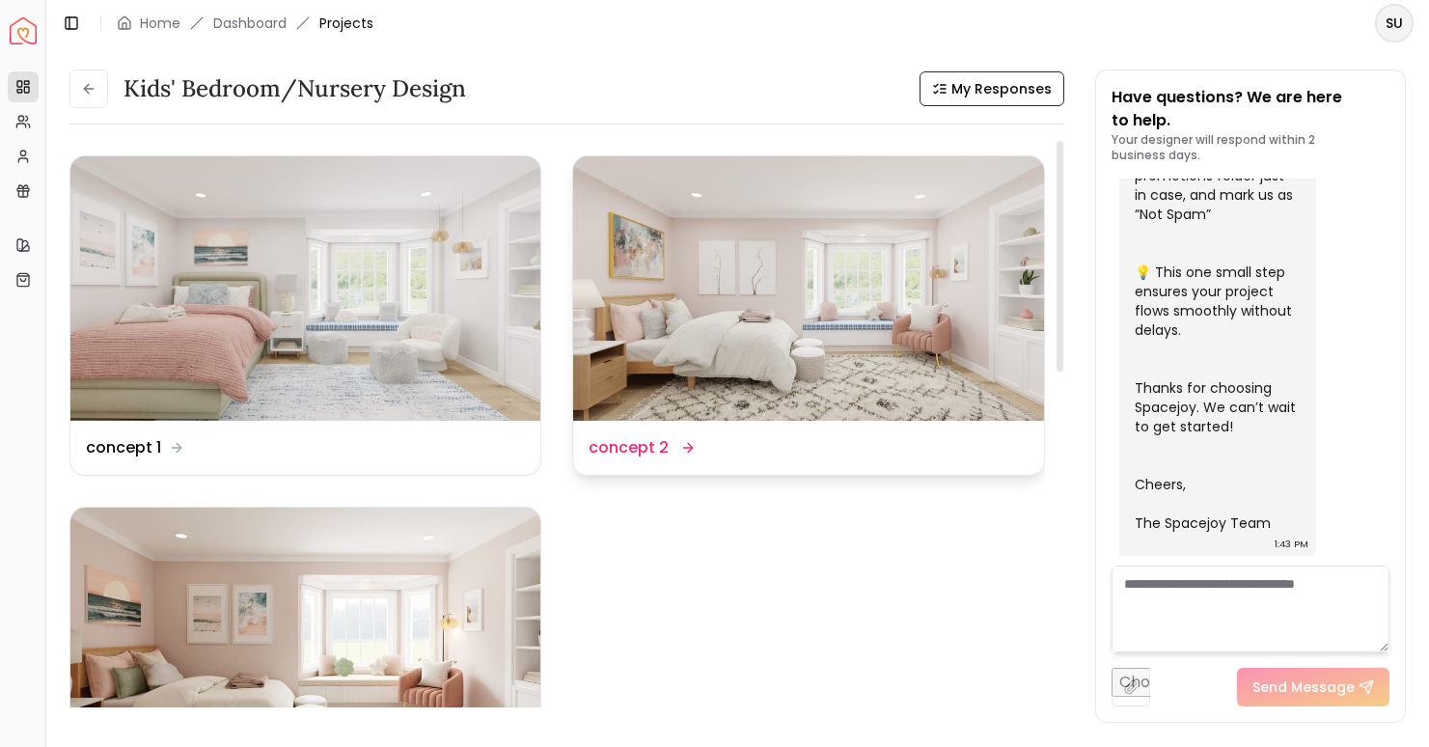
click at [686, 364] on img at bounding box center [808, 288] width 470 height 264
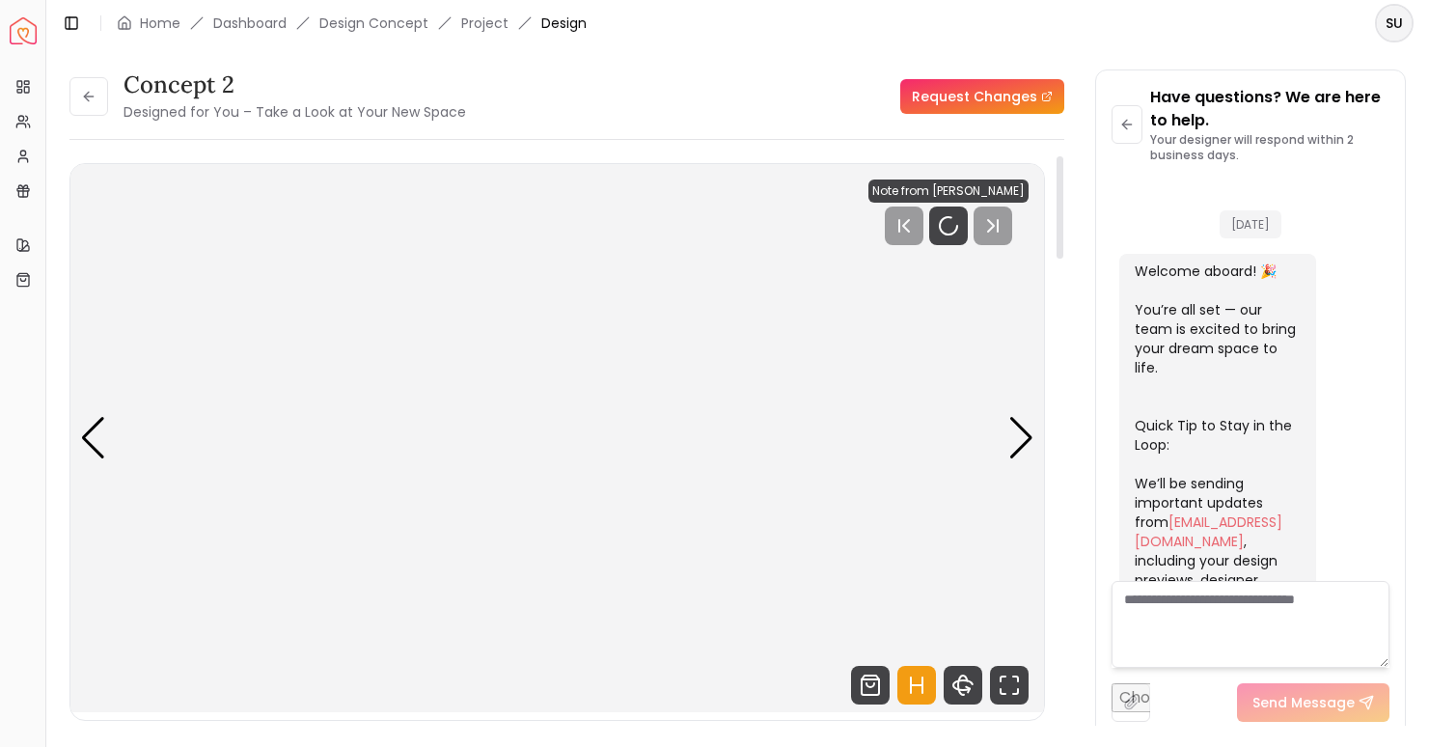
scroll to position [736, 0]
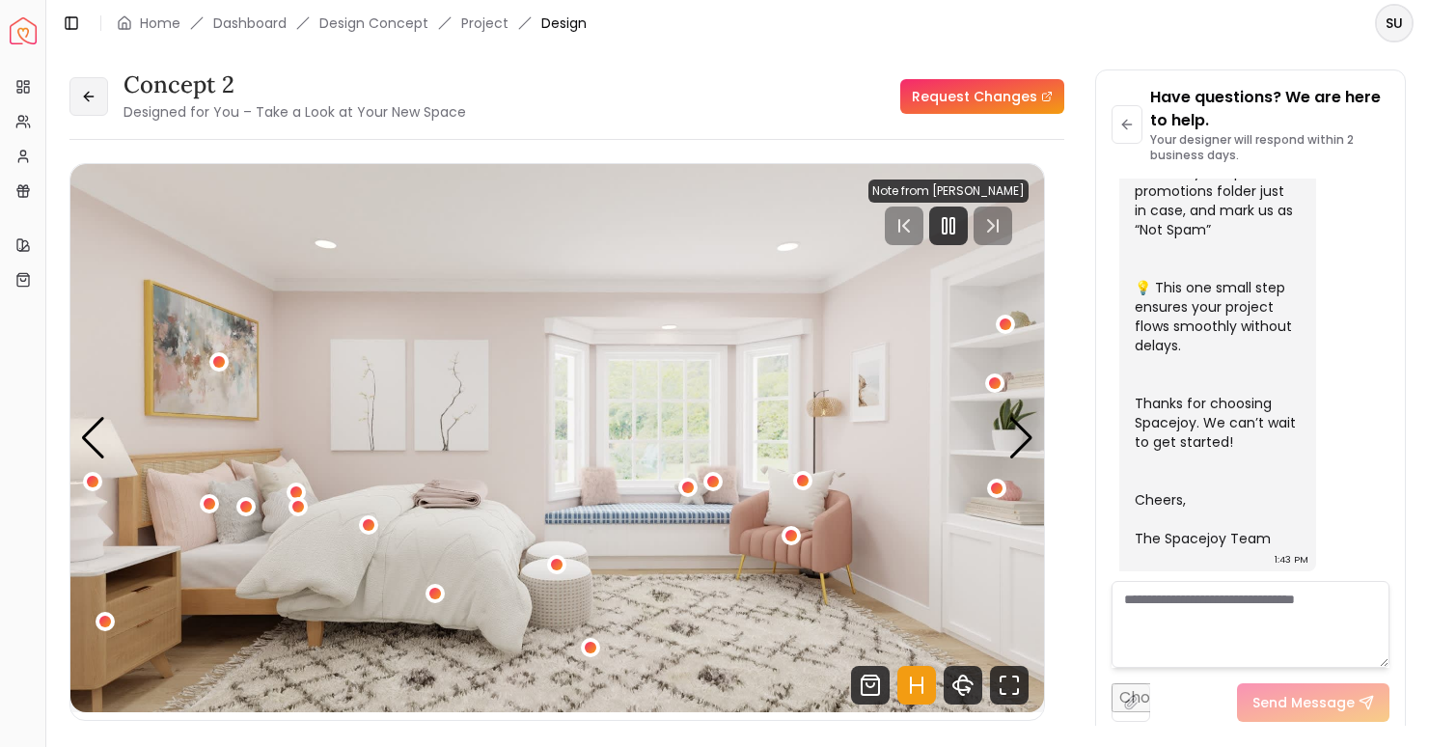
click at [93, 97] on icon at bounding box center [88, 96] width 15 height 15
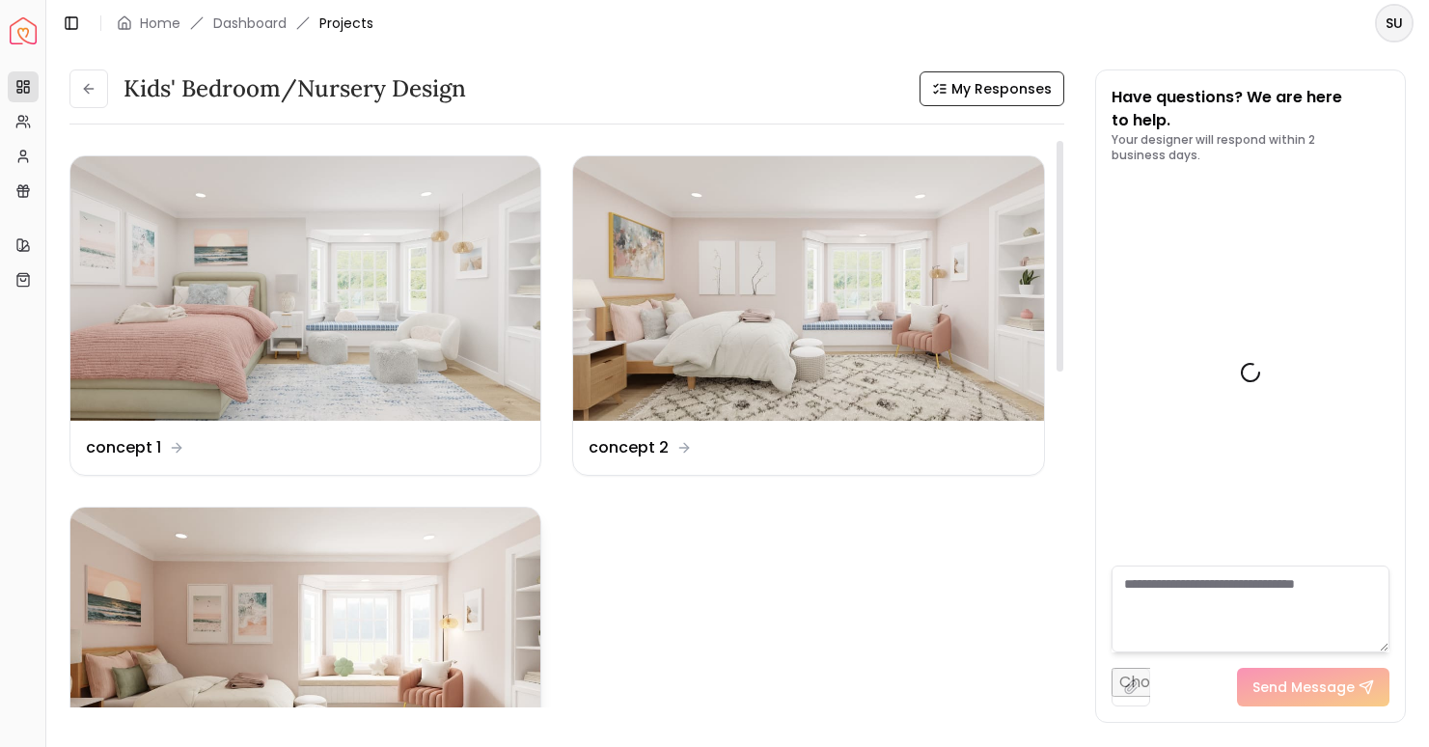
click at [314, 635] on img at bounding box center [305, 640] width 470 height 264
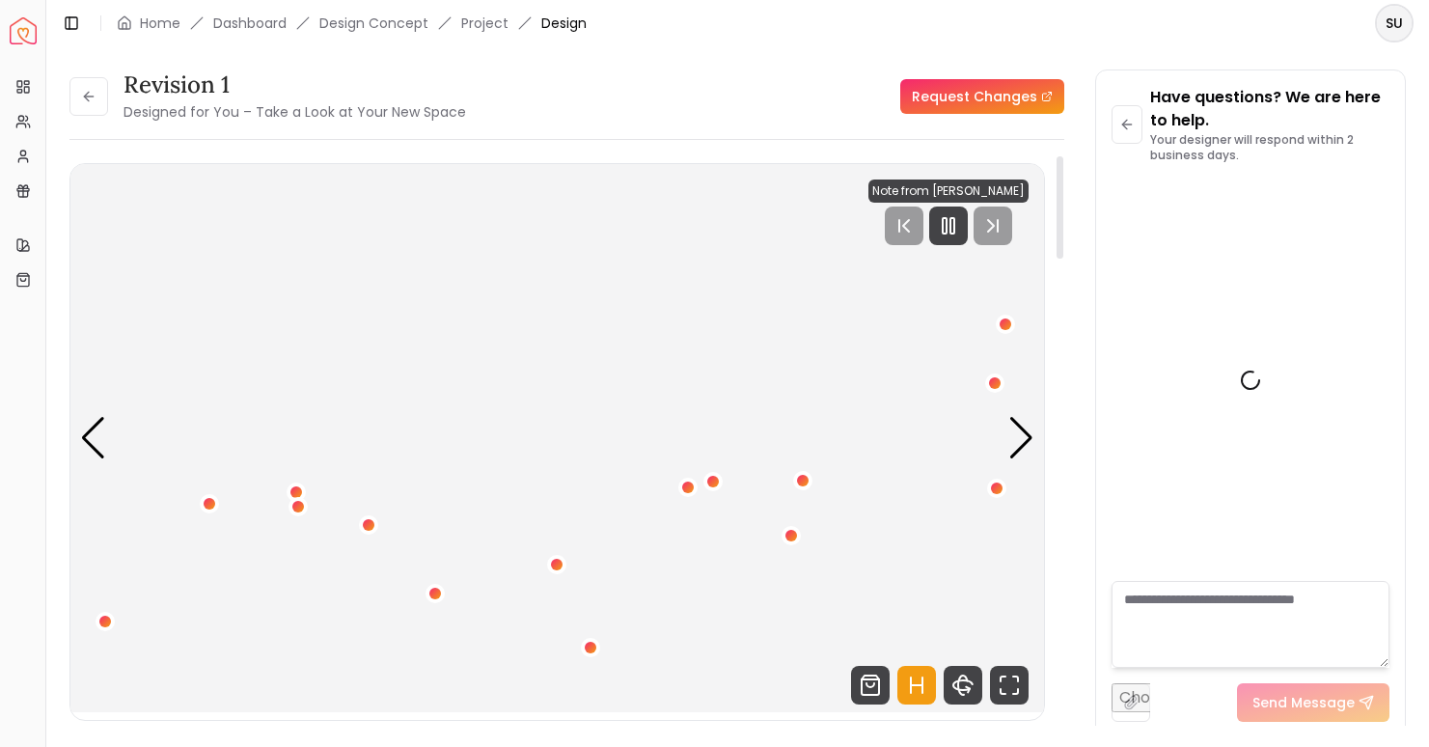
scroll to position [736, 0]
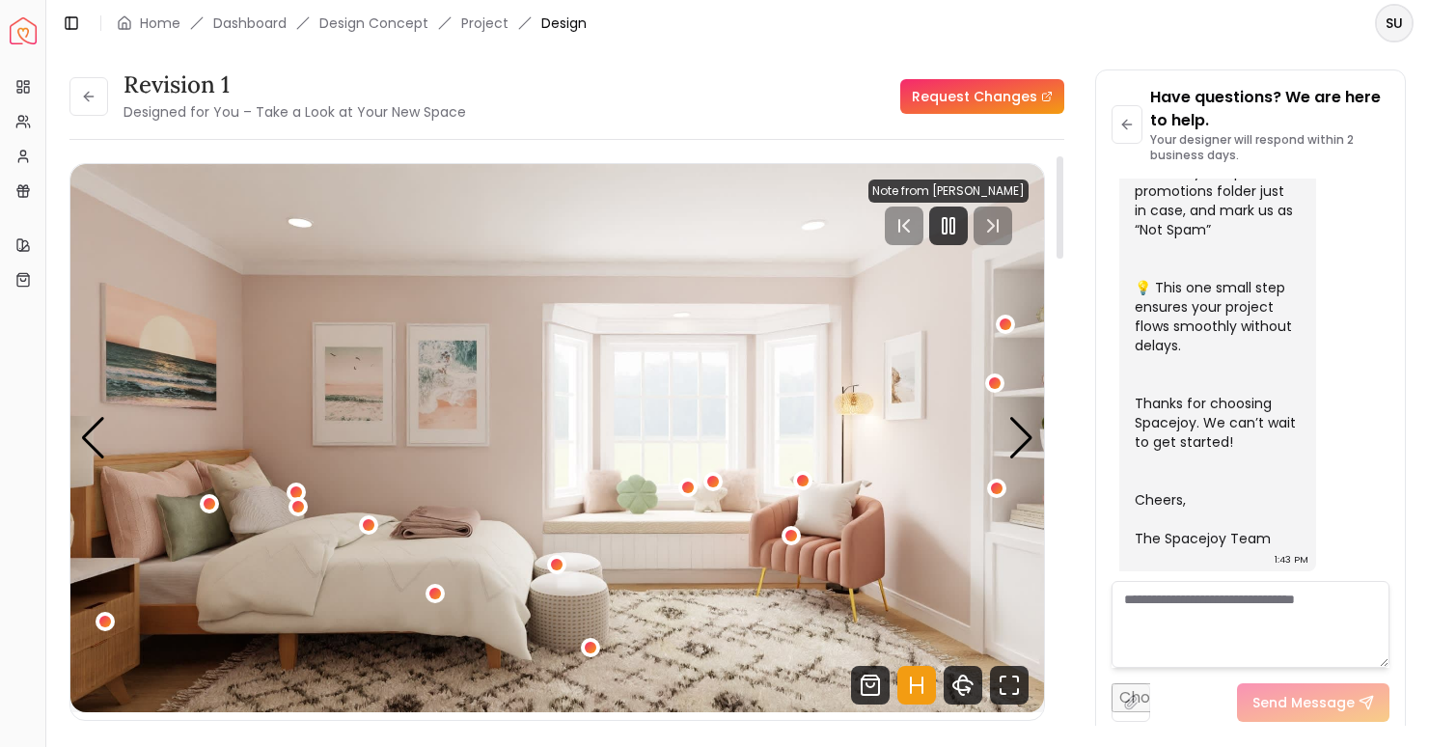
click at [995, 227] on div at bounding box center [949, 226] width 160 height 39
click at [1013, 395] on img "1 / 5" at bounding box center [557, 438] width 974 height 548
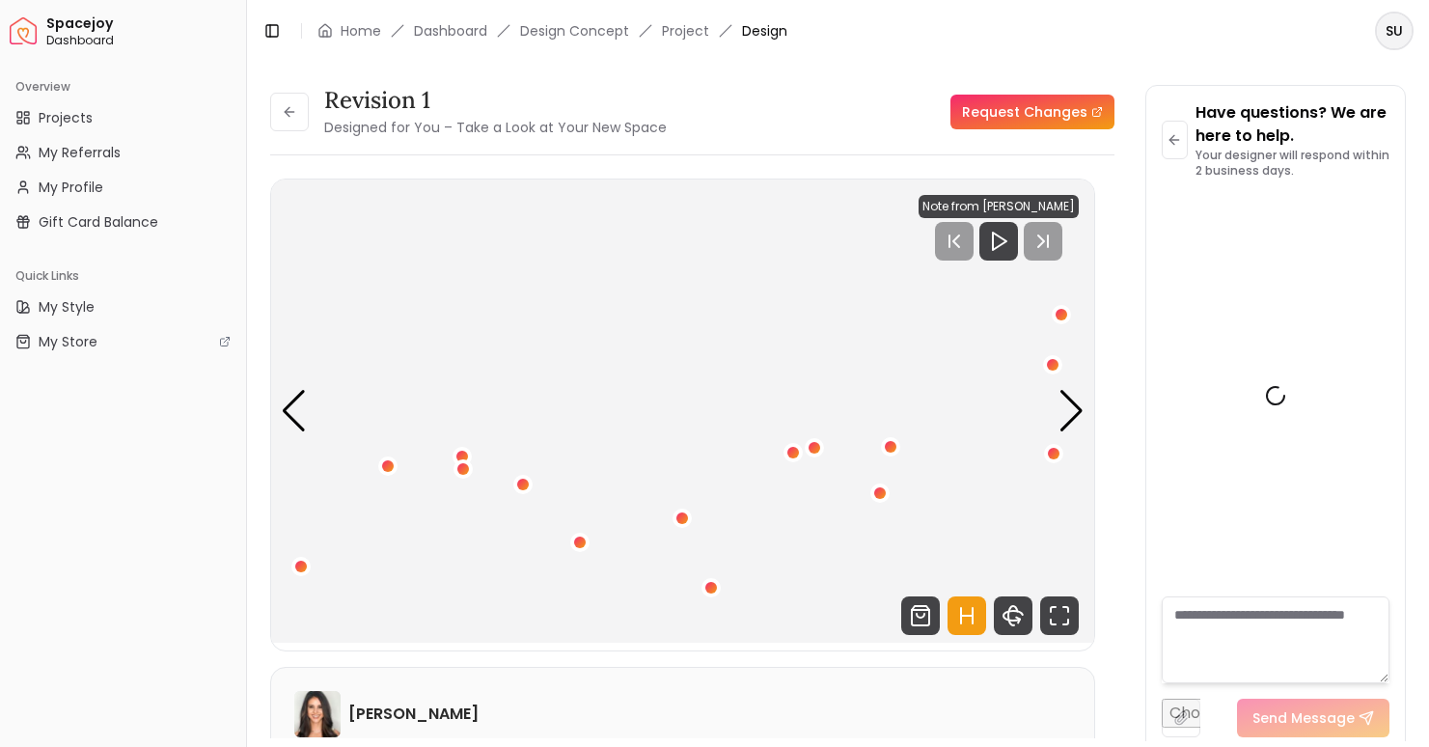
scroll to position [968, 0]
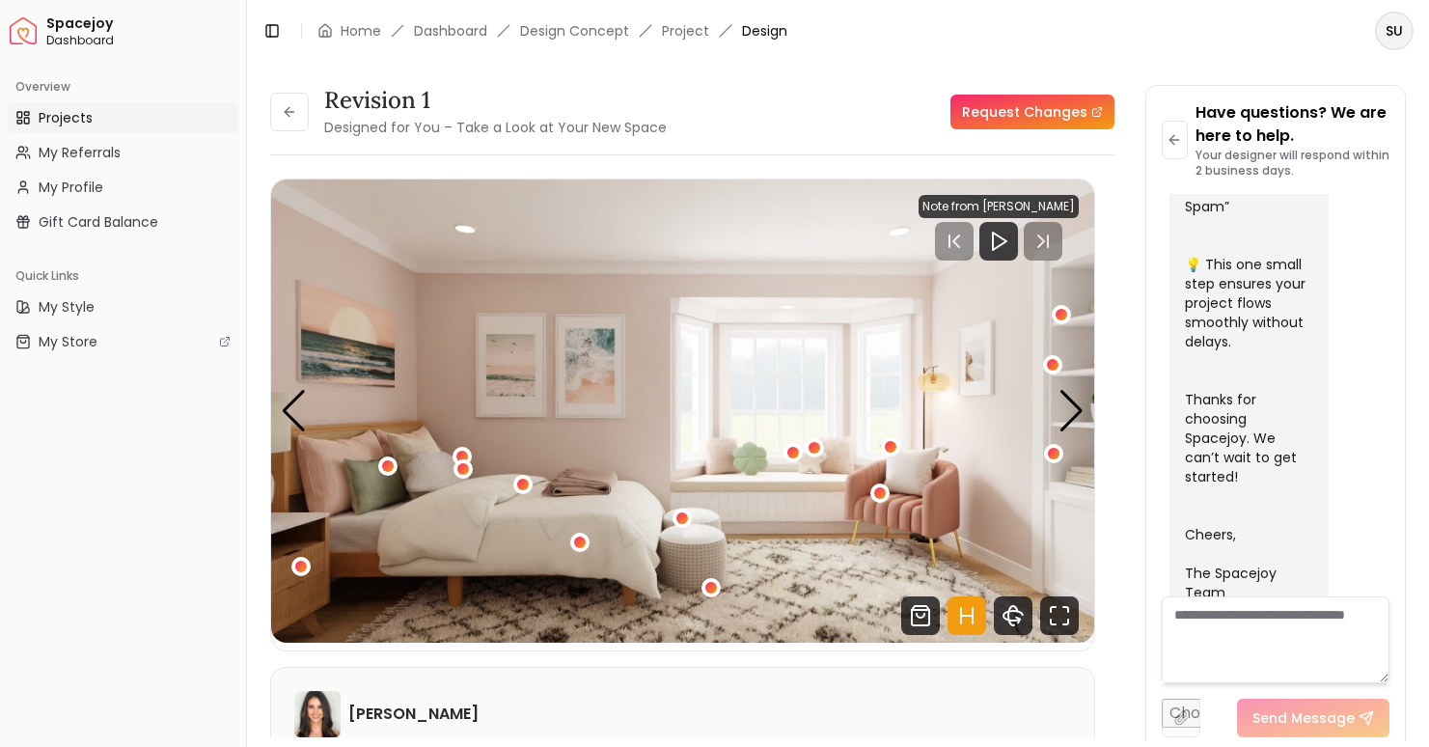
click at [72, 118] on span "Projects" at bounding box center [66, 117] width 54 height 19
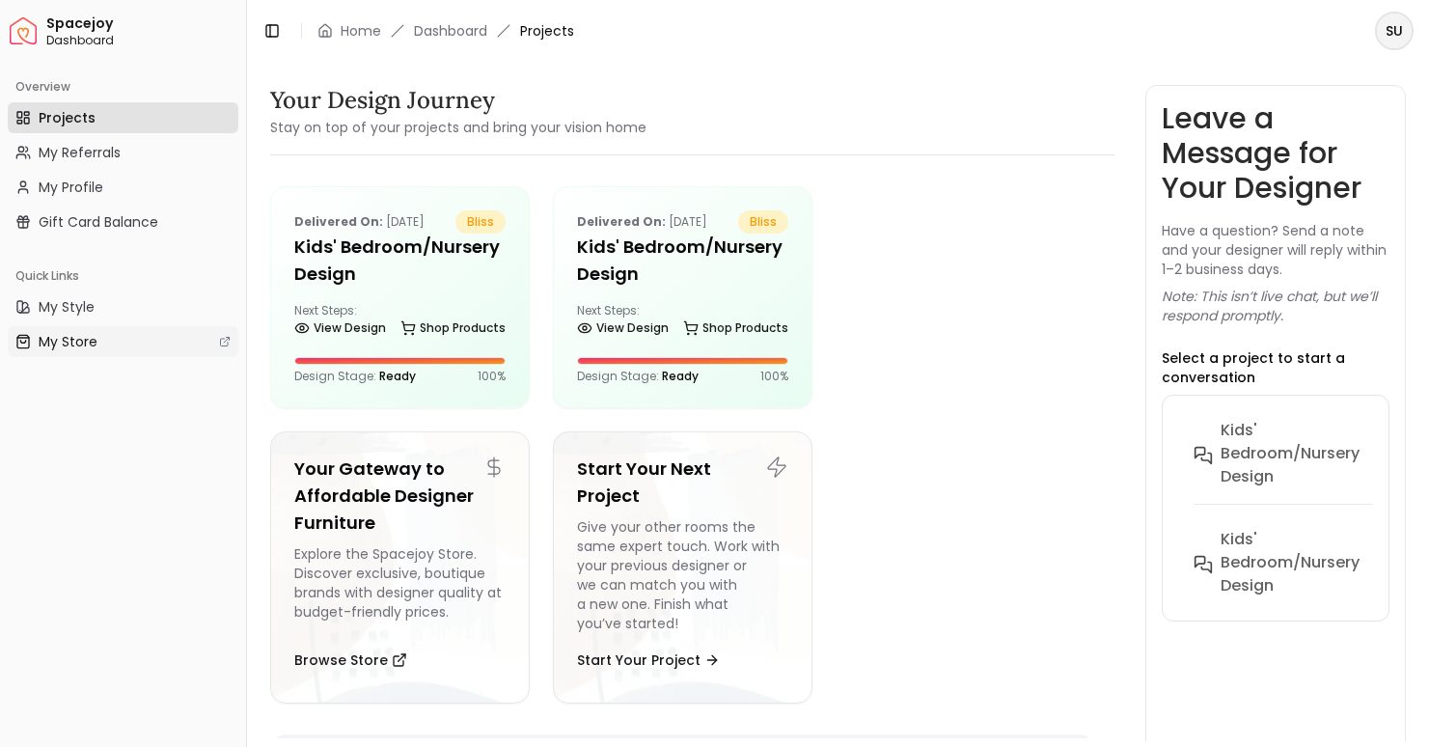
click at [83, 344] on span "My Store" at bounding box center [68, 341] width 59 height 19
